Goal: Task Accomplishment & Management: Manage account settings

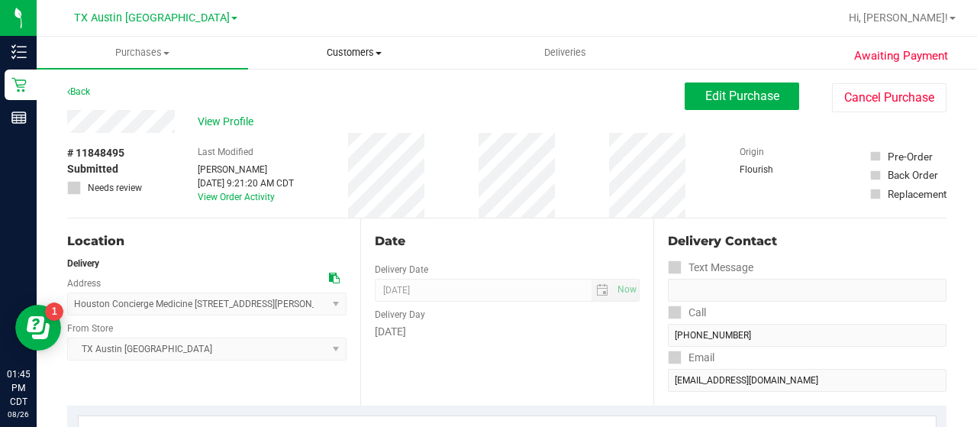
scroll to position [551, 0]
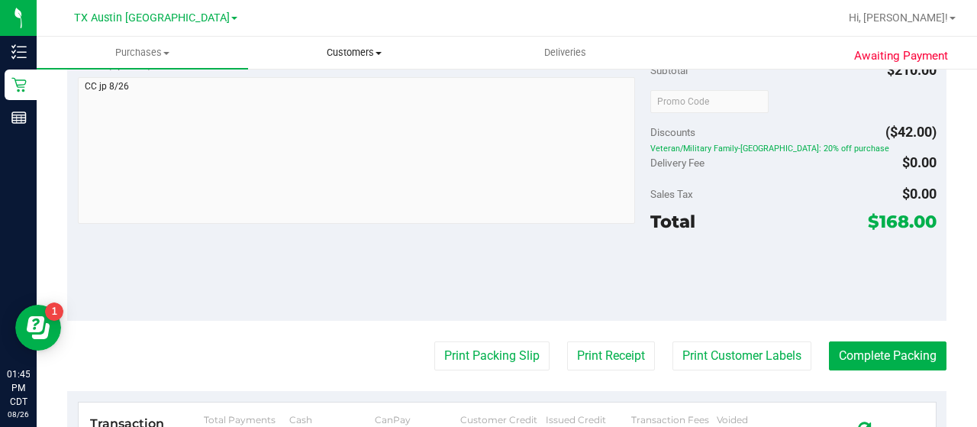
click at [368, 53] on span "Customers" at bounding box center [354, 53] width 210 height 14
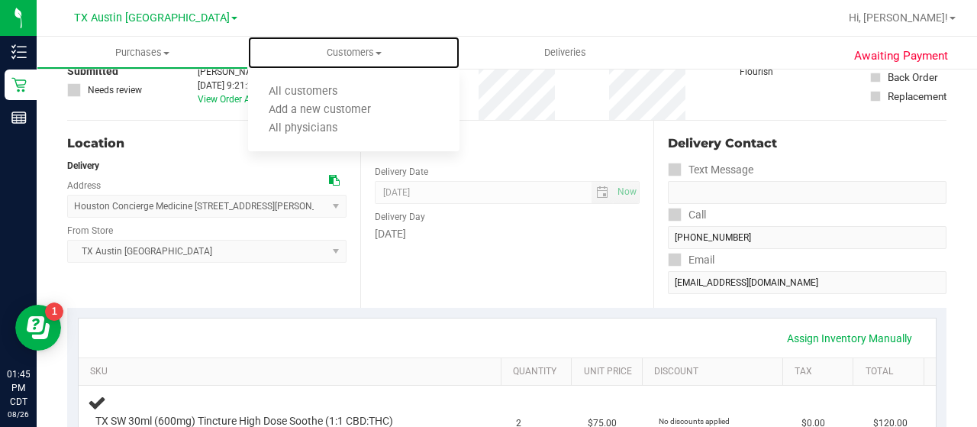
scroll to position [0, 0]
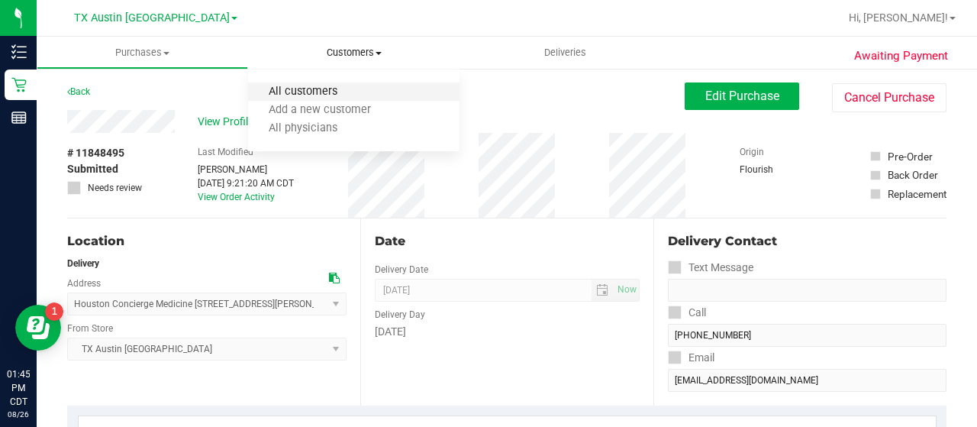
click at [313, 86] on span "All customers" at bounding box center [303, 91] width 110 height 13
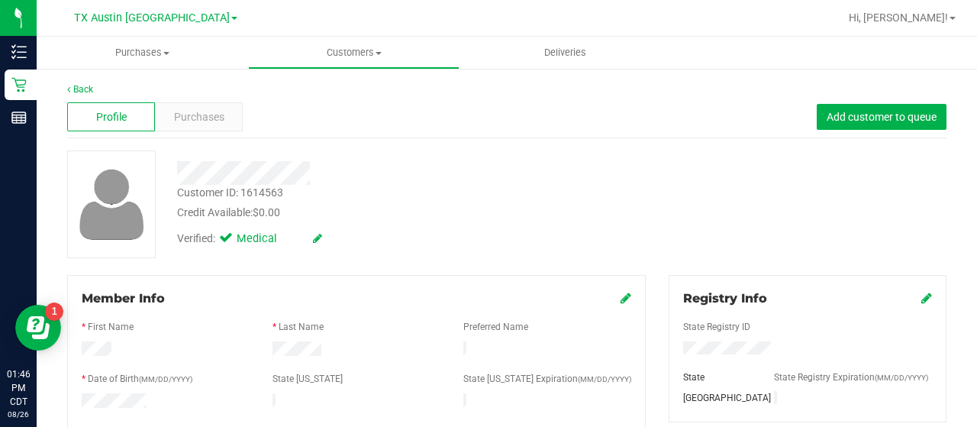
click at [231, 173] on div at bounding box center [391, 173] width 451 height 24
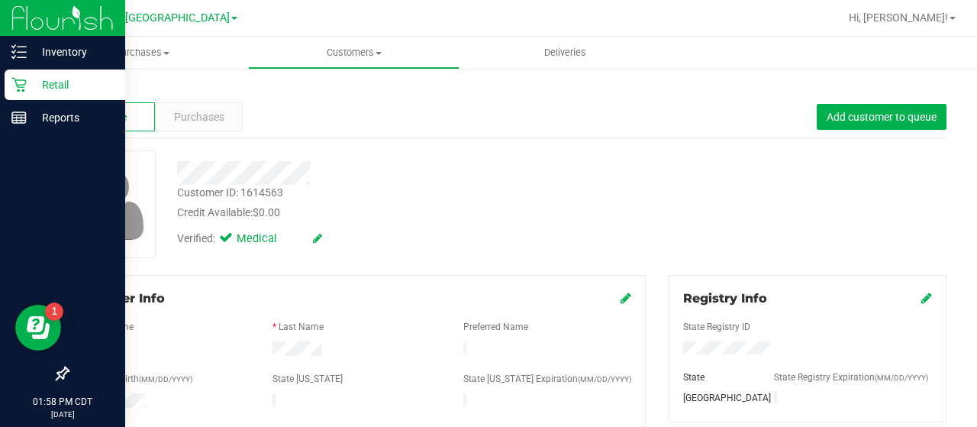
click at [24, 89] on icon at bounding box center [18, 85] width 14 height 14
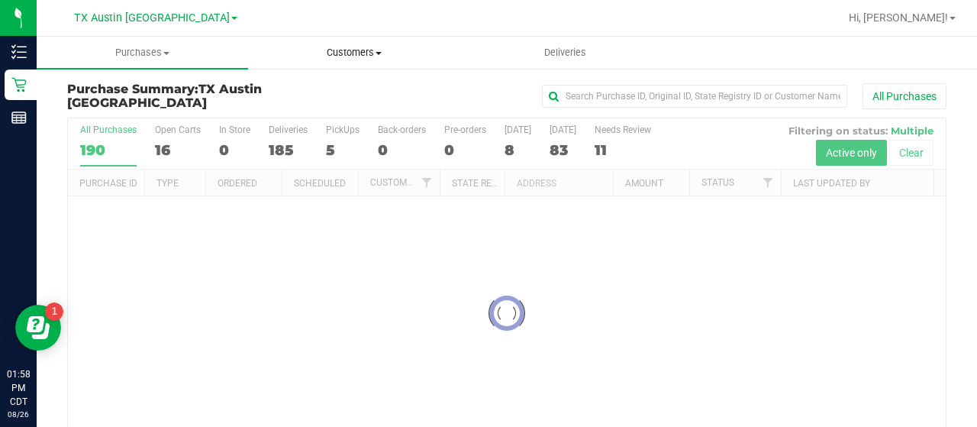
click at [359, 52] on span "Customers" at bounding box center [354, 53] width 210 height 14
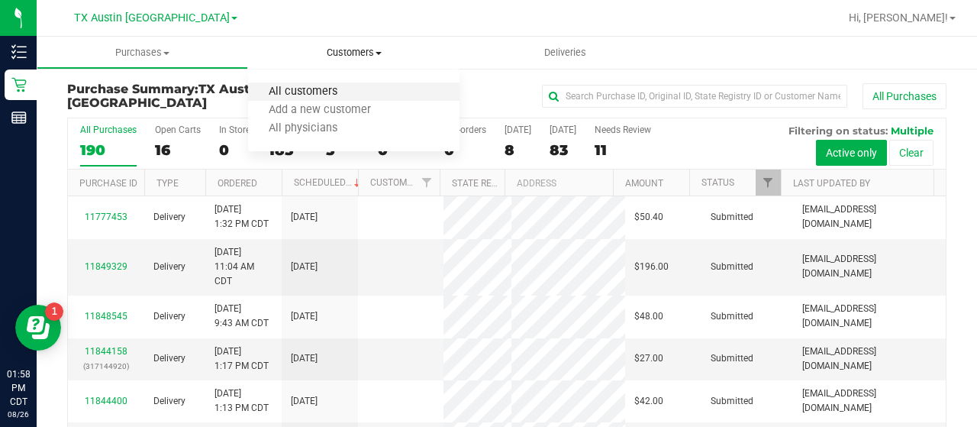
click at [349, 85] on span "All customers" at bounding box center [303, 91] width 110 height 13
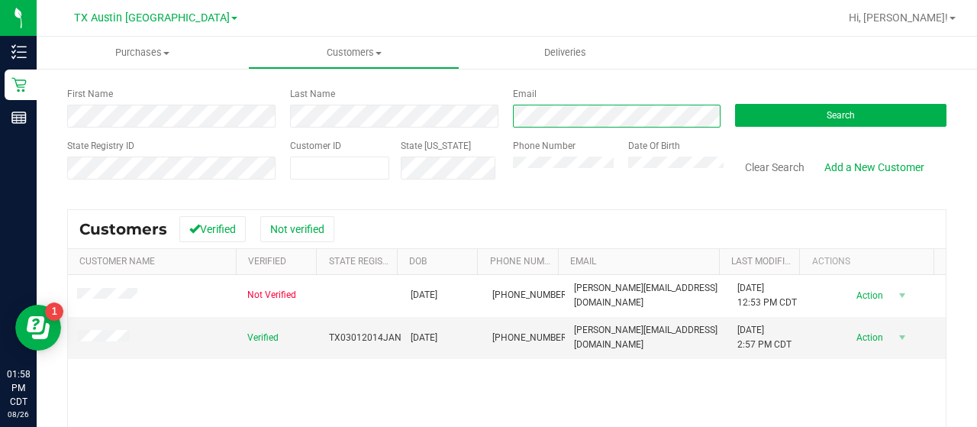
scroll to position [68, 0]
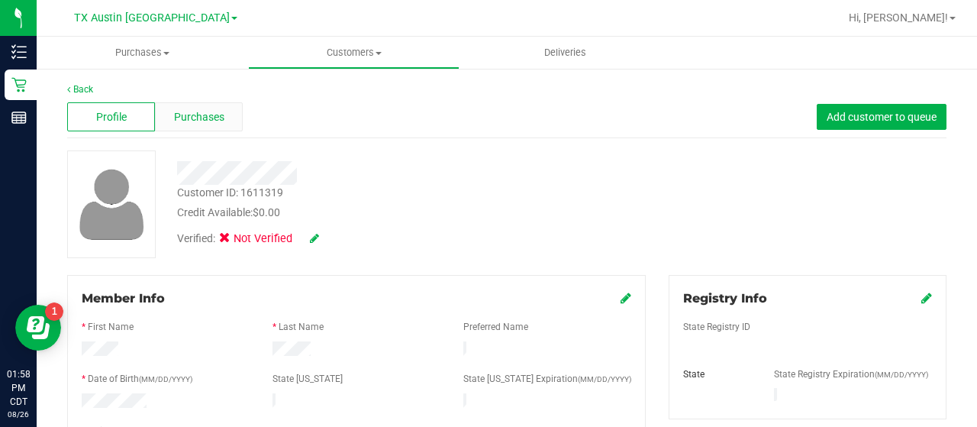
click at [182, 114] on span "Purchases" at bounding box center [199, 117] width 50 height 16
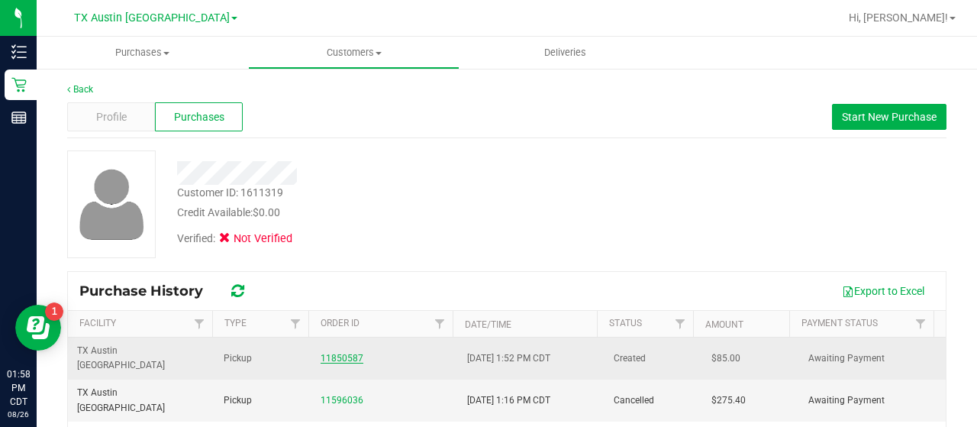
click at [341, 353] on link "11850587" at bounding box center [341, 358] width 43 height 11
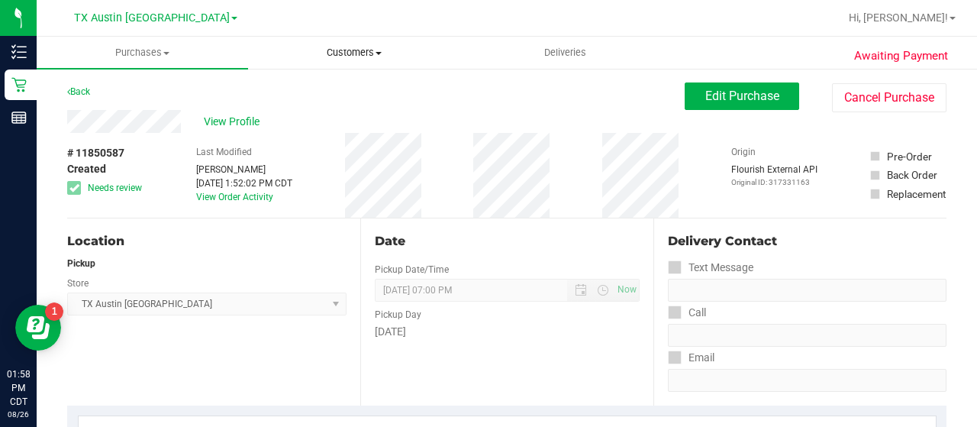
click at [371, 60] on uib-tab-heading "Customers All customers Add a new customer All physicians" at bounding box center [354, 52] width 210 height 31
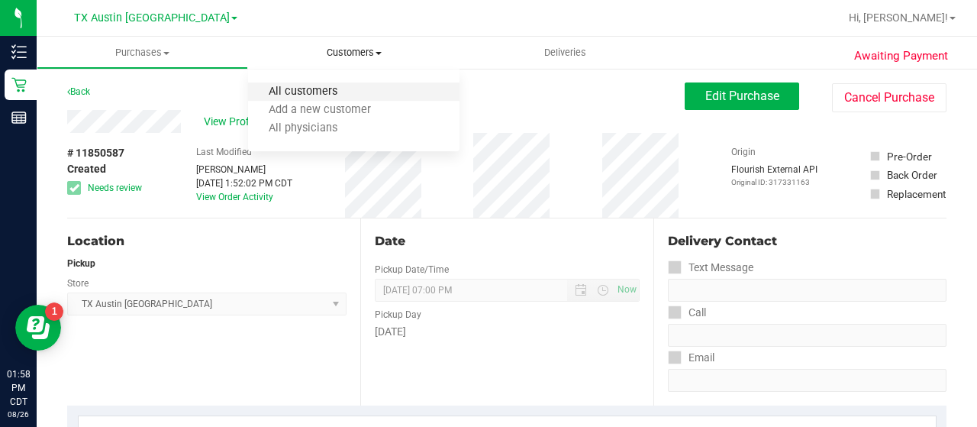
click at [322, 89] on span "All customers" at bounding box center [303, 91] width 110 height 13
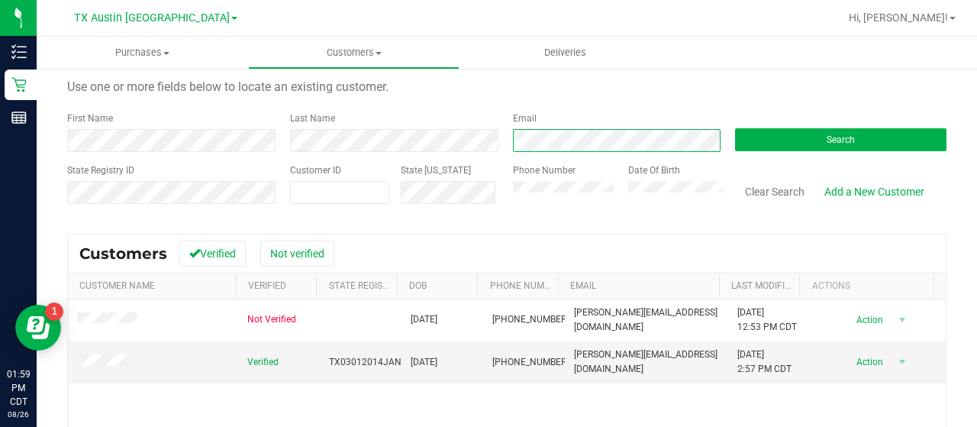
scroll to position [71, 0]
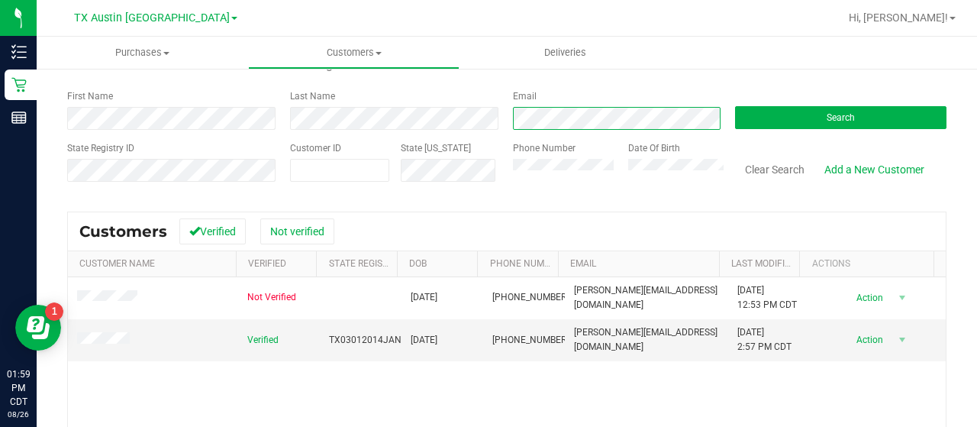
scroll to position [66, 0]
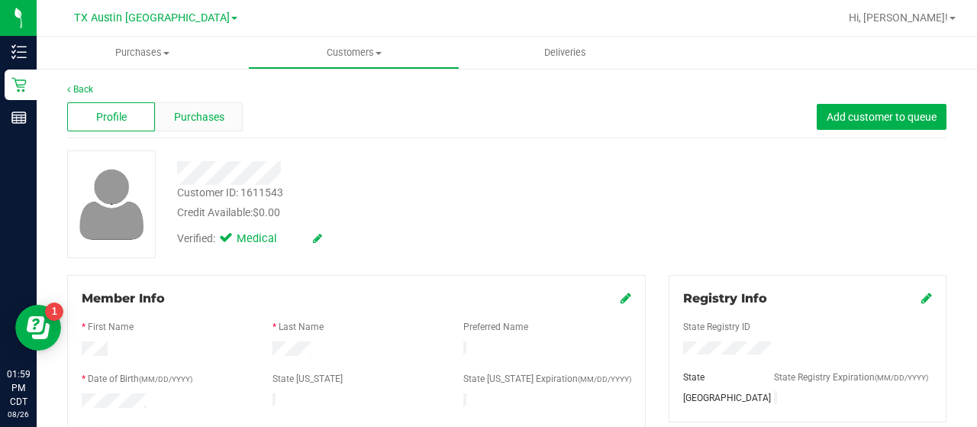
click at [188, 115] on span "Purchases" at bounding box center [199, 117] width 50 height 16
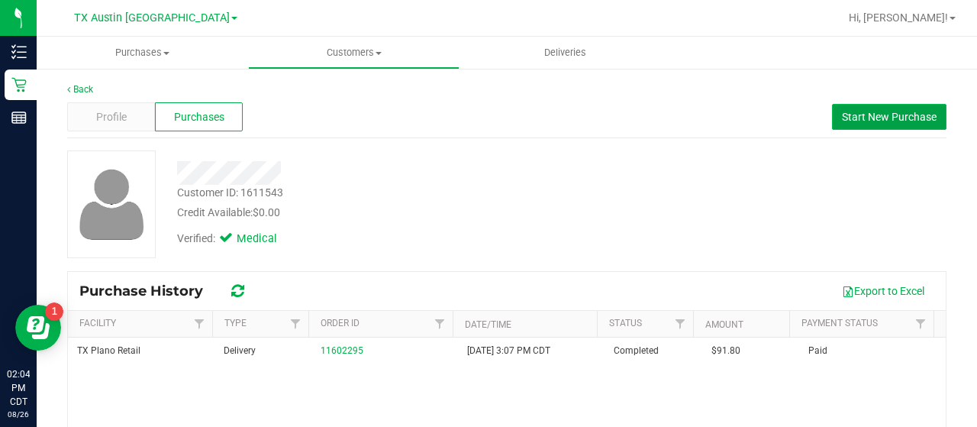
click at [858, 115] on span "Start New Purchase" at bounding box center [889, 117] width 95 height 12
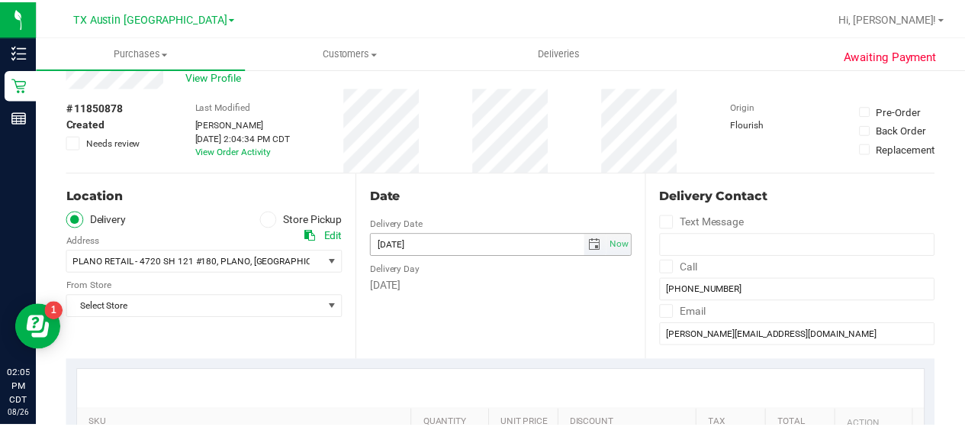
scroll to position [69, 0]
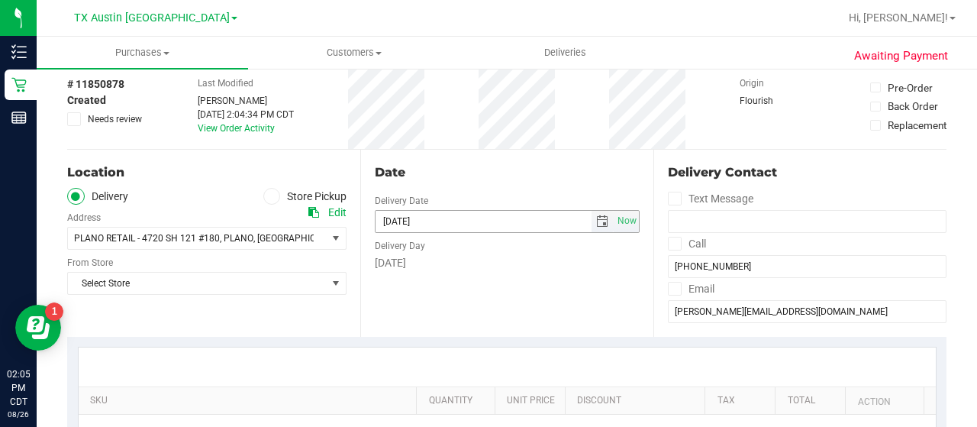
click at [598, 216] on span "select" at bounding box center [602, 221] width 12 height 12
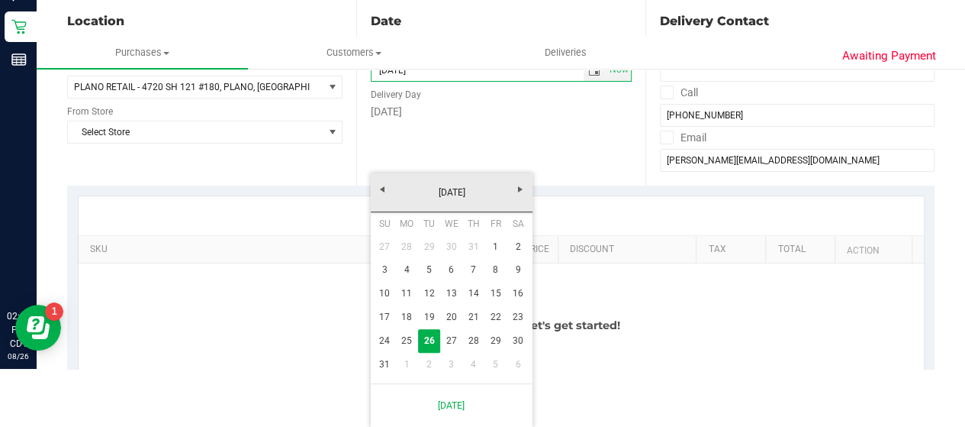
scroll to position [165, 0]
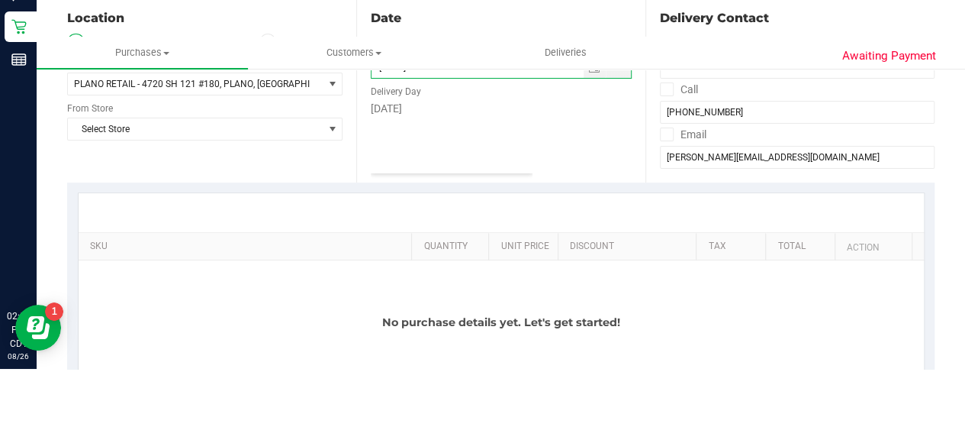
click at [574, 132] on div "Date Delivery Date 08/26/2025 Now 08/26/2025 02:04 PM Now Delivery Day Tuesday" at bounding box center [500, 88] width 289 height 187
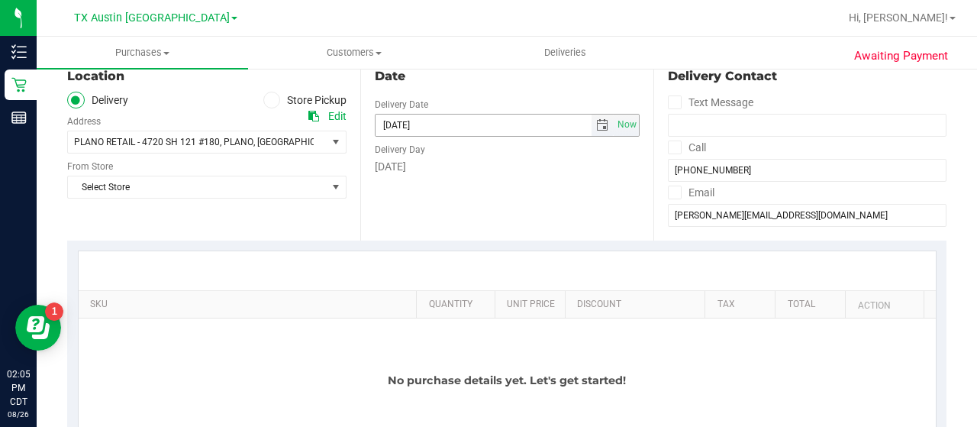
click at [596, 130] on span "select" at bounding box center [602, 125] width 12 height 12
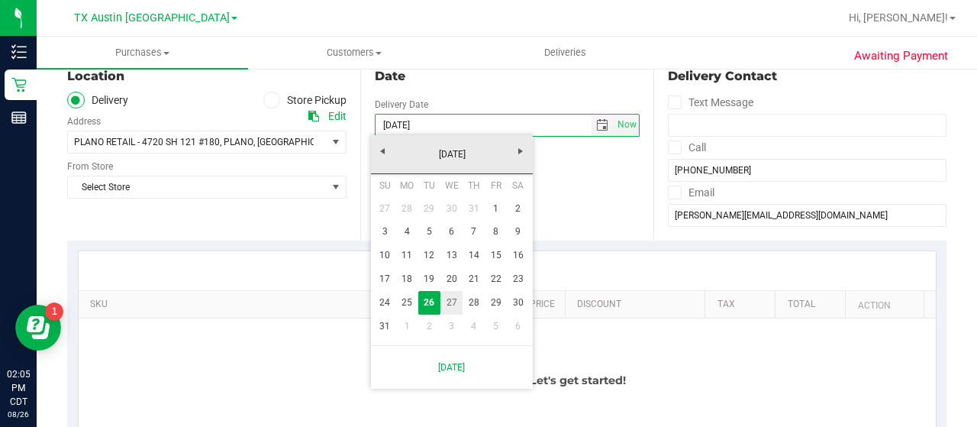
click at [449, 308] on link "27" at bounding box center [451, 303] width 22 height 24
type input "08/27/2025"
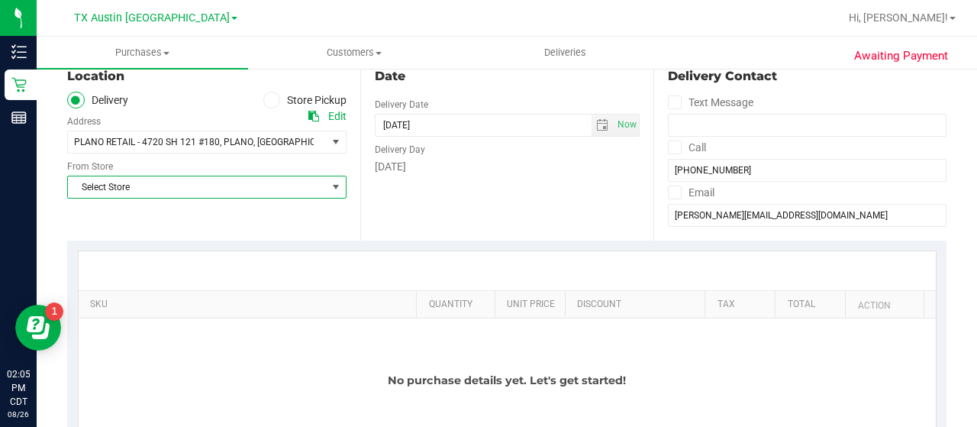
click at [224, 190] on span "Select Store" at bounding box center [197, 186] width 259 height 21
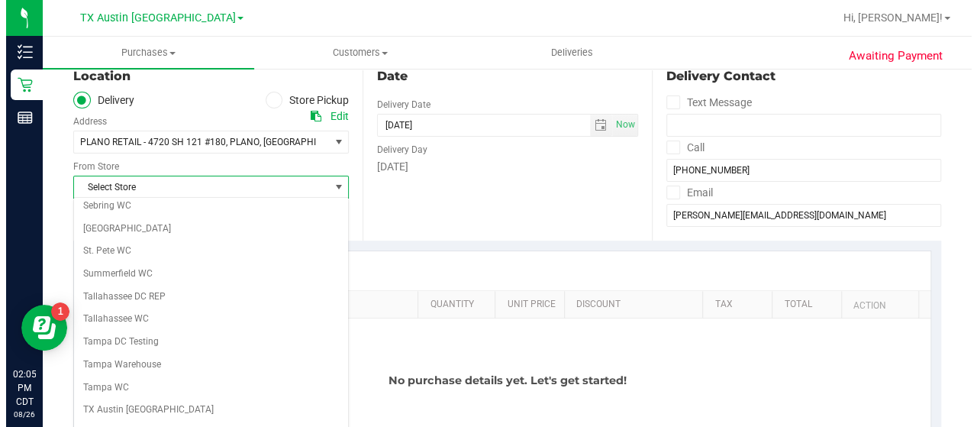
scroll to position [959, 0]
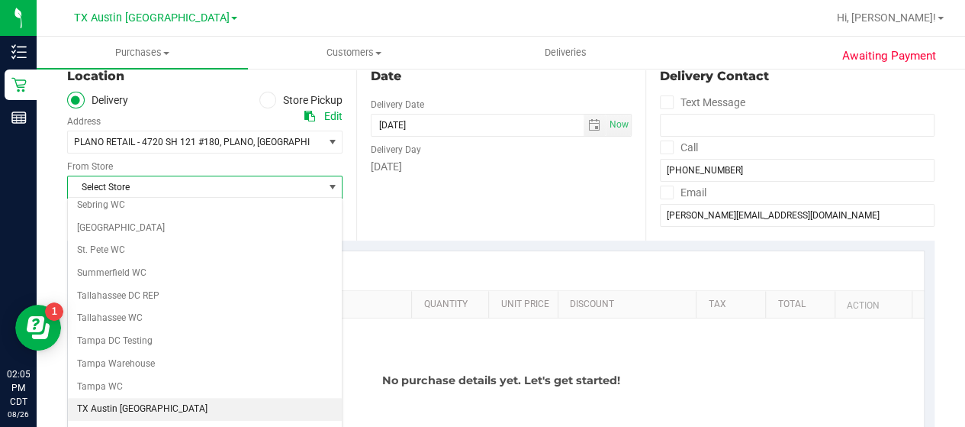
click at [159, 398] on li "TX Austin [GEOGRAPHIC_DATA]" at bounding box center [205, 409] width 274 height 23
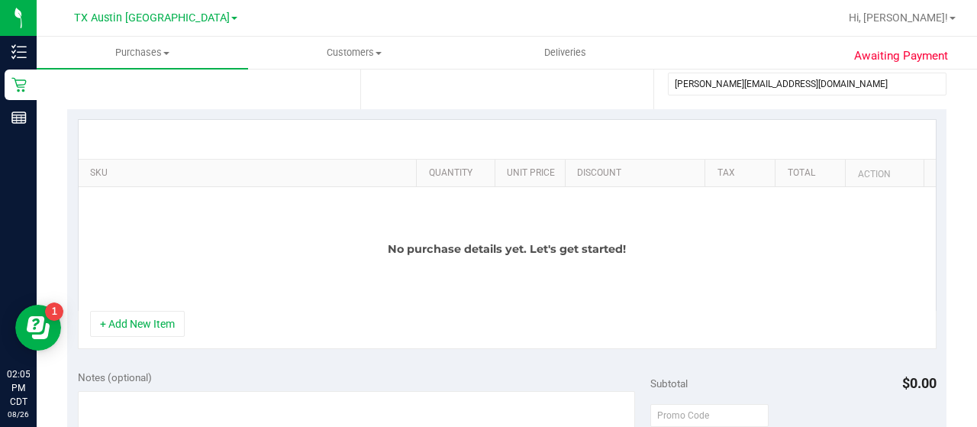
scroll to position [298, 0]
click at [138, 317] on button "+ Add New Item" at bounding box center [137, 322] width 95 height 26
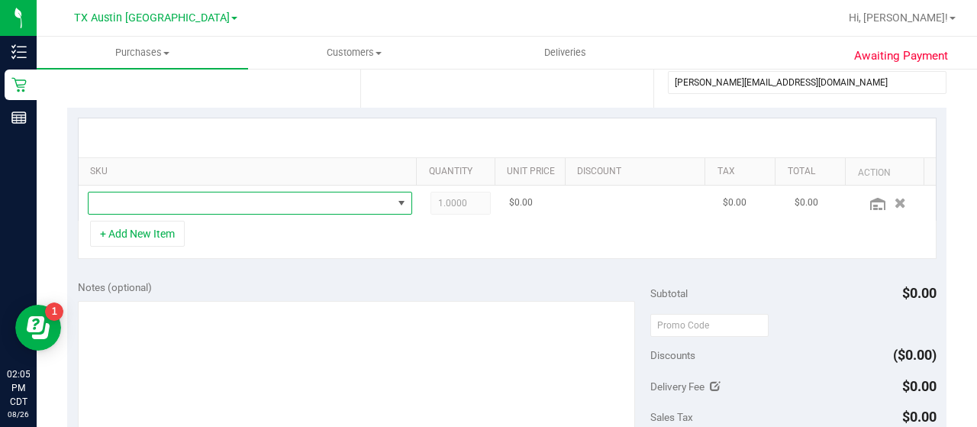
click at [165, 204] on span "NO DATA FOUND" at bounding box center [241, 202] width 304 height 21
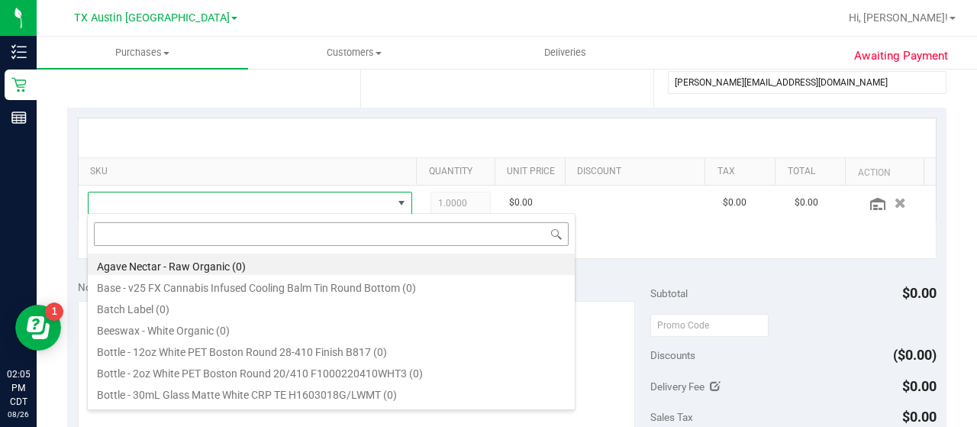
scroll to position [22, 308]
click at [140, 238] on input at bounding box center [331, 234] width 475 height 24
type input "TX HT 5mg Tropical Paradise Gummies (THC) 40ct"
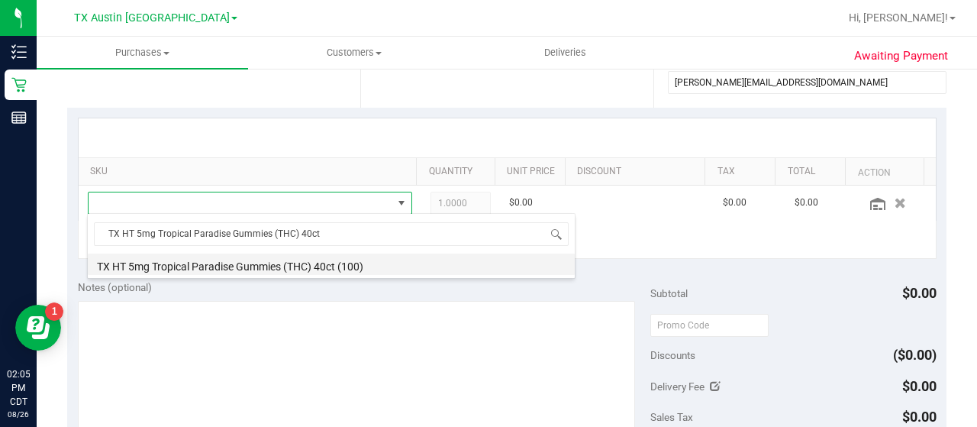
click at [424, 260] on li "TX HT 5mg Tropical Paradise Gummies (THC) 40ct (100)" at bounding box center [331, 263] width 487 height 21
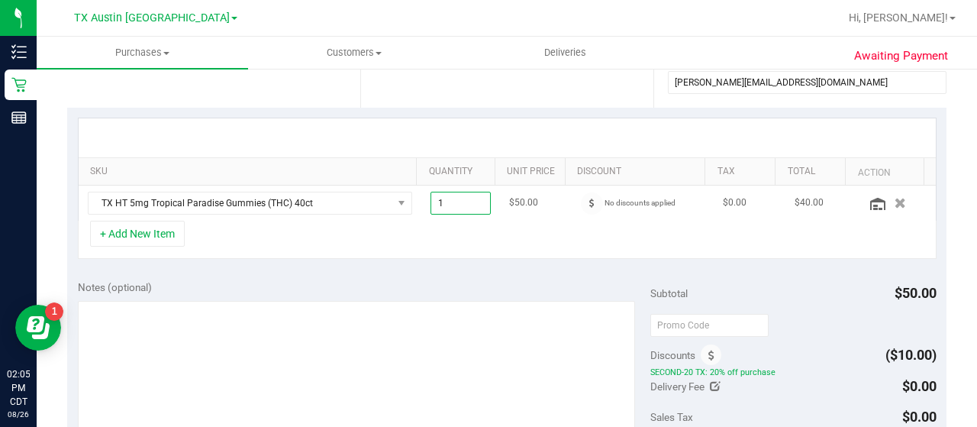
click at [453, 199] on span "1.00 1" at bounding box center [460, 203] width 61 height 23
type input "2"
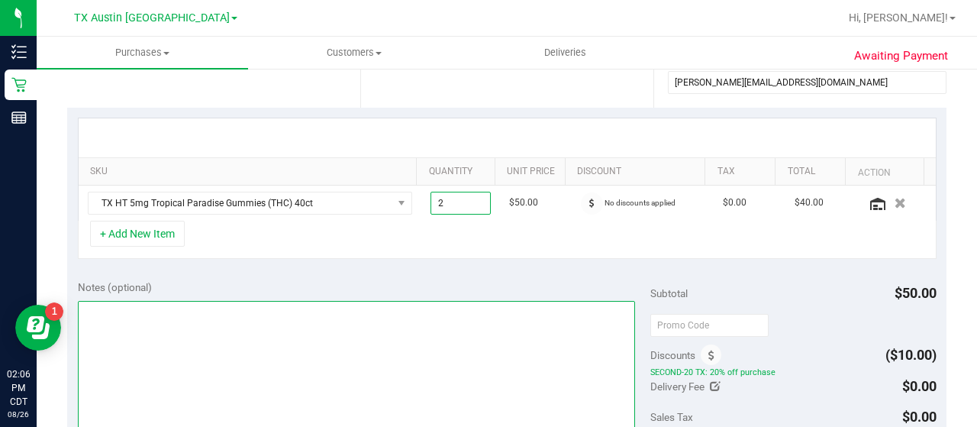
type input "2.00"
click at [164, 330] on textarea at bounding box center [356, 374] width 557 height 147
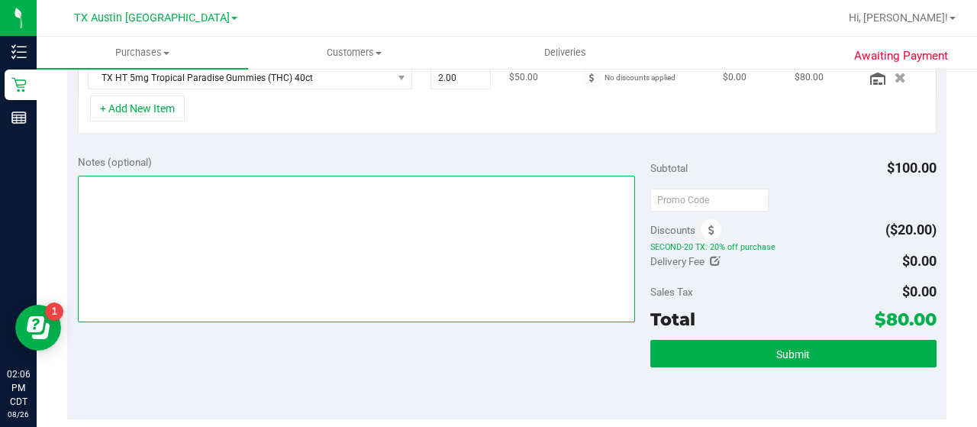
scroll to position [457, 0]
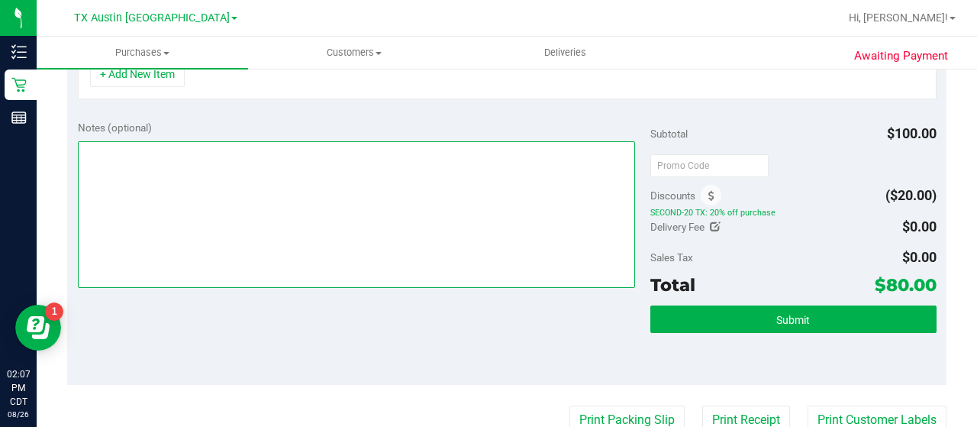
click at [442, 172] on textarea at bounding box center [356, 214] width 557 height 147
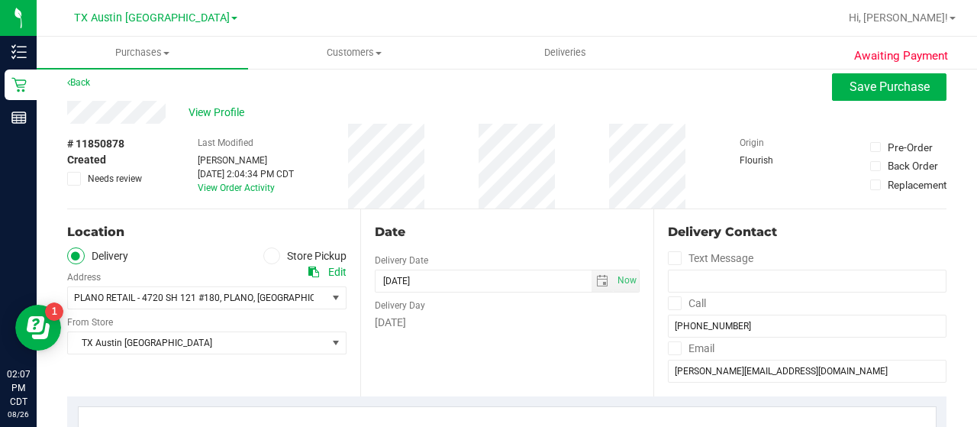
scroll to position [0, 0]
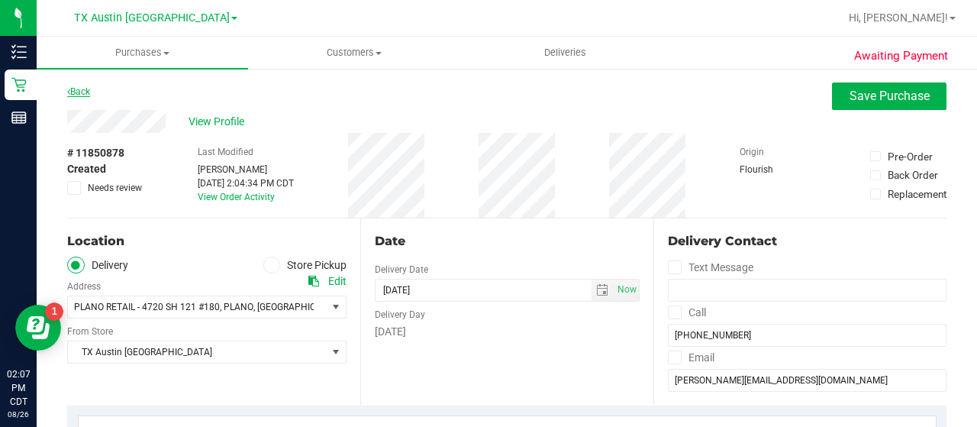
click at [82, 89] on link "Back" at bounding box center [78, 91] width 23 height 11
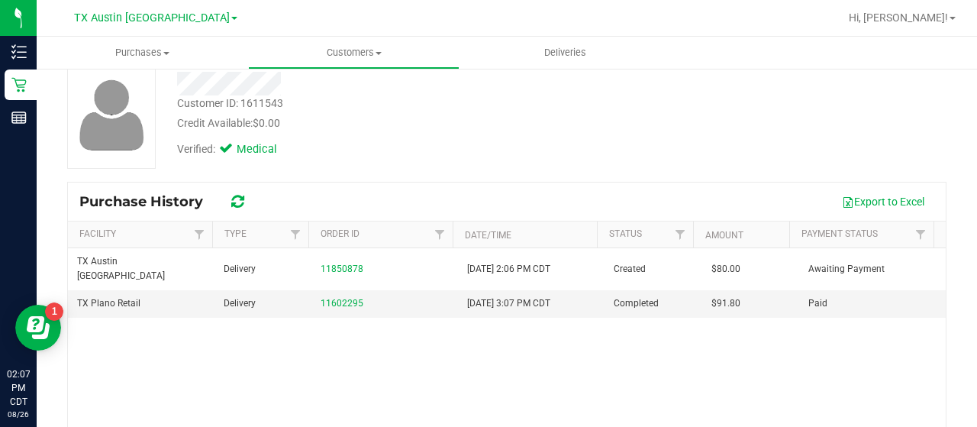
scroll to position [159, 0]
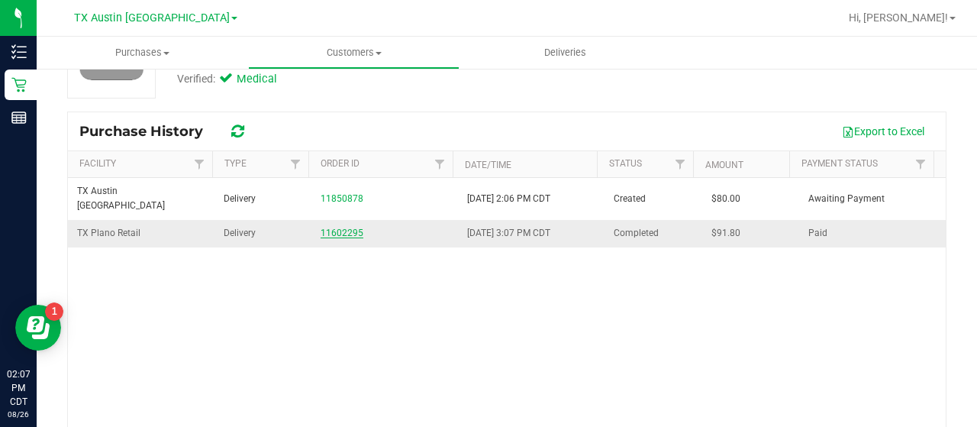
click at [336, 227] on link "11602295" at bounding box center [341, 232] width 43 height 11
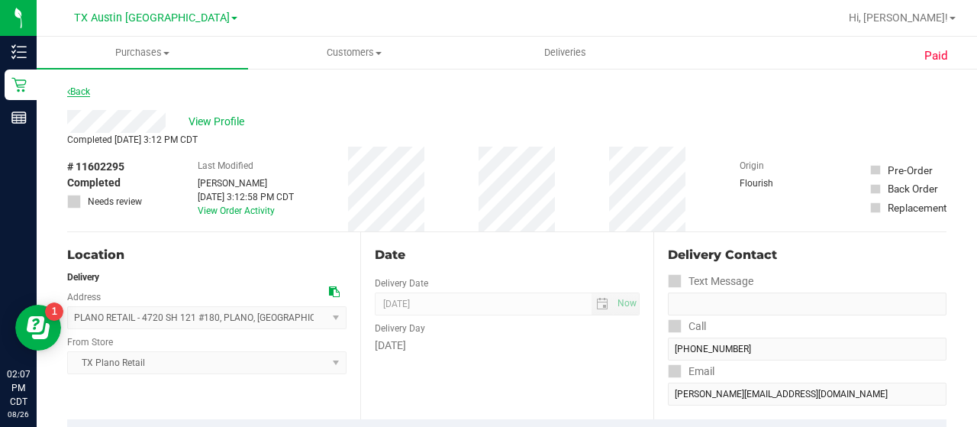
click at [78, 89] on link "Back" at bounding box center [78, 91] width 23 height 11
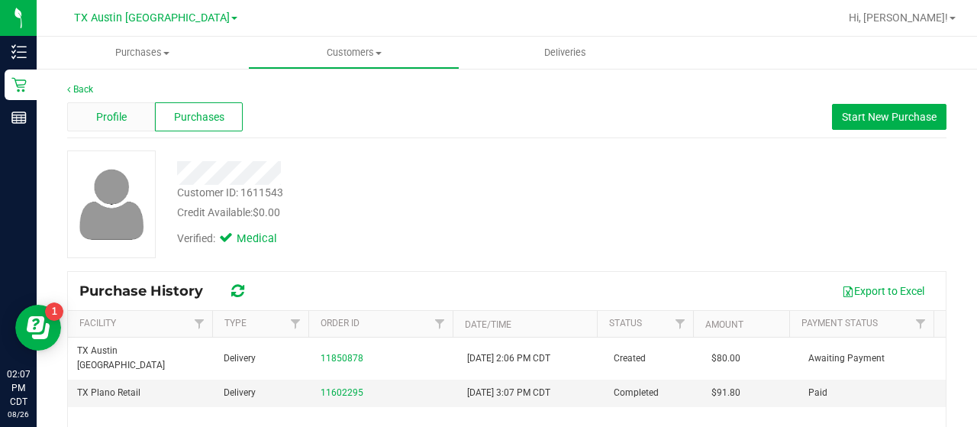
click at [98, 105] on div "Profile" at bounding box center [111, 116] width 88 height 29
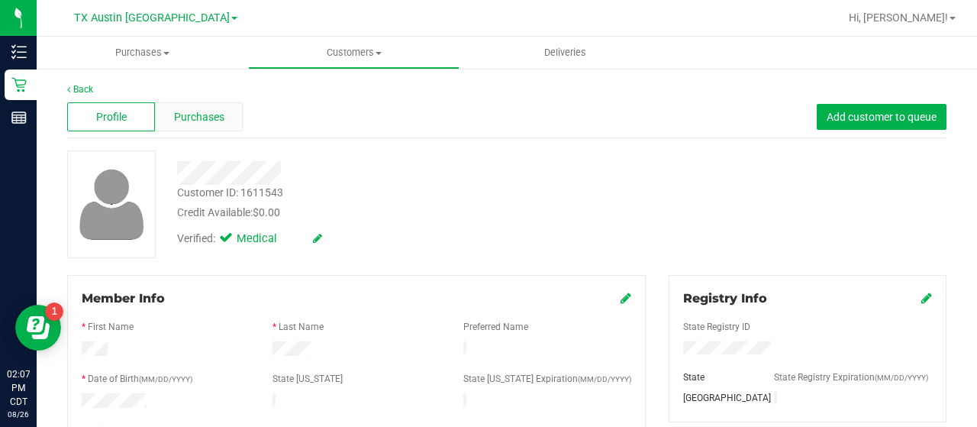
click at [208, 110] on span "Purchases" at bounding box center [199, 117] width 50 height 16
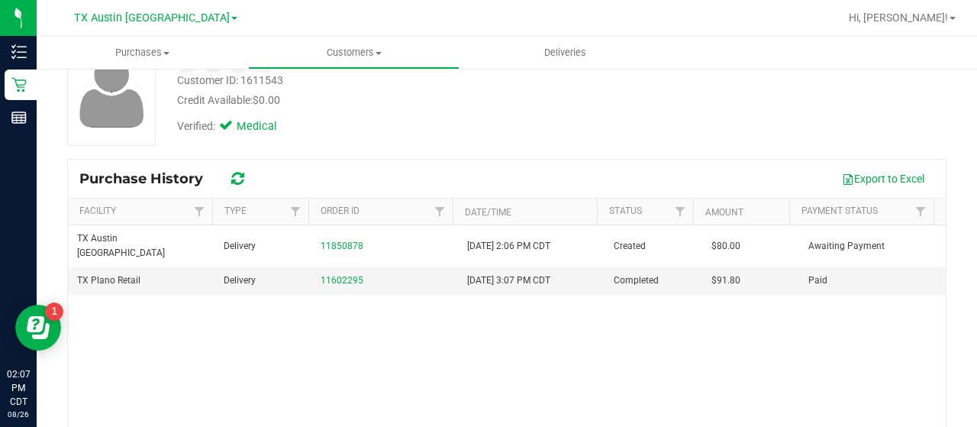
scroll to position [150, 0]
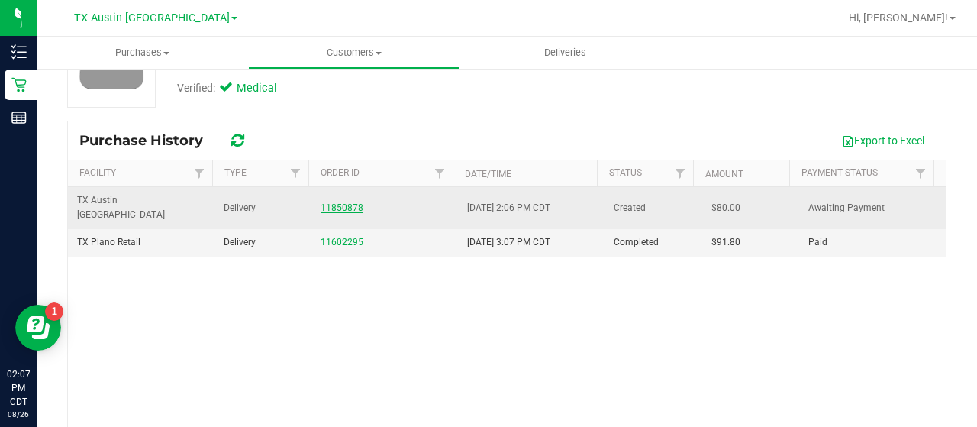
click at [336, 202] on link "11850878" at bounding box center [341, 207] width 43 height 11
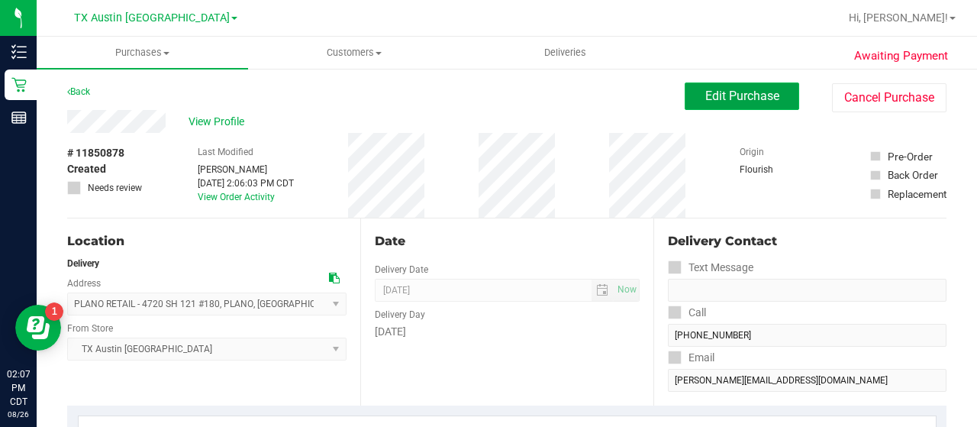
click at [751, 89] on span "Edit Purchase" at bounding box center [742, 96] width 74 height 14
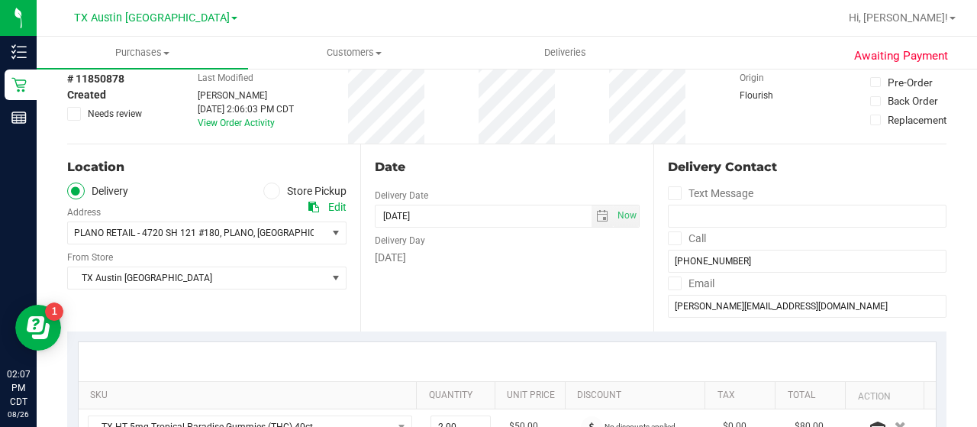
scroll to position [75, 0]
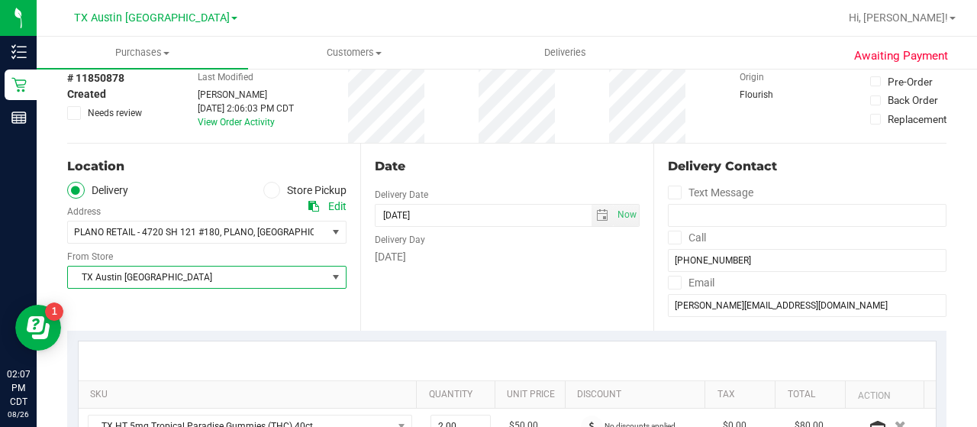
click at [241, 269] on span "TX Austin [GEOGRAPHIC_DATA]" at bounding box center [197, 276] width 259 height 21
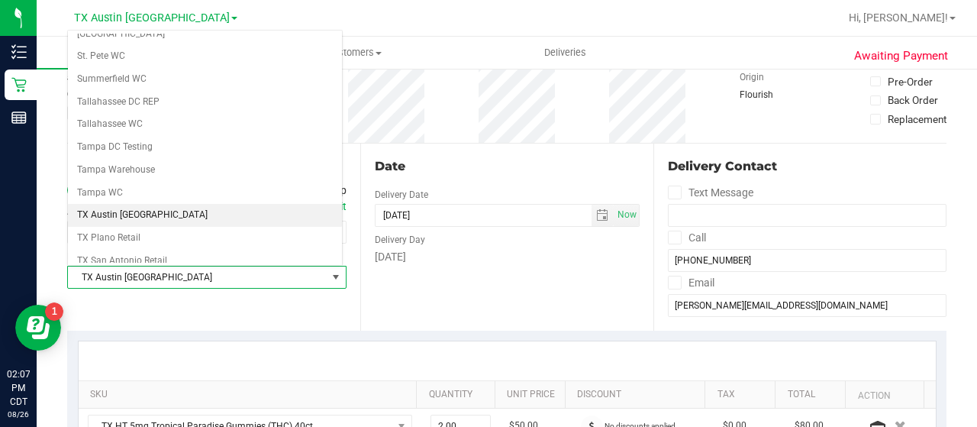
scroll to position [987, 0]
click at [175, 226] on li "TX Plano Retail" at bounding box center [205, 237] width 274 height 23
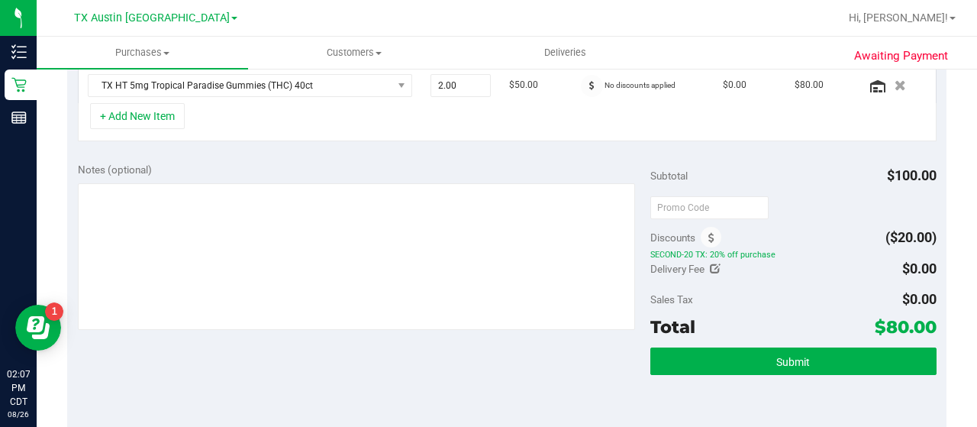
scroll to position [416, 0]
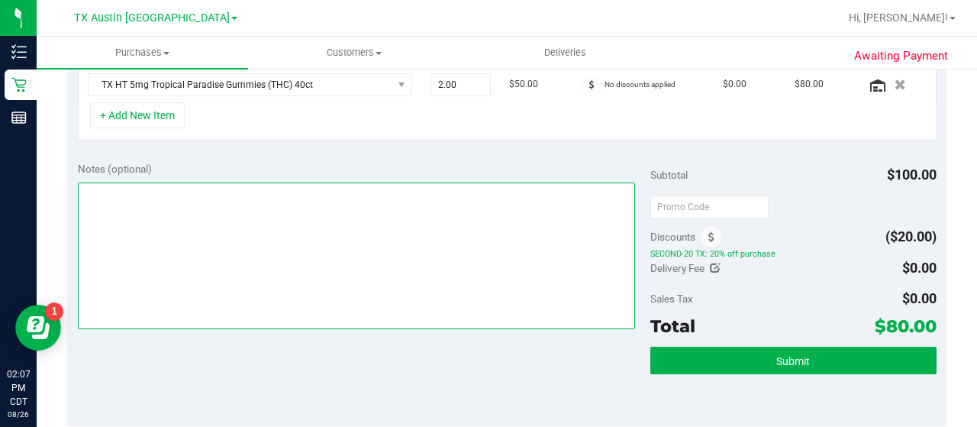
click at [313, 224] on textarea at bounding box center [356, 255] width 557 height 147
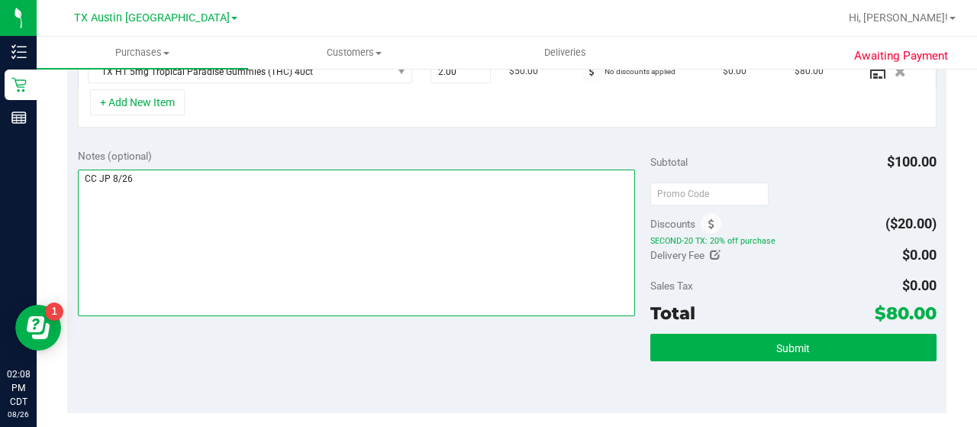
scroll to position [430, 0]
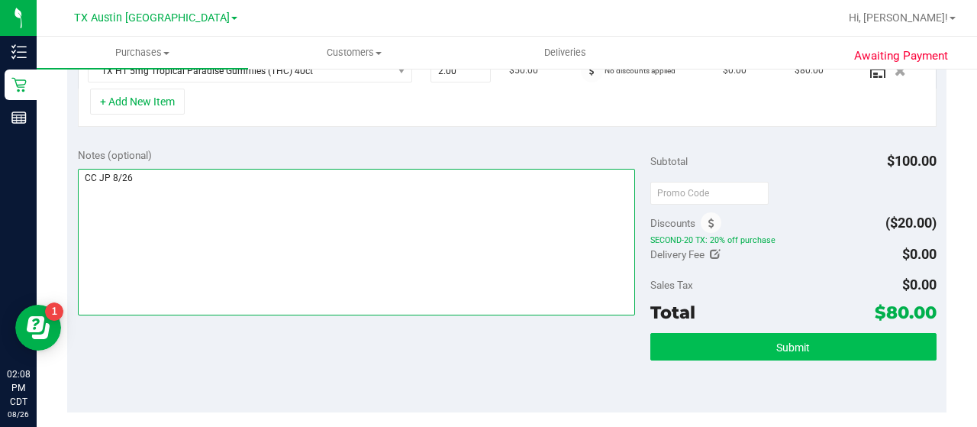
type textarea "CC JP 8/26"
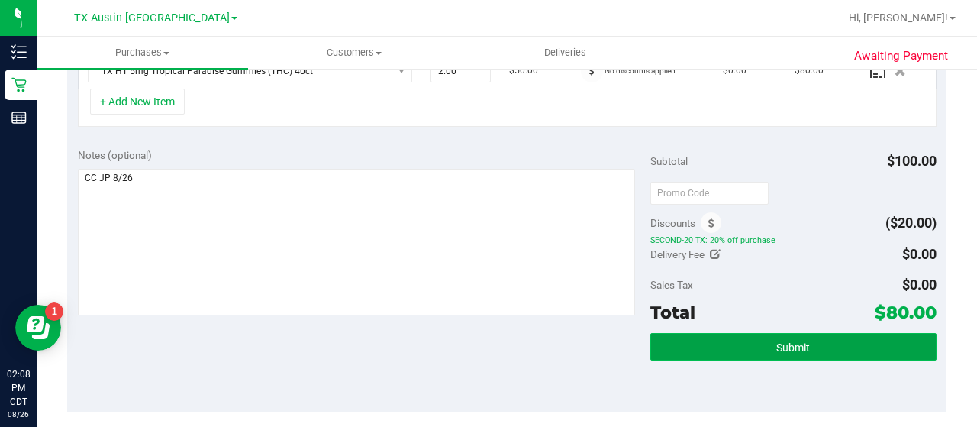
click at [806, 343] on button "Submit" at bounding box center [793, 346] width 286 height 27
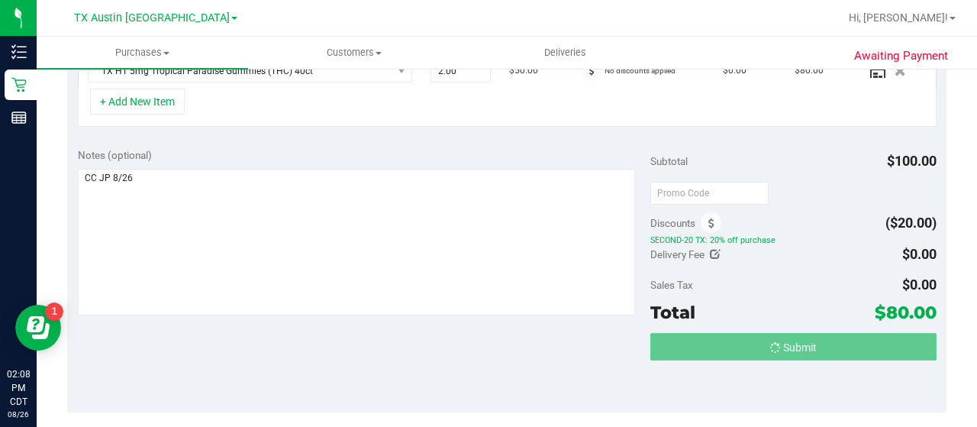
scroll to position [432, 0]
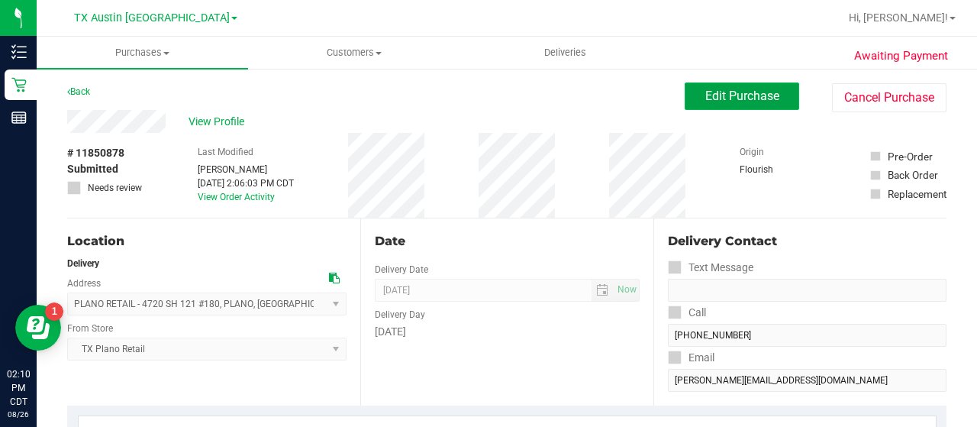
click at [747, 101] on span "Edit Purchase" at bounding box center [742, 96] width 74 height 14
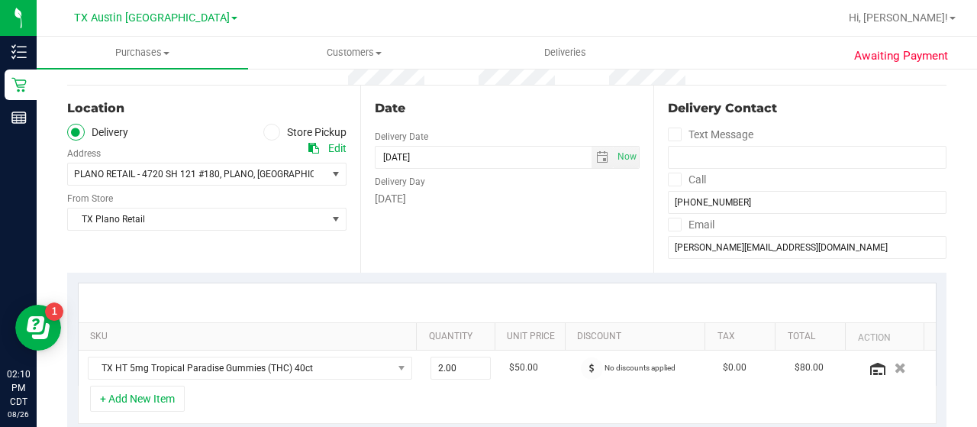
scroll to position [278, 0]
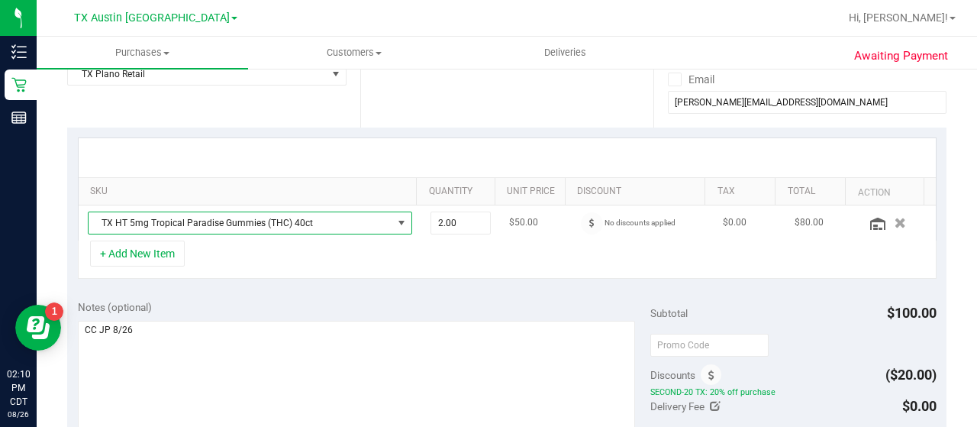
click at [313, 224] on span "TX HT 5mg Tropical Paradise Gummies (THC) 40ct" at bounding box center [241, 222] width 304 height 21
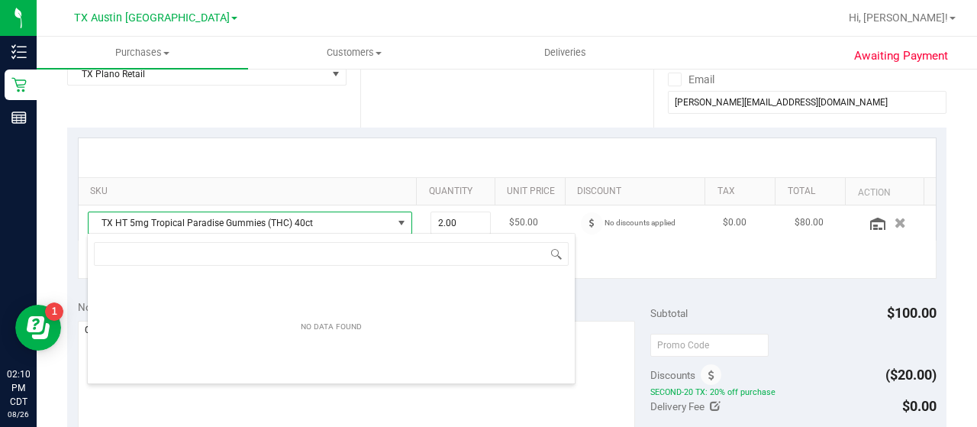
scroll to position [22, 308]
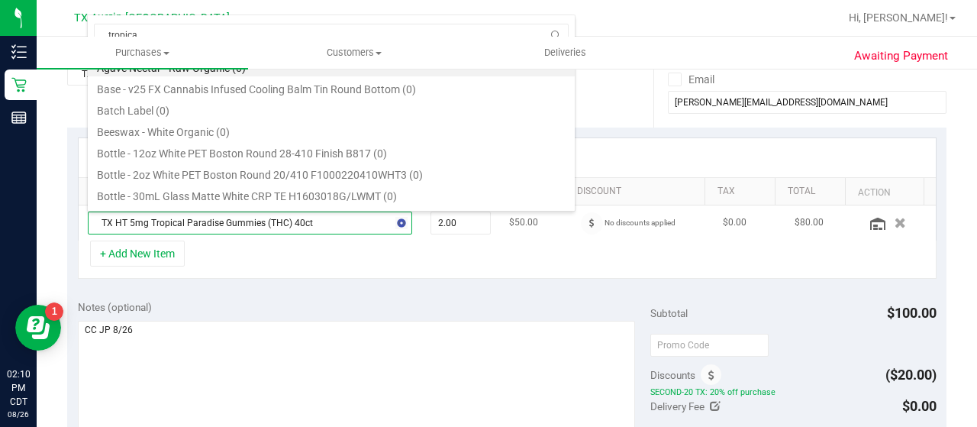
type input "tropical"
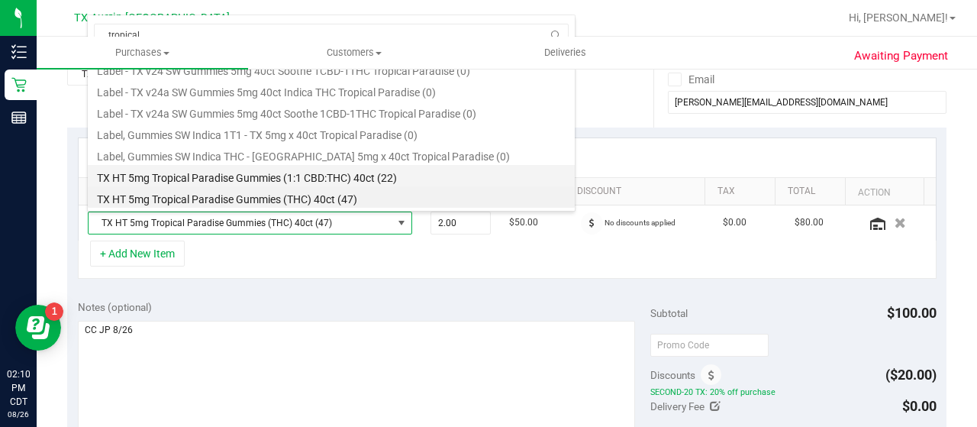
click at [332, 173] on li "TX HT 5mg Tropical Paradise Gummies (1:1 CBD:THC) 40ct (22)" at bounding box center [331, 175] width 487 height 21
type input "1.00"
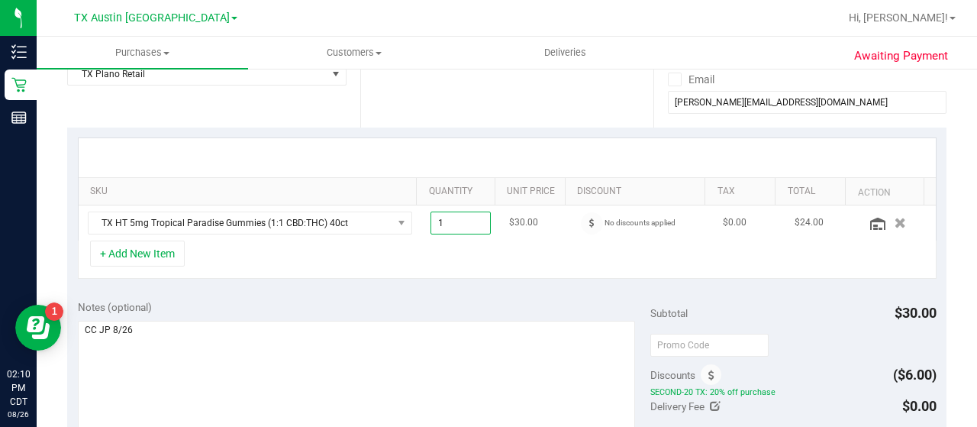
click at [456, 221] on span "1.00 1" at bounding box center [460, 222] width 61 height 23
type input "2"
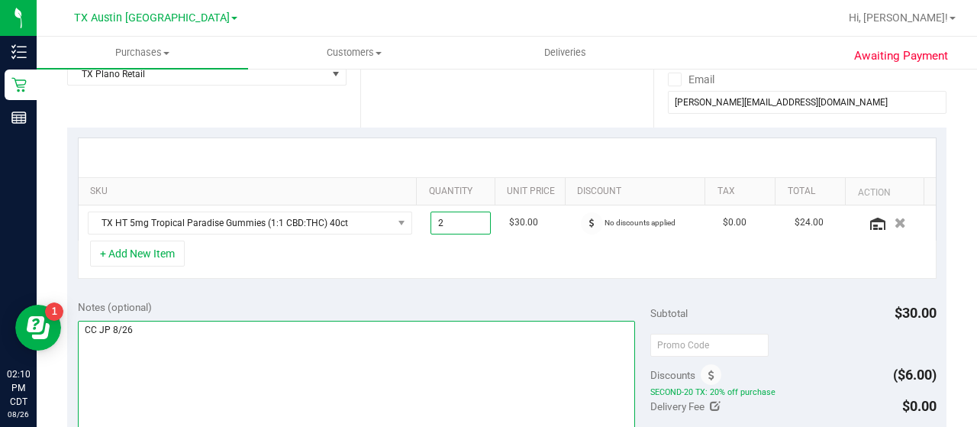
type input "2.00"
click at [361, 359] on textarea at bounding box center [356, 393] width 557 height 147
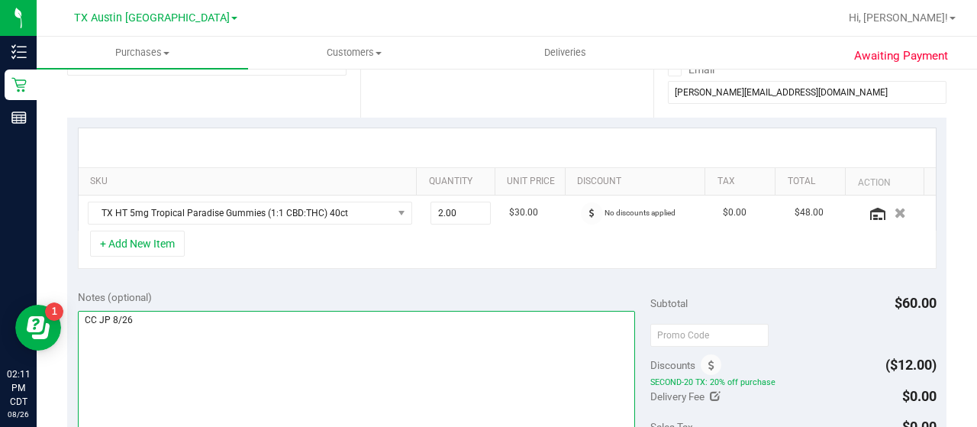
scroll to position [246, 0]
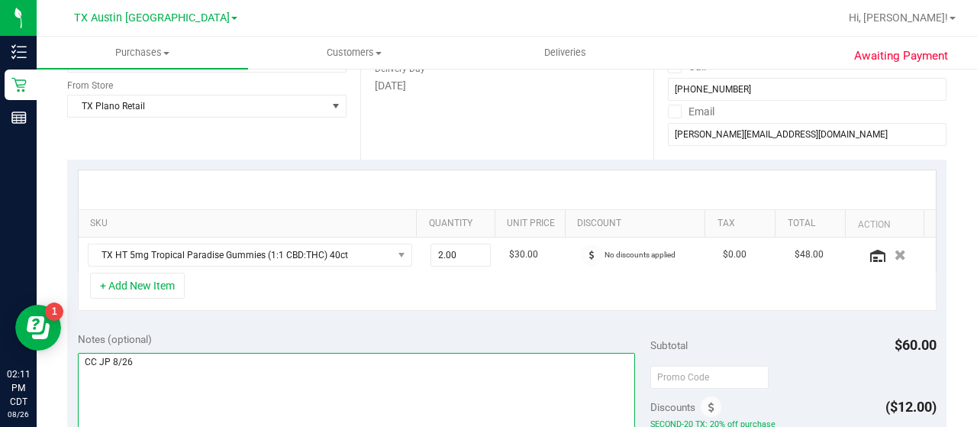
click at [520, 382] on textarea at bounding box center [356, 426] width 557 height 147
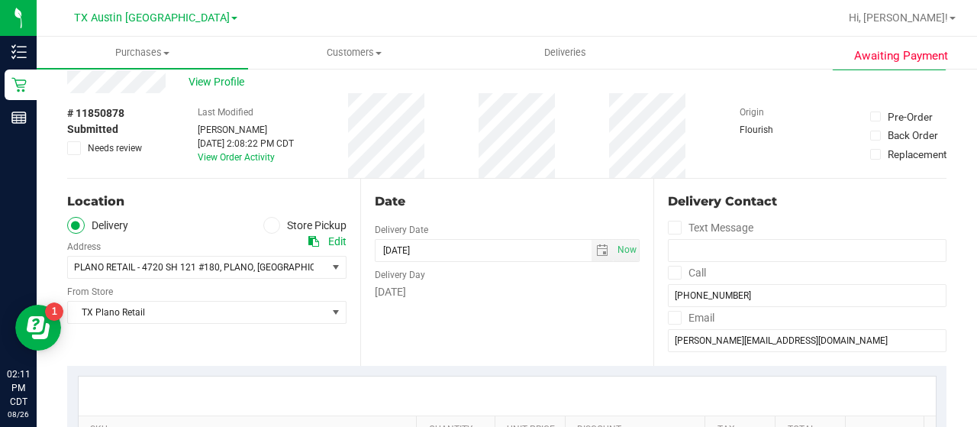
scroll to position [0, 0]
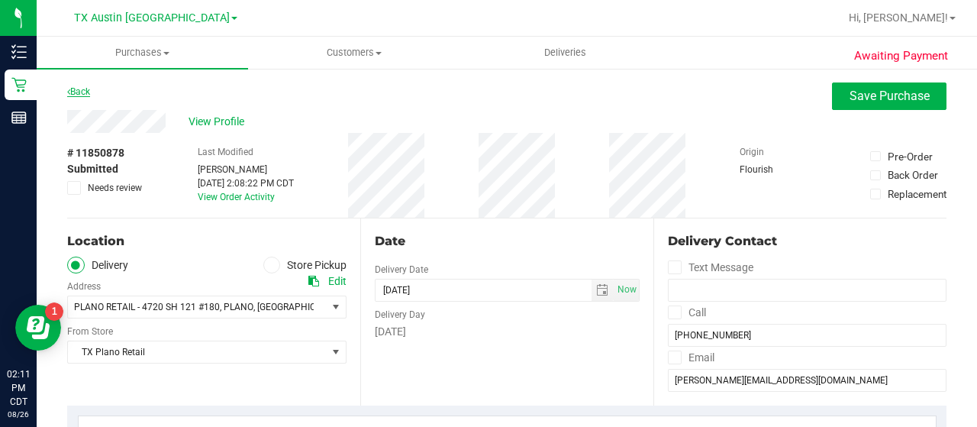
click at [83, 88] on link "Back" at bounding box center [78, 91] width 23 height 11
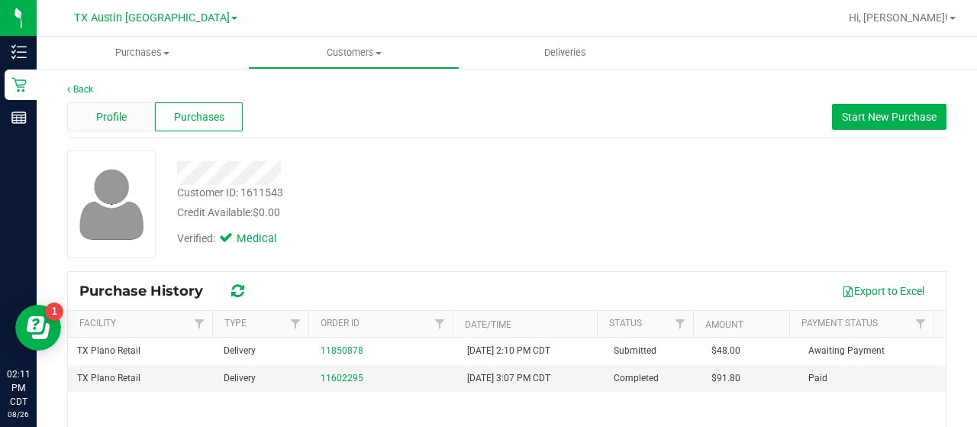
click at [124, 120] on span "Profile" at bounding box center [111, 117] width 31 height 16
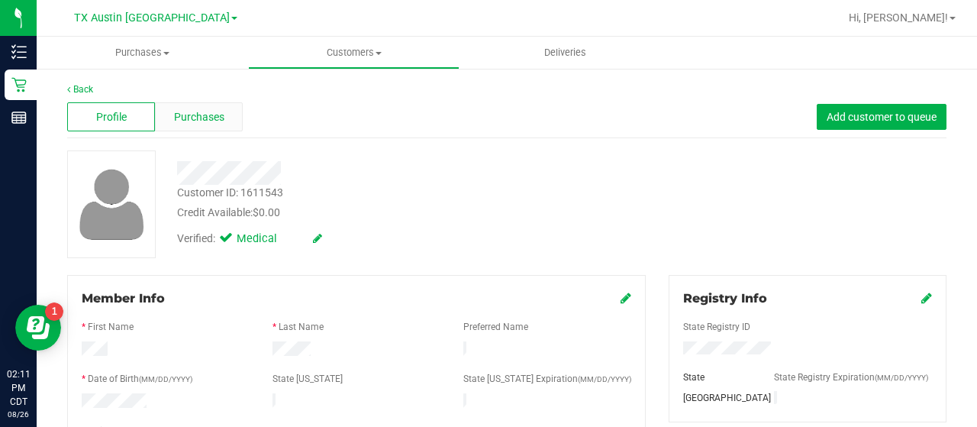
click at [197, 124] on span "Purchases" at bounding box center [199, 117] width 50 height 16
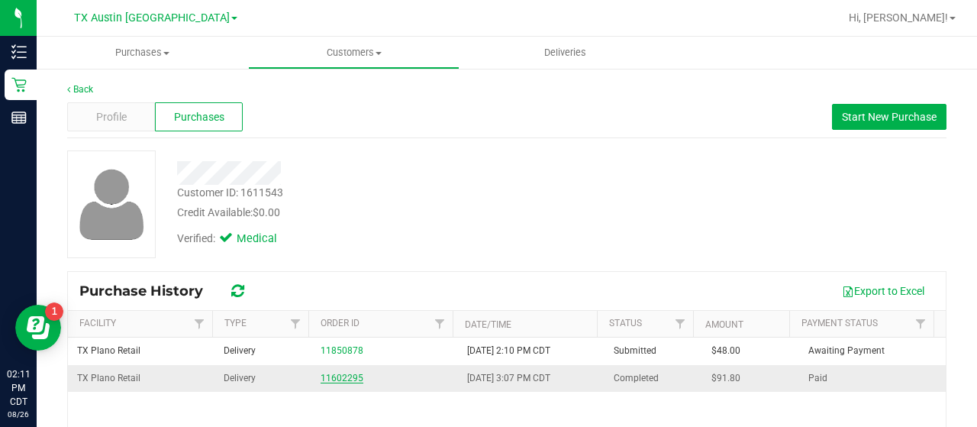
click at [348, 378] on link "11602295" at bounding box center [341, 377] width 43 height 11
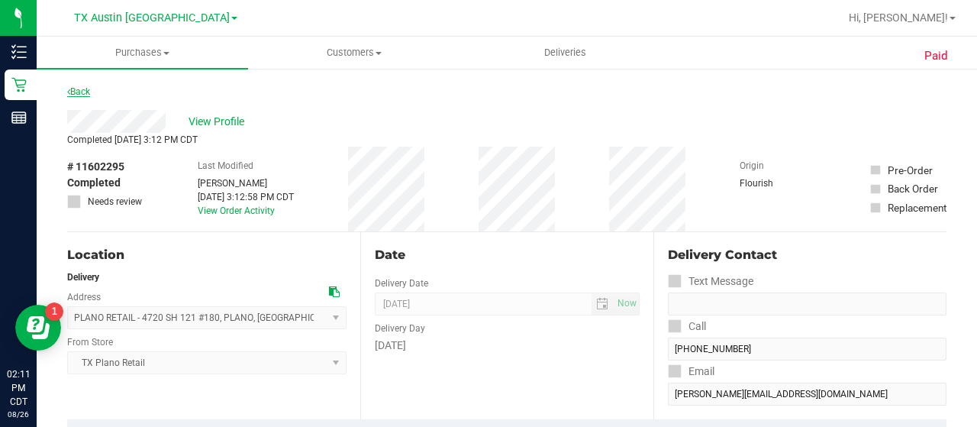
click at [82, 92] on link "Back" at bounding box center [78, 91] width 23 height 11
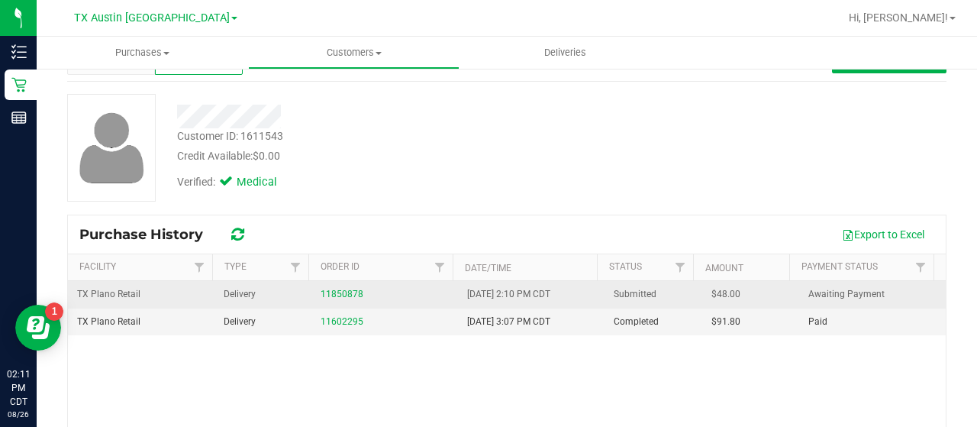
scroll to position [60, 0]
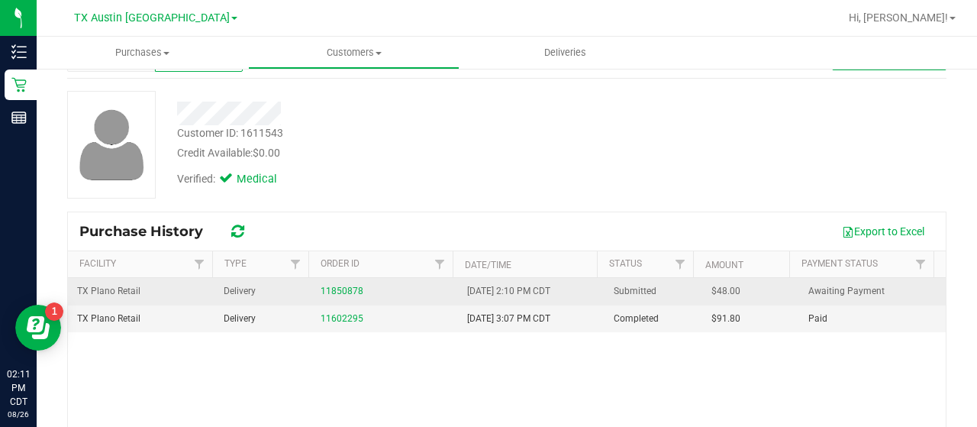
click at [339, 299] on td "11850878" at bounding box center [384, 291] width 147 height 27
click at [340, 290] on link "11850878" at bounding box center [341, 290] width 43 height 11
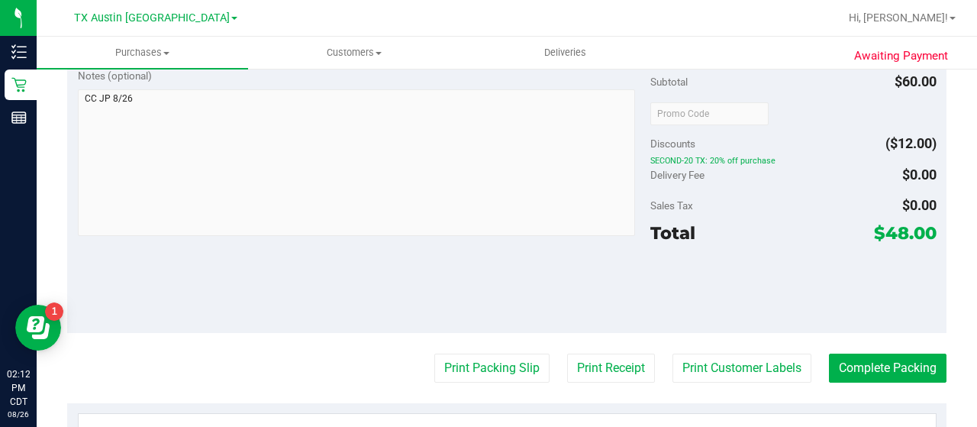
scroll to position [475, 0]
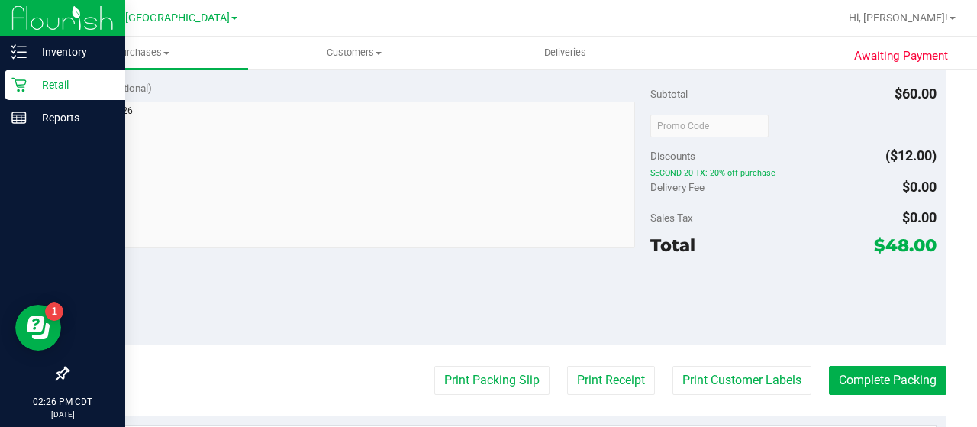
click at [32, 92] on p "Retail" at bounding box center [73, 85] width 92 height 18
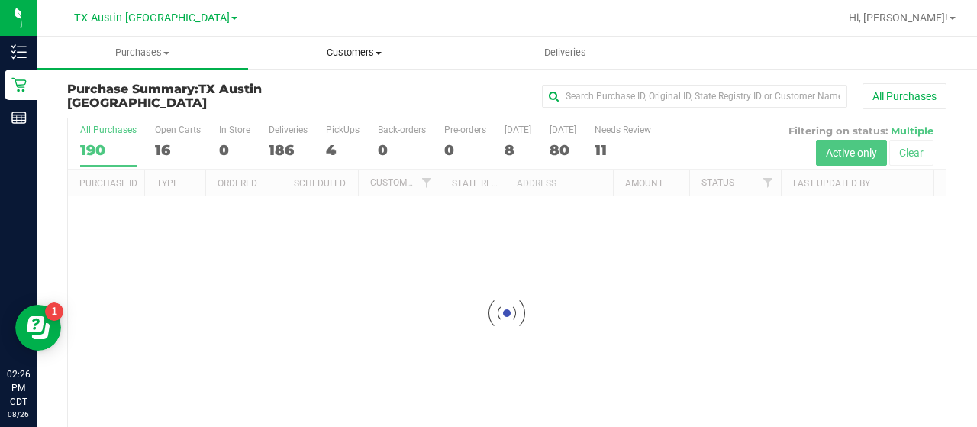
click at [372, 52] on span "Customers" at bounding box center [354, 53] width 210 height 14
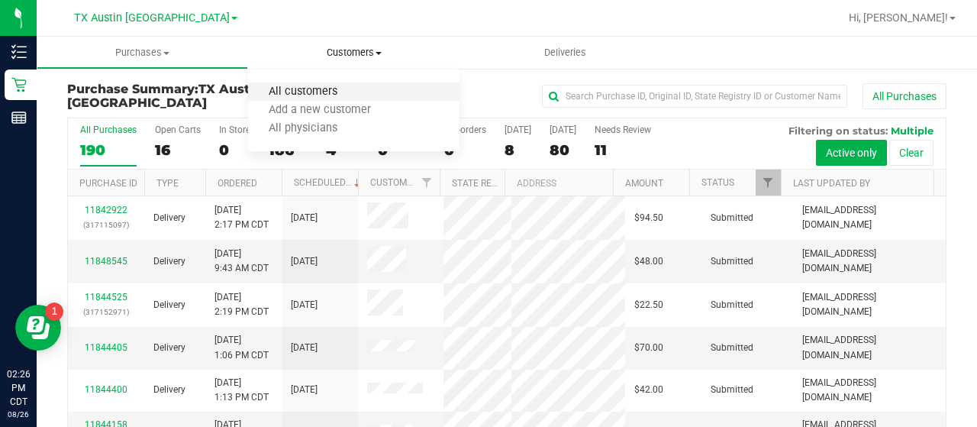
click at [340, 89] on span "All customers" at bounding box center [303, 91] width 110 height 13
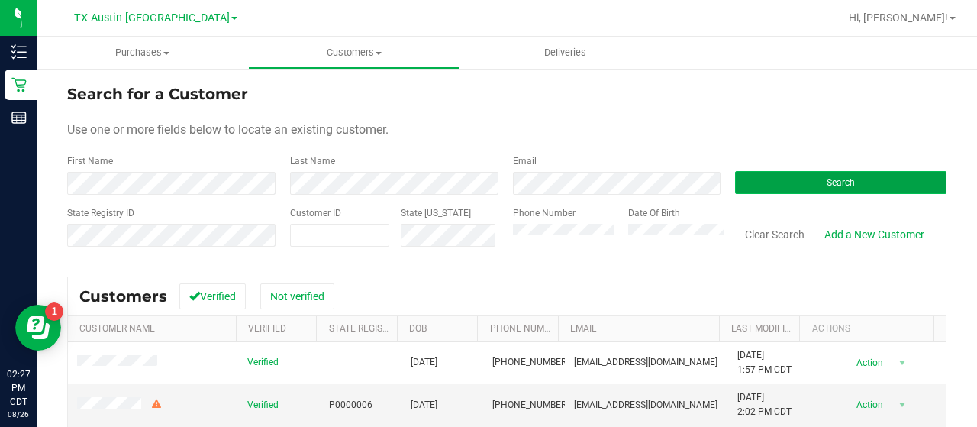
click at [825, 173] on button "Search" at bounding box center [840, 182] width 211 height 23
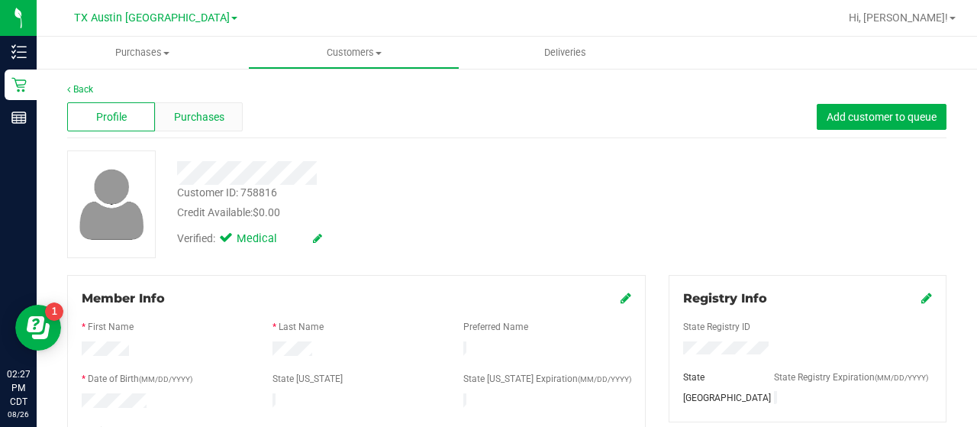
click at [181, 128] on div "Purchases" at bounding box center [199, 116] width 88 height 29
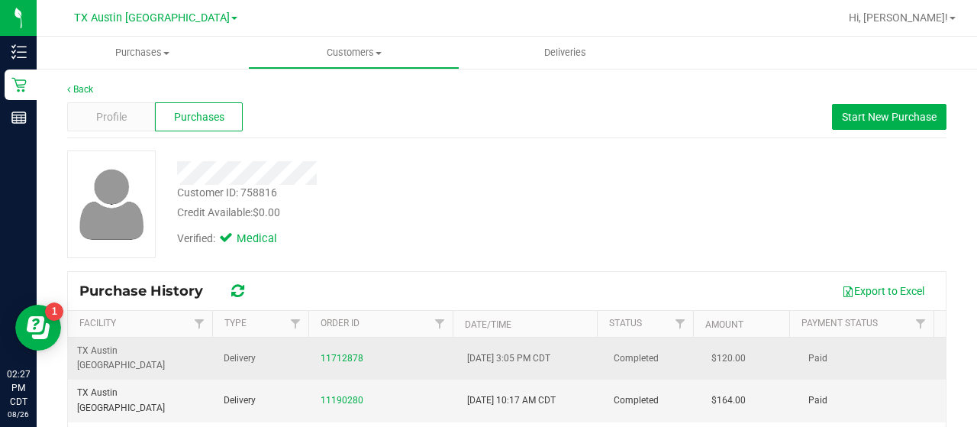
click at [360, 351] on div "11712878" at bounding box center [384, 358] width 128 height 14
click at [347, 351] on div "11712878" at bounding box center [384, 358] width 128 height 14
click at [345, 353] on link "11712878" at bounding box center [341, 358] width 43 height 11
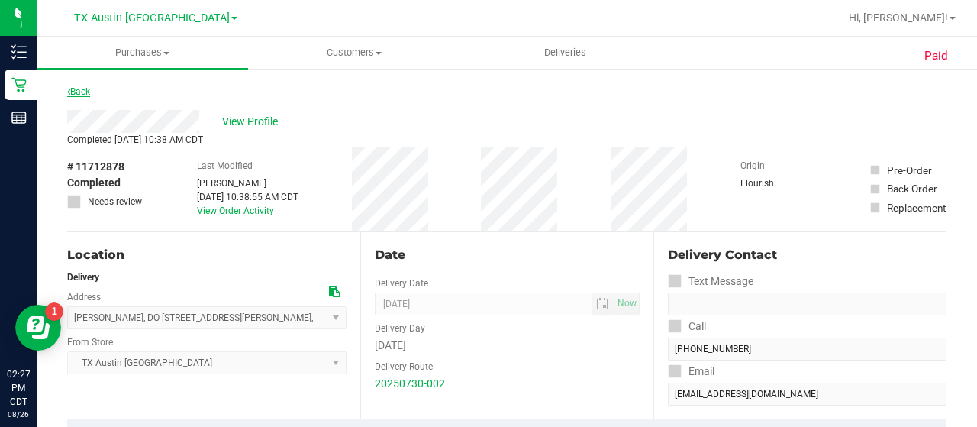
click at [83, 92] on link "Back" at bounding box center [78, 91] width 23 height 11
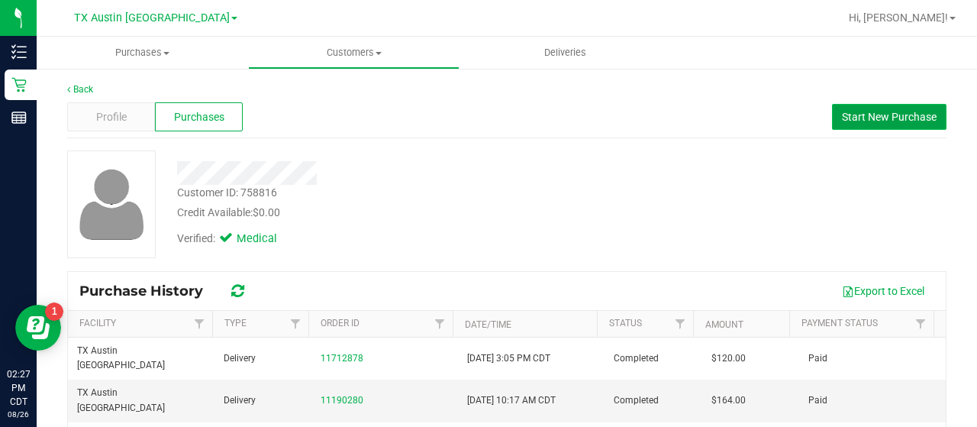
click at [847, 125] on button "Start New Purchase" at bounding box center [889, 117] width 114 height 26
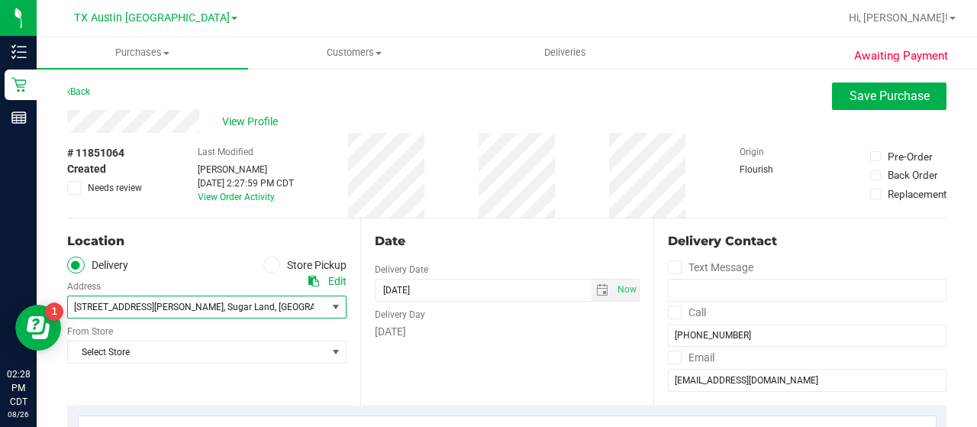
click at [327, 298] on span "select" at bounding box center [336, 306] width 19 height 21
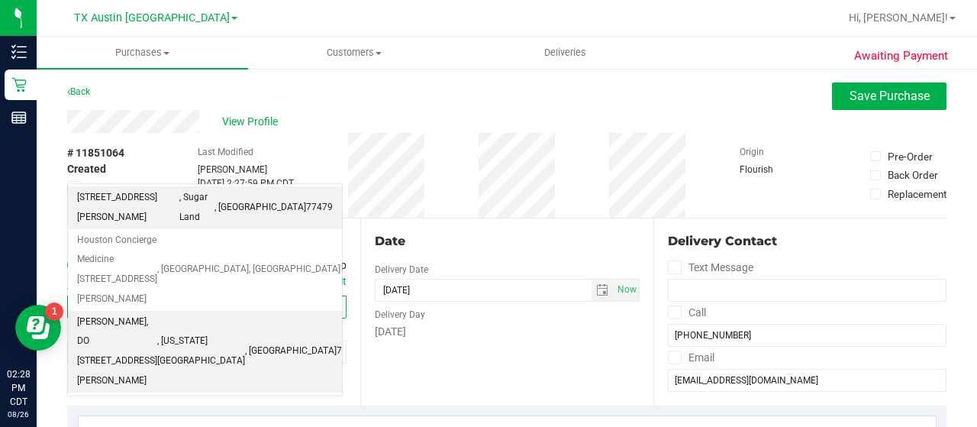
click at [245, 331] on span ", Missouri City" at bounding box center [201, 350] width 88 height 39
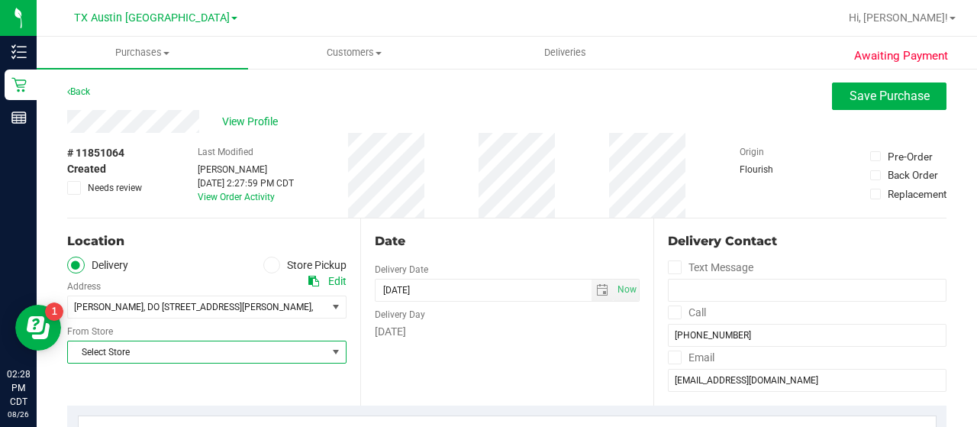
click at [273, 347] on span "Select Store" at bounding box center [197, 351] width 259 height 21
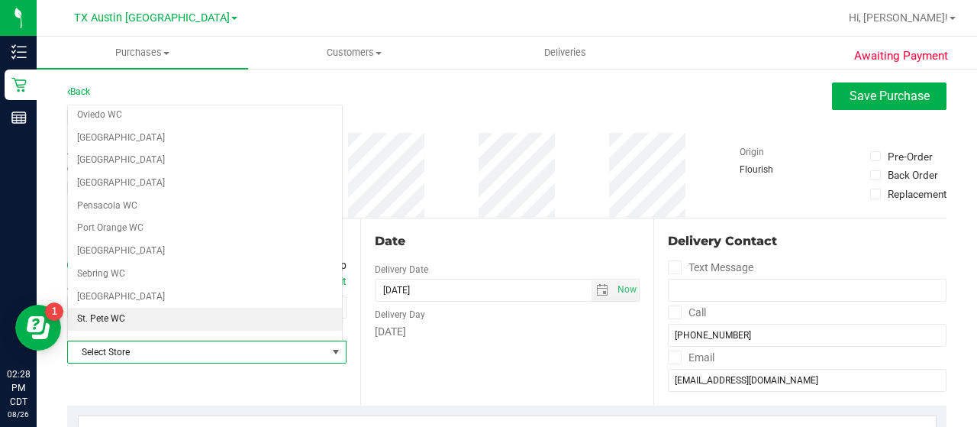
scroll to position [956, 0]
click at [203, 308] on li "TX Austin [GEOGRAPHIC_DATA]" at bounding box center [205, 319] width 274 height 23
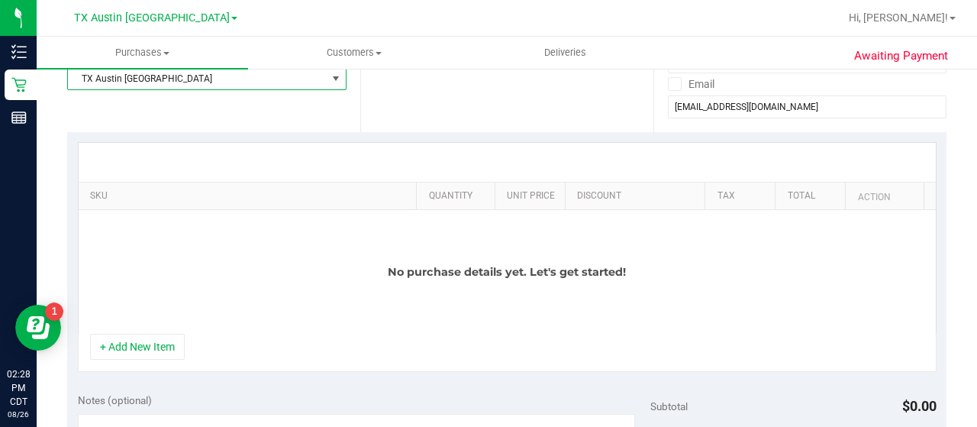
scroll to position [133, 0]
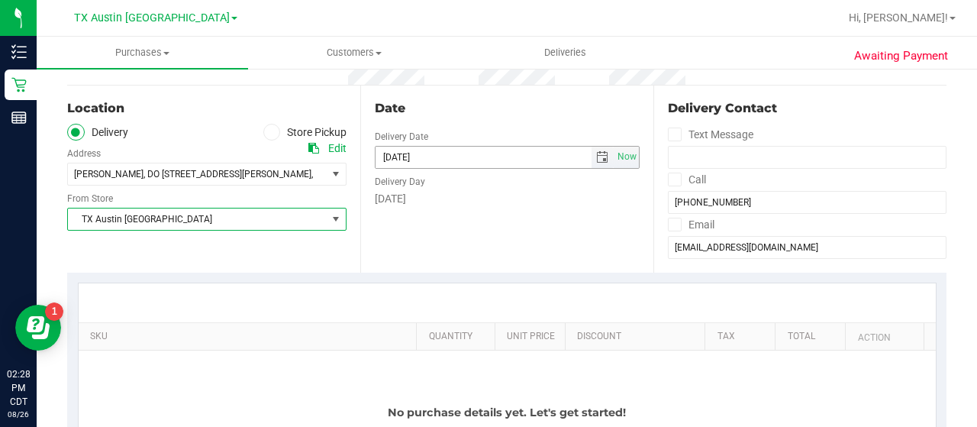
click at [591, 164] on span "select" at bounding box center [602, 157] width 22 height 21
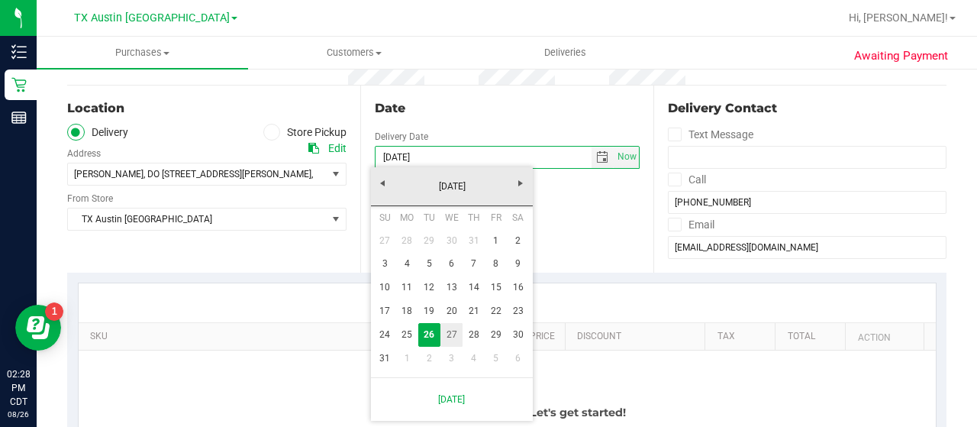
click at [453, 340] on link "27" at bounding box center [451, 335] width 22 height 24
type input "08/27/2025"
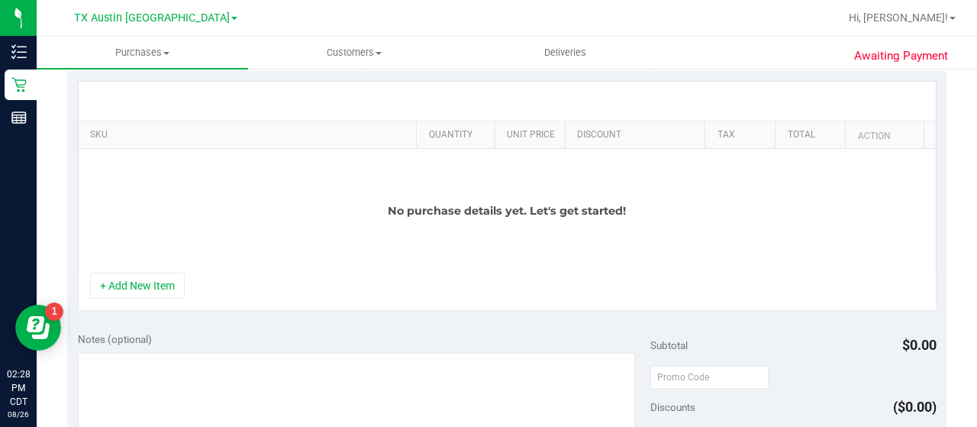
scroll to position [335, 0]
click at [131, 286] on button "+ Add New Item" at bounding box center [137, 285] width 95 height 26
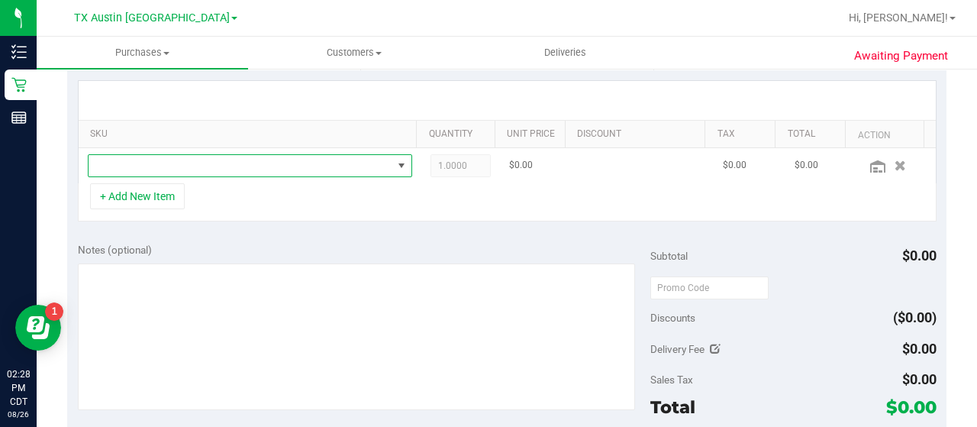
click at [169, 168] on span "NO DATA FOUND" at bounding box center [241, 165] width 304 height 21
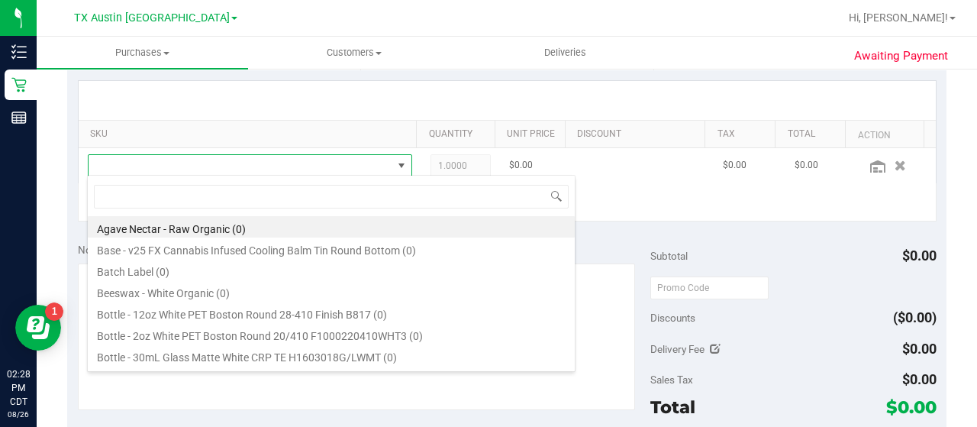
scroll to position [22, 308]
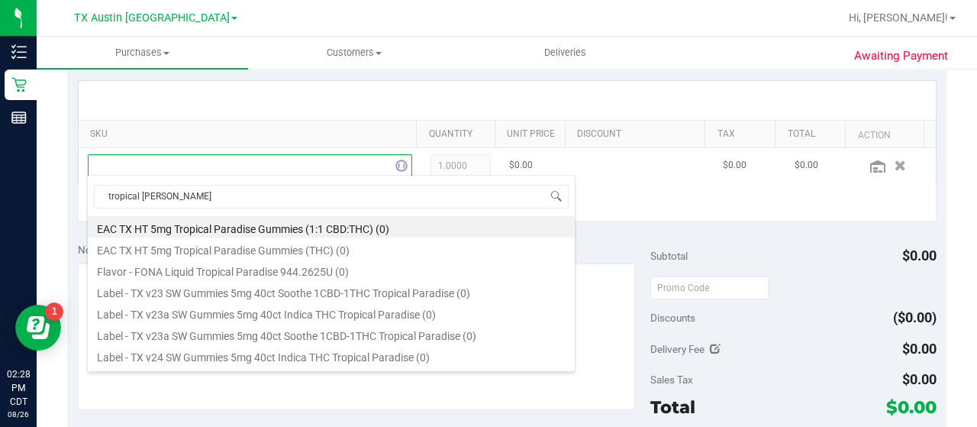
type input "tropical paradise"
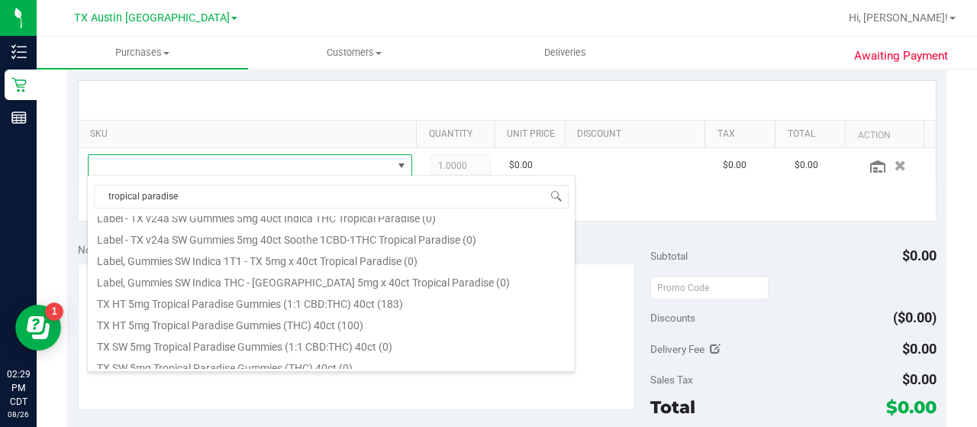
scroll to position [193, 0]
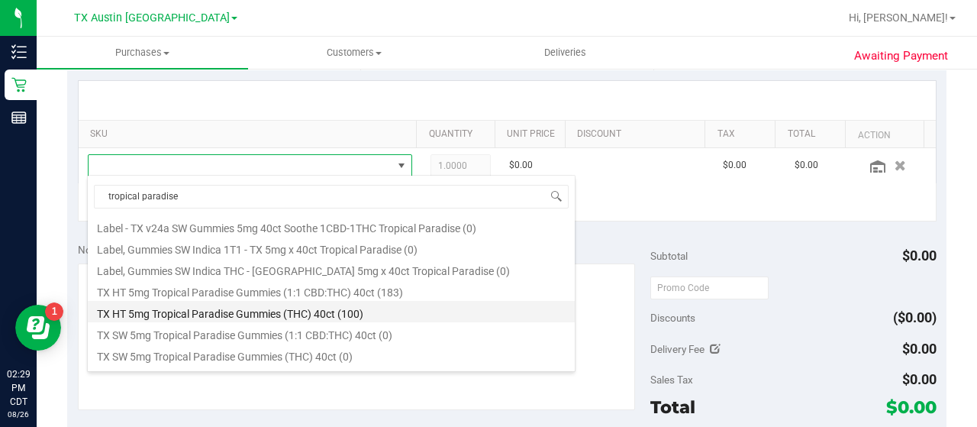
click at [330, 312] on li "TX HT 5mg Tropical Paradise Gummies (THC) 40ct (100)" at bounding box center [331, 311] width 487 height 21
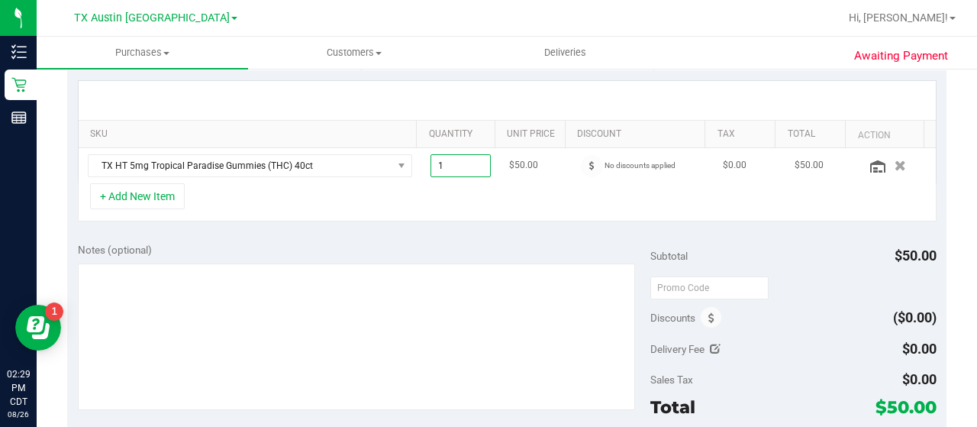
click at [456, 167] on span "1.00 1" at bounding box center [460, 165] width 61 height 23
type input "2"
type input "2.00"
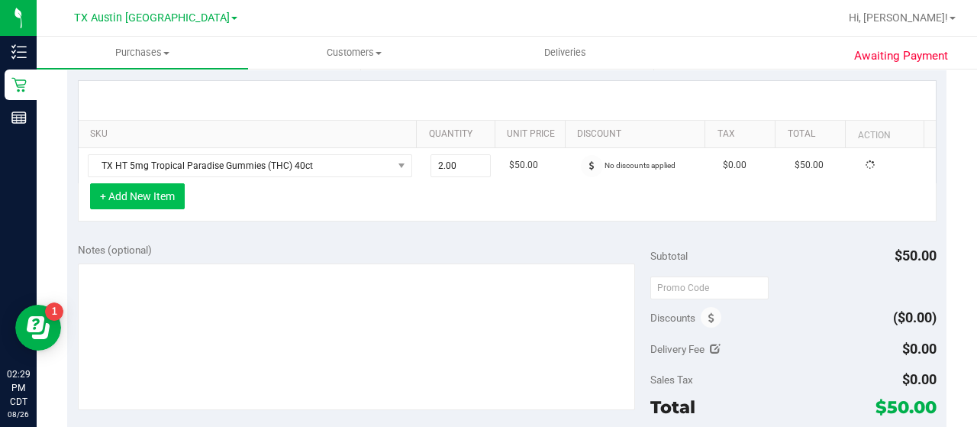
click at [108, 198] on button "+ Add New Item" at bounding box center [137, 196] width 95 height 26
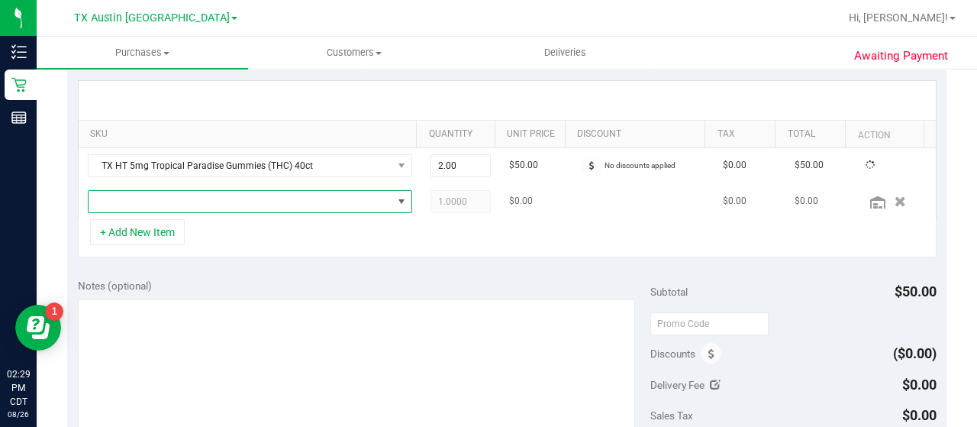
click at [143, 201] on span "NO DATA FOUND" at bounding box center [241, 201] width 304 height 21
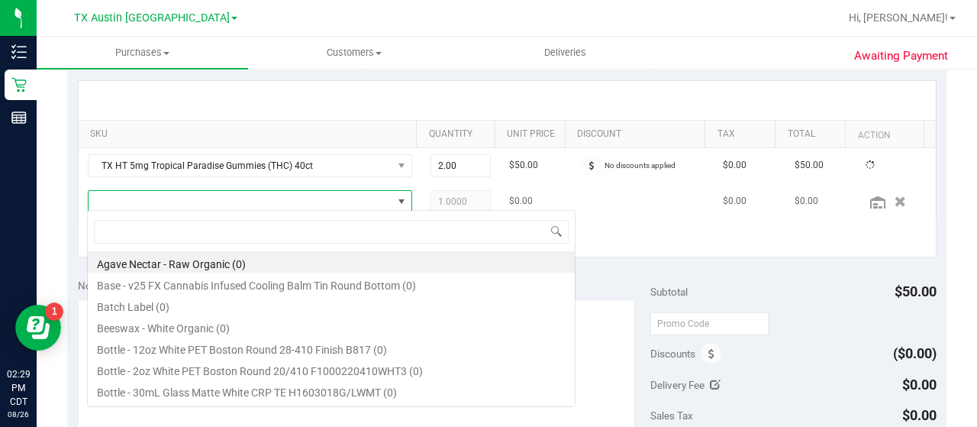
scroll to position [22, 308]
type input "wa"
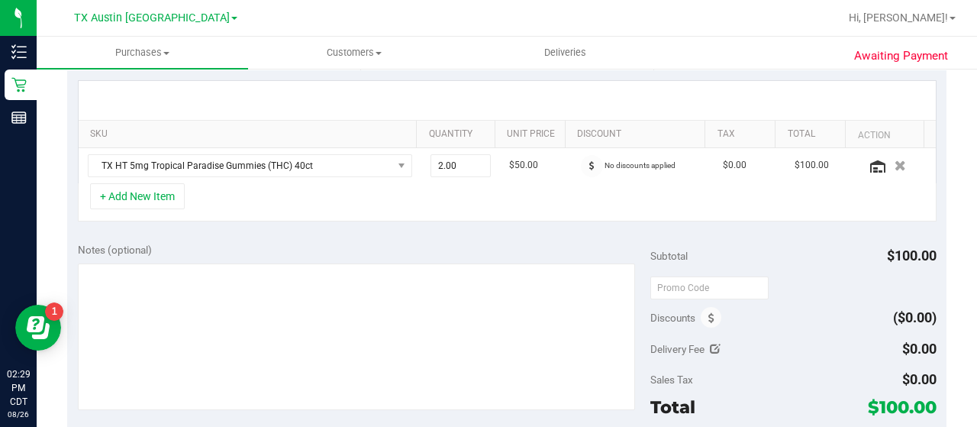
click at [143, 201] on button "+ Add New Item" at bounding box center [137, 196] width 95 height 26
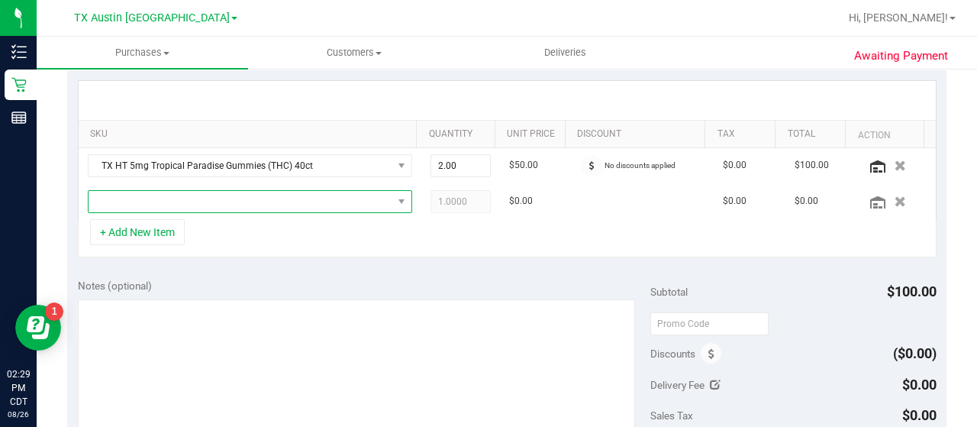
click at [143, 201] on span "NO DATA FOUND" at bounding box center [241, 201] width 304 height 21
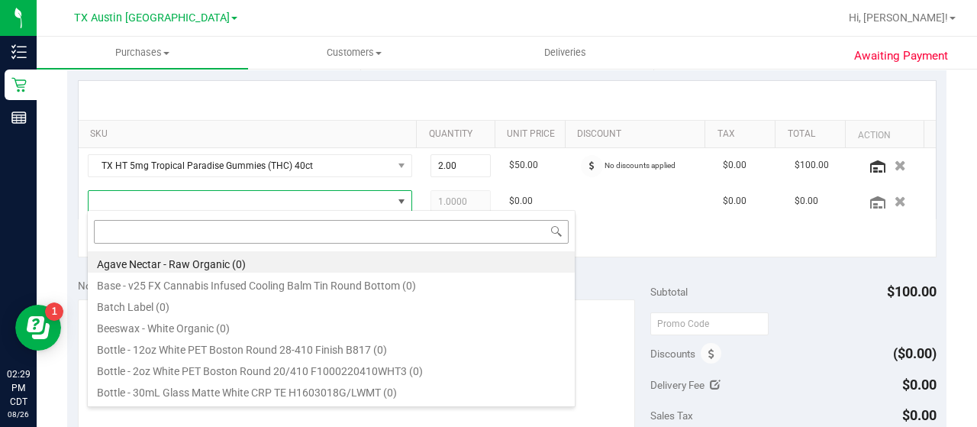
click at [139, 227] on input at bounding box center [331, 232] width 475 height 24
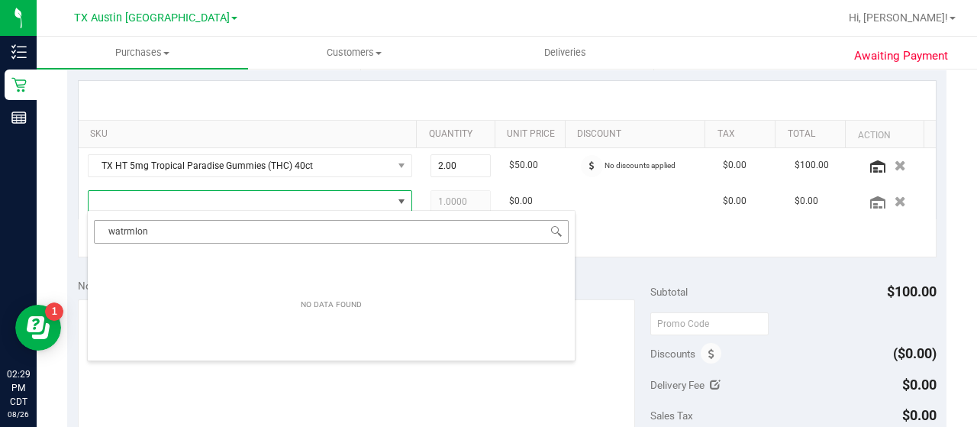
click at [121, 228] on input "watrmlon" at bounding box center [331, 232] width 475 height 24
click at [187, 237] on input "watermlon" at bounding box center [331, 232] width 475 height 24
type input "waterm"
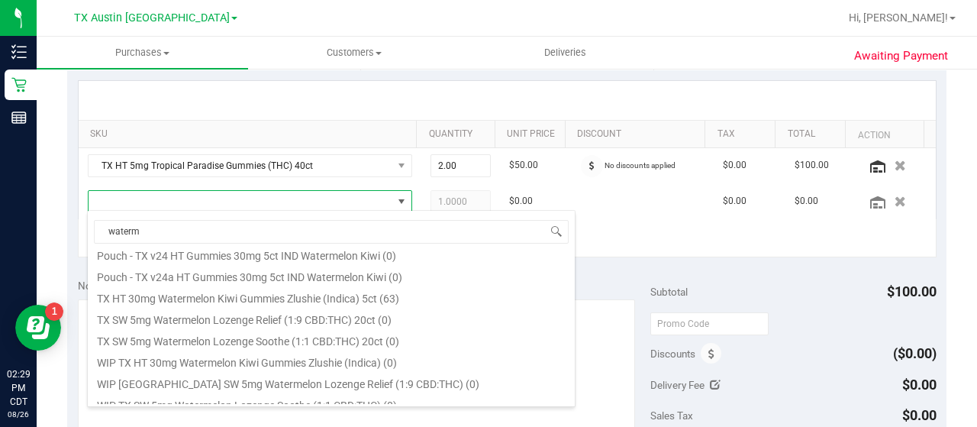
scroll to position [147, 0]
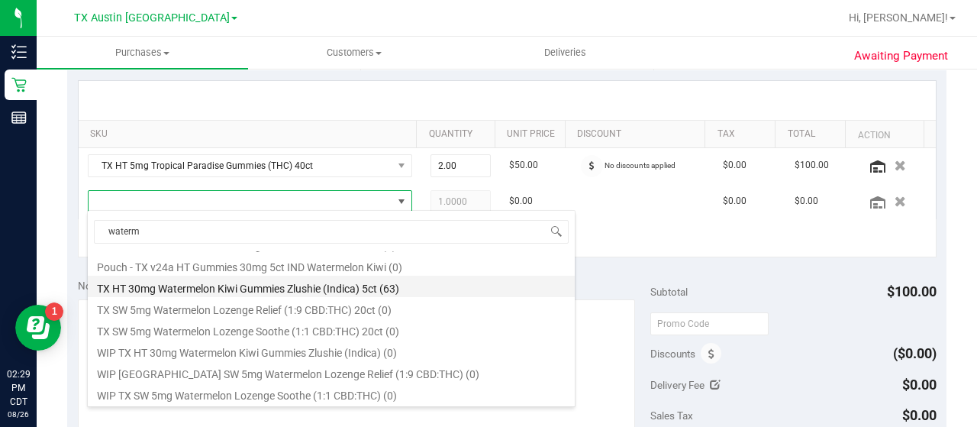
click at [232, 292] on li "TX HT 30mg Watermelon Kiwi Gummies Zlushie (Indica) 5ct (63)" at bounding box center [331, 285] width 487 height 21
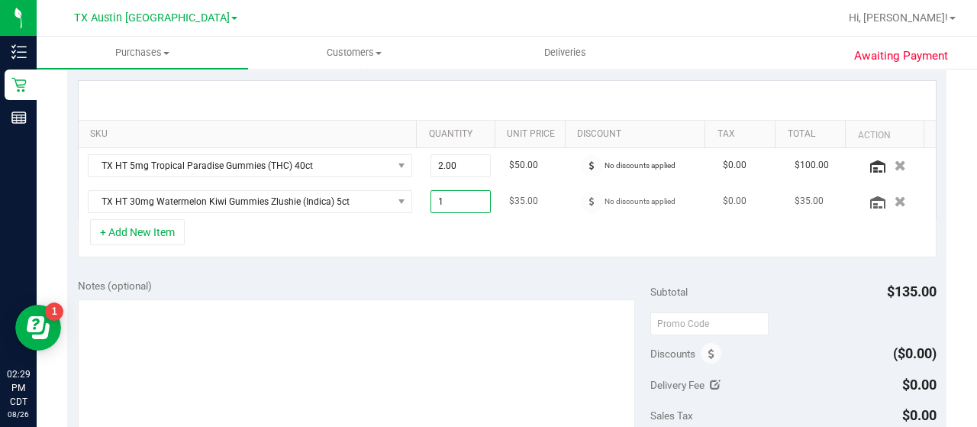
click at [454, 205] on span "1.00 1" at bounding box center [460, 201] width 61 height 23
type input "2"
type input "2.00"
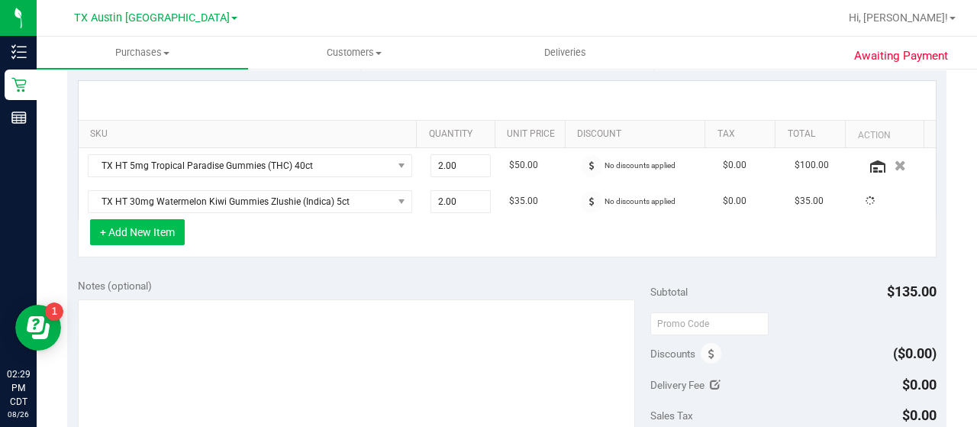
click at [159, 226] on button "+ Add New Item" at bounding box center [137, 232] width 95 height 26
click at [180, 225] on button "+ Add New Item" at bounding box center [137, 232] width 95 height 26
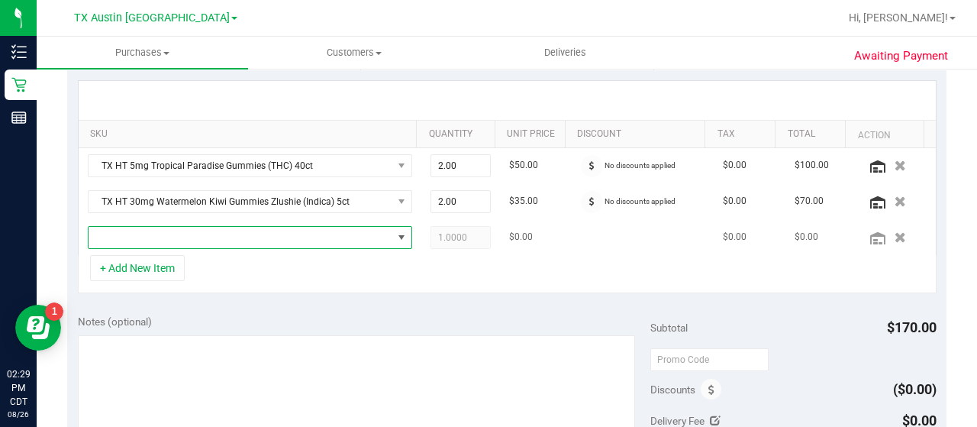
click at [204, 228] on span "NO DATA FOUND" at bounding box center [241, 237] width 304 height 21
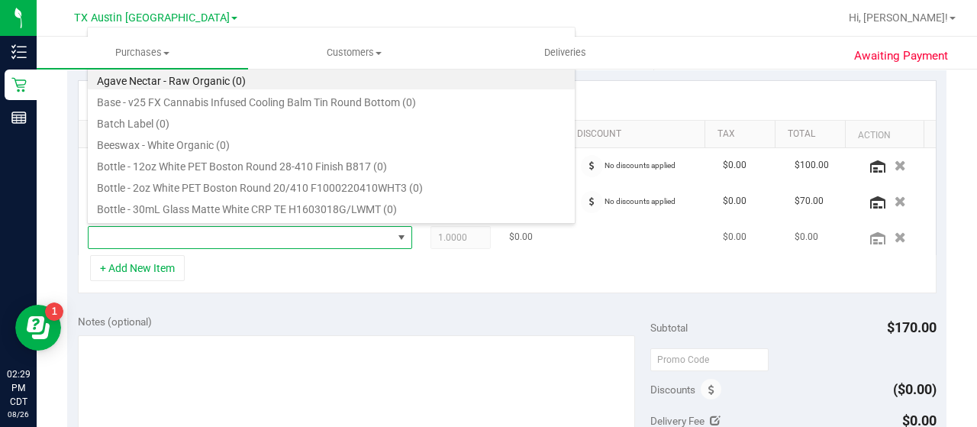
scroll to position [22, 308]
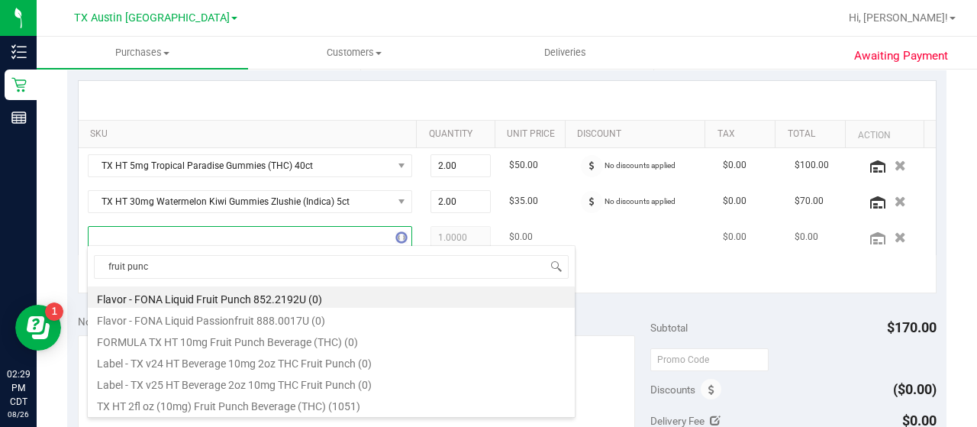
type input "fruit punch"
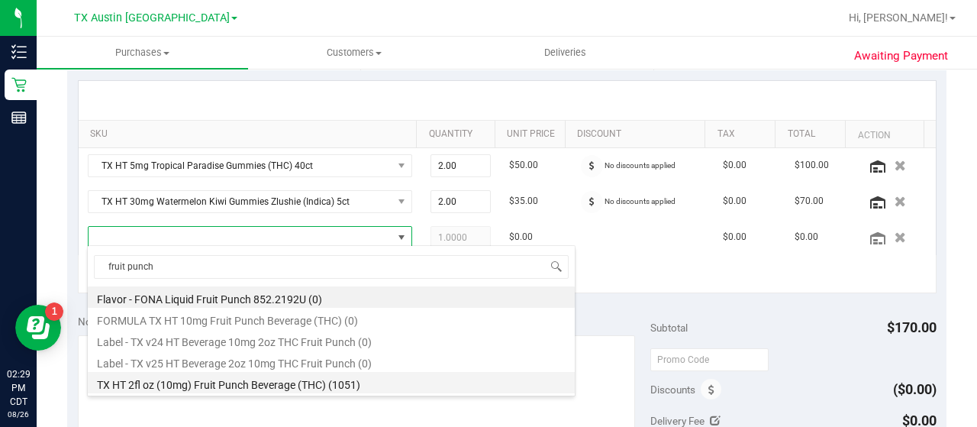
click at [378, 378] on li "TX HT 2fl oz (10mg) Fruit Punch Beverage (THC) (1051)" at bounding box center [331, 382] width 487 height 21
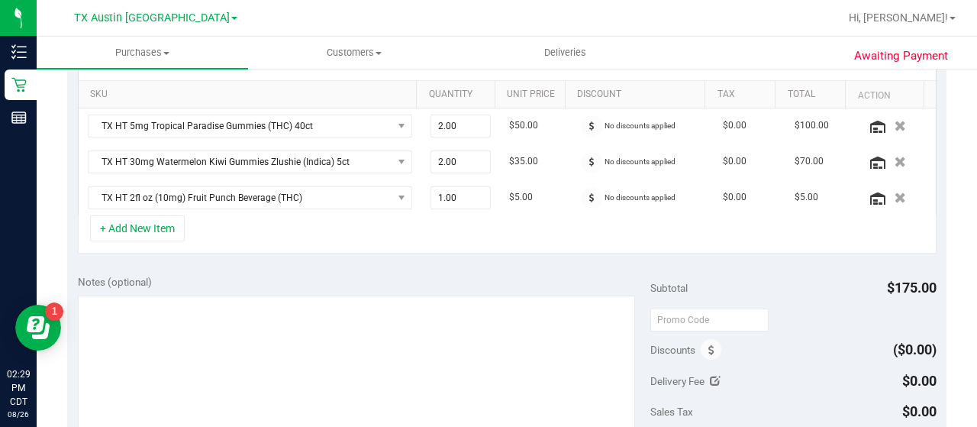
scroll to position [375, 0]
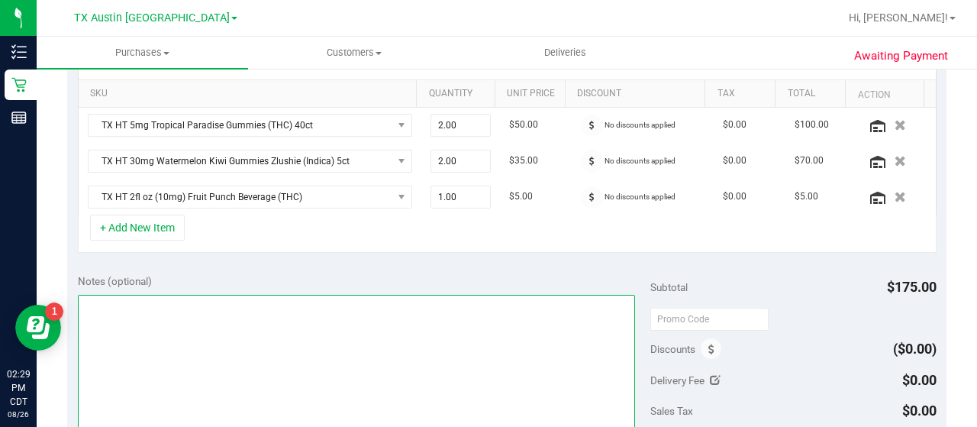
click at [433, 327] on textarea at bounding box center [356, 368] width 557 height 147
click at [272, 327] on textarea at bounding box center [356, 368] width 557 height 147
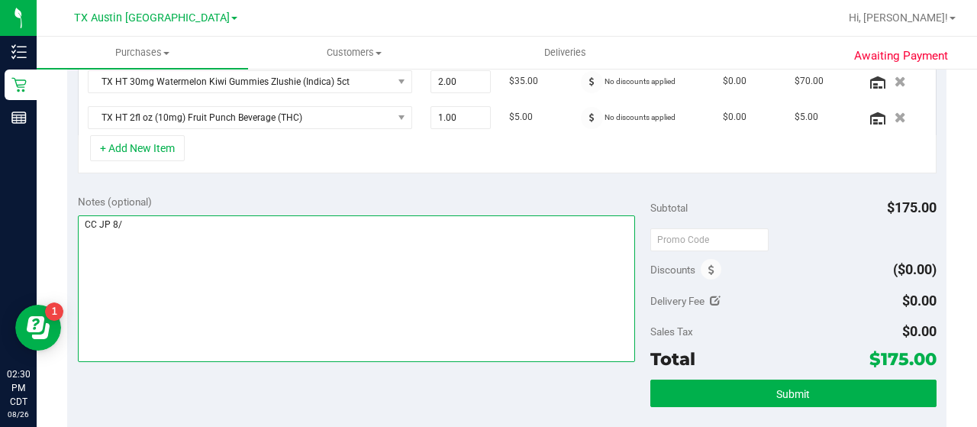
scroll to position [351, 0]
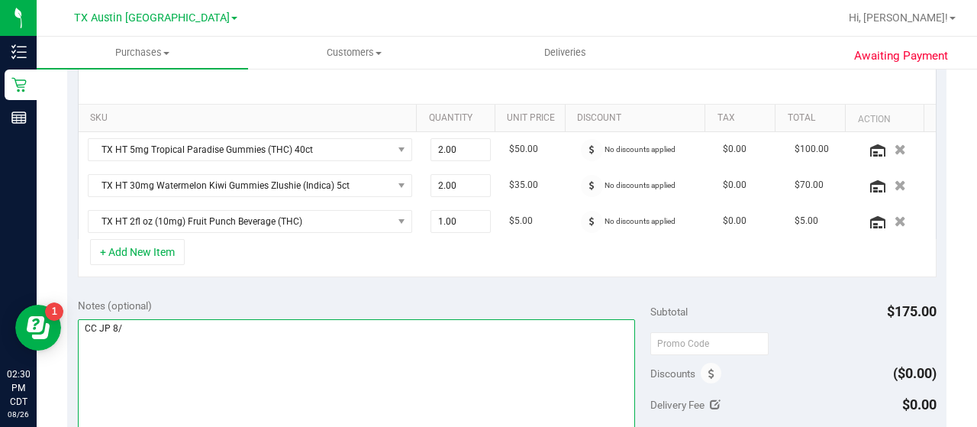
click at [208, 339] on textarea at bounding box center [356, 392] width 557 height 147
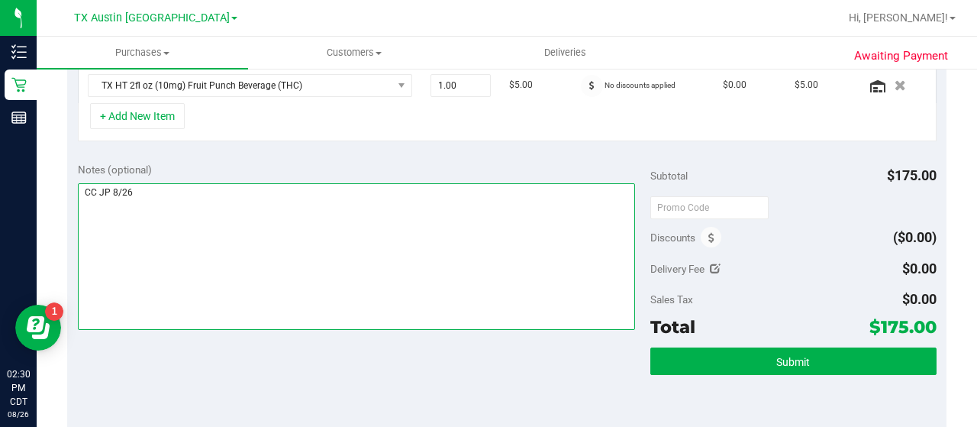
scroll to position [494, 0]
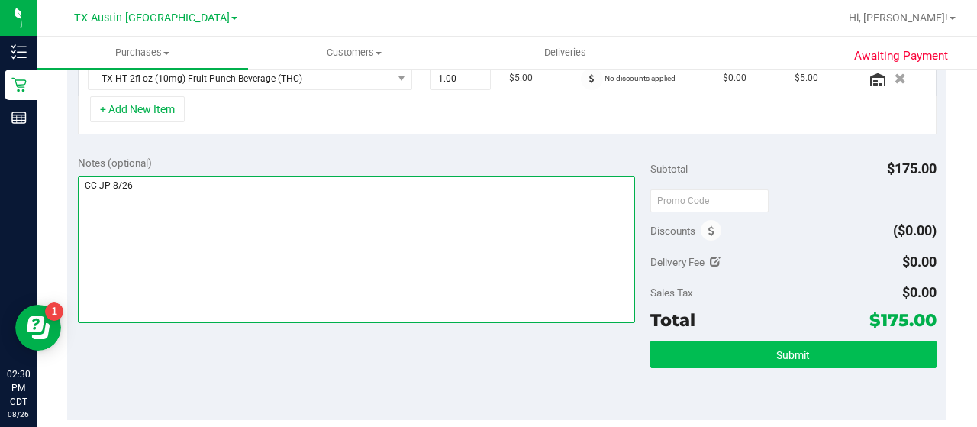
type textarea "CC JP 8/26"
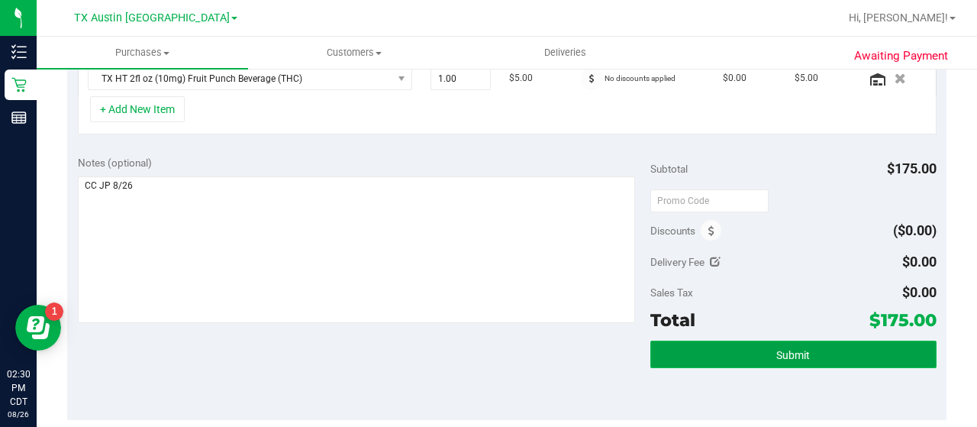
click at [751, 350] on button "Submit" at bounding box center [793, 353] width 286 height 27
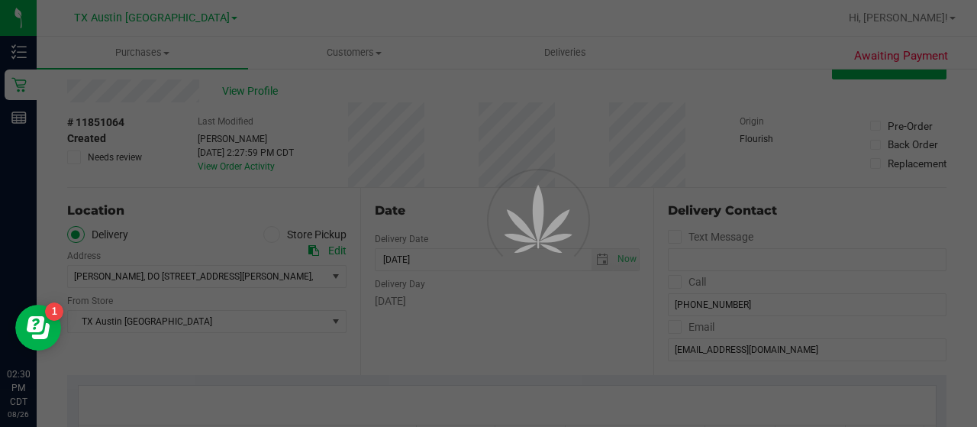
scroll to position [0, 0]
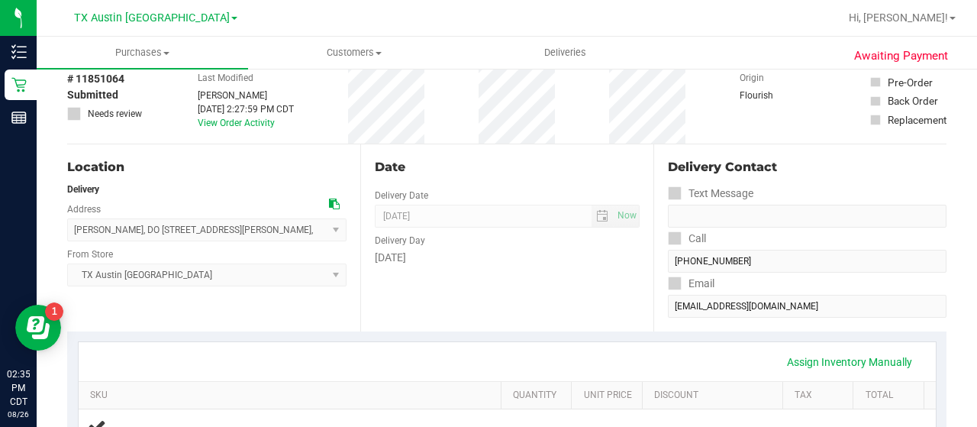
scroll to position [46, 0]
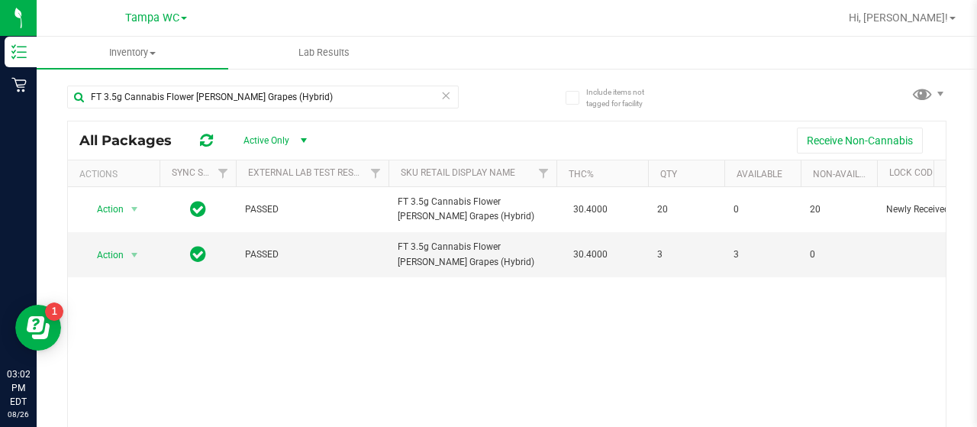
click at [168, 24] on link "Tampa WC" at bounding box center [156, 17] width 62 height 14
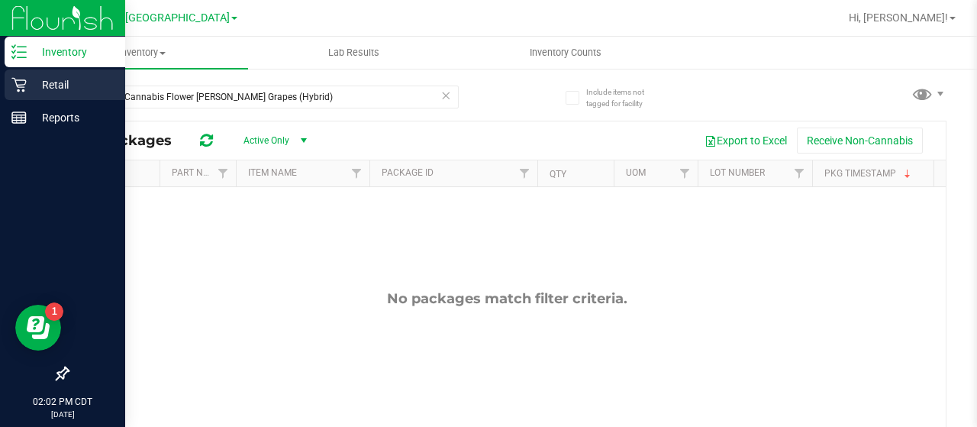
click at [15, 83] on icon at bounding box center [18, 85] width 14 height 14
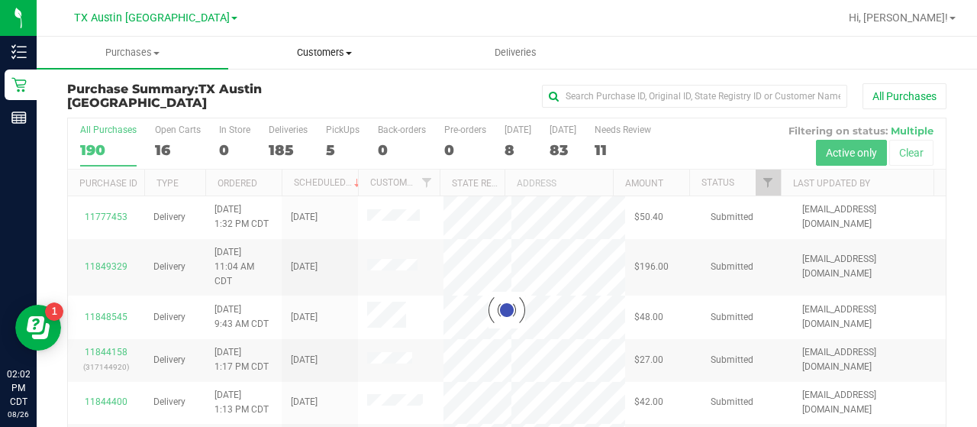
click at [331, 56] on span "Customers" at bounding box center [324, 53] width 190 height 14
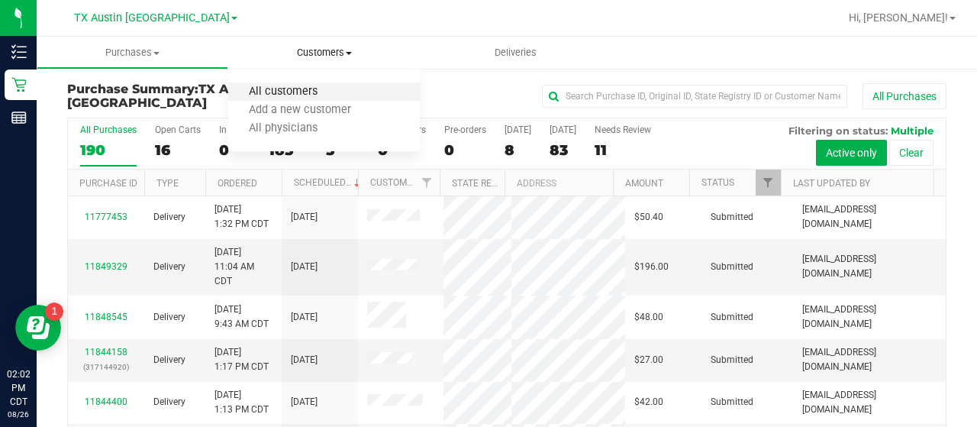
click at [329, 97] on span "All customers" at bounding box center [283, 91] width 110 height 13
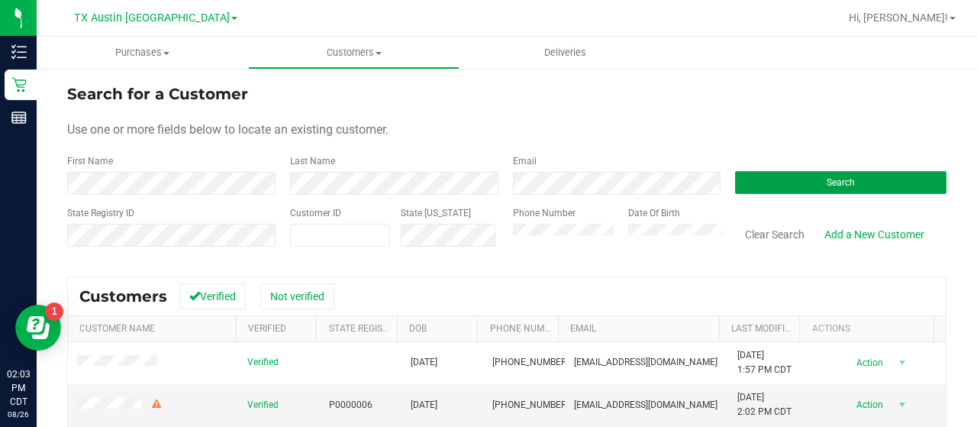
click at [808, 172] on button "Search" at bounding box center [840, 182] width 211 height 23
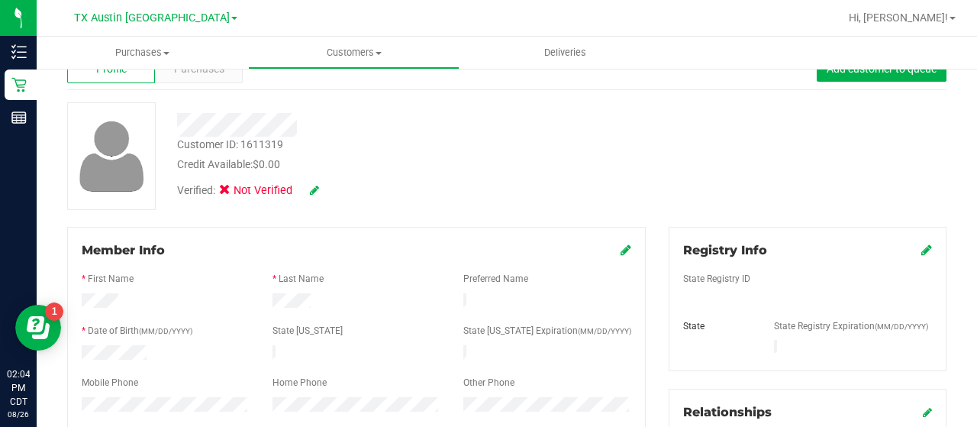
scroll to position [49, 0]
click at [203, 82] on div "Purchases" at bounding box center [199, 67] width 88 height 29
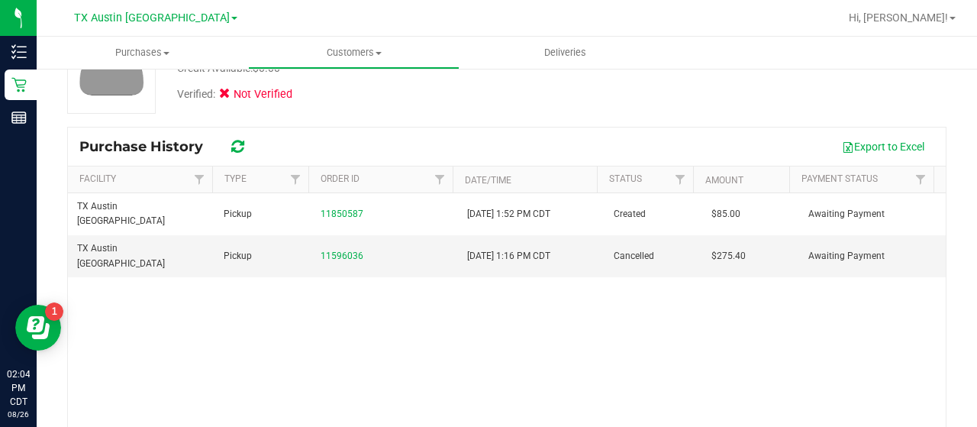
scroll to position [145, 0]
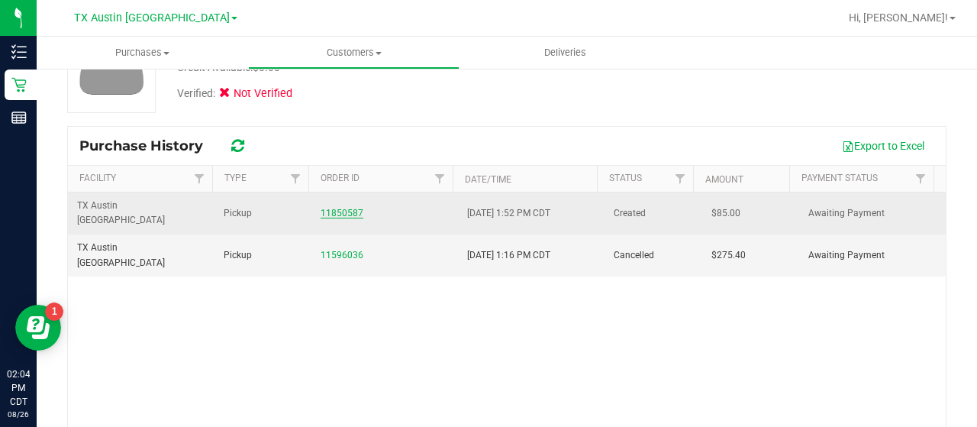
click at [333, 208] on link "11850587" at bounding box center [341, 213] width 43 height 11
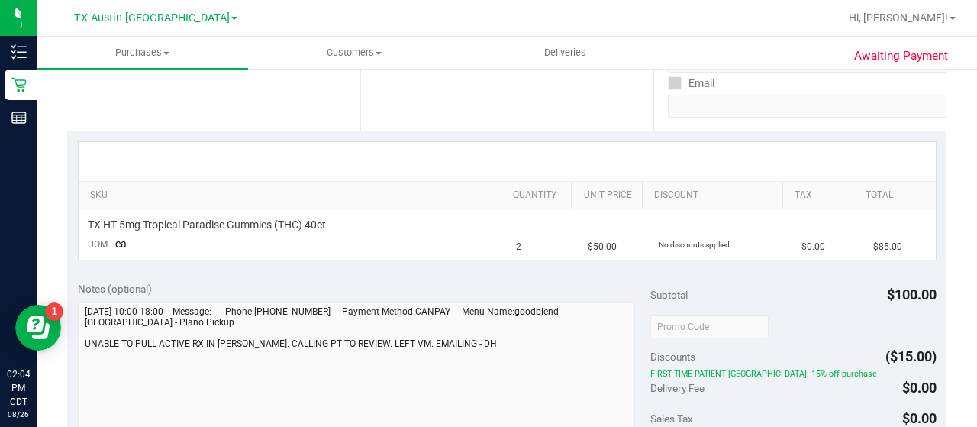
scroll to position [275, 0]
drag, startPoint x: 339, startPoint y: 221, endPoint x: 83, endPoint y: 224, distance: 255.6
click at [83, 224] on td "TX HT 5mg Tropical Paradise Gummies (THC) 40ct UOM ea" at bounding box center [293, 233] width 429 height 51
copy span "TX HT 5mg Tropical Paradise Gummies (THC) 40ct"
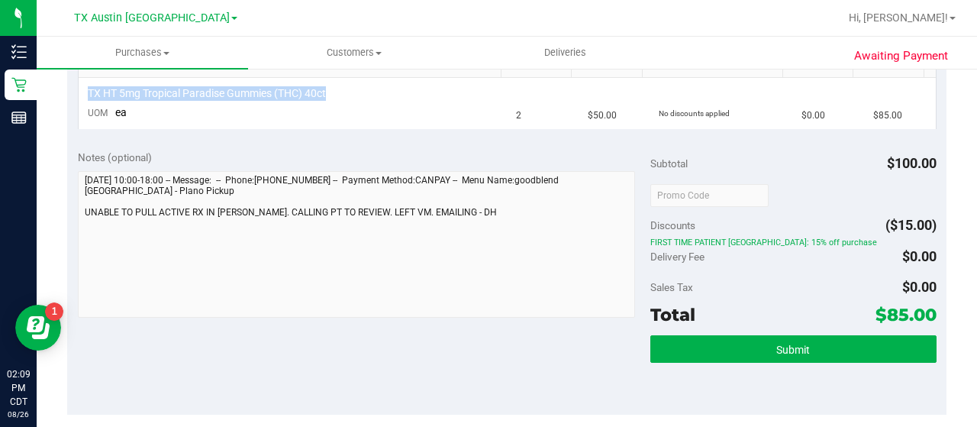
scroll to position [398, 0]
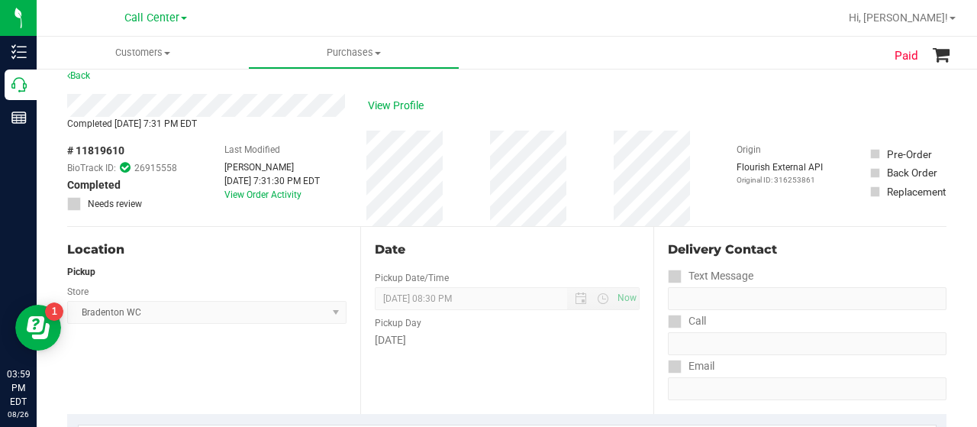
scroll to position [10, 0]
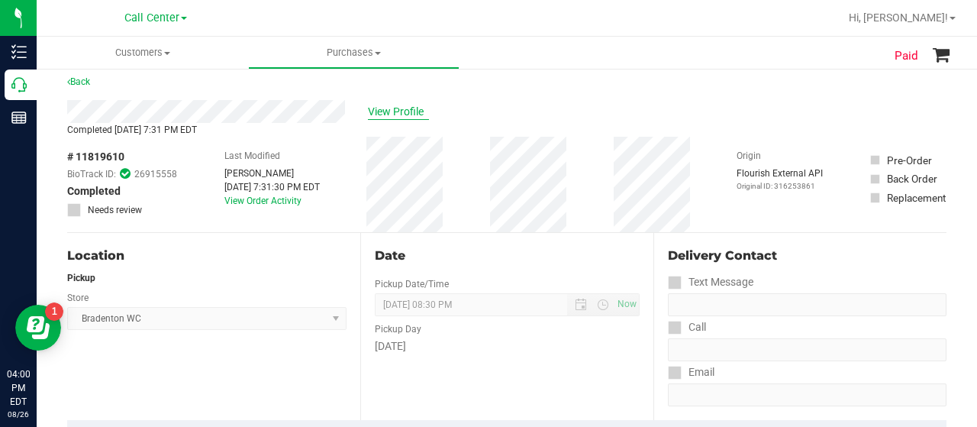
click at [385, 117] on span "View Profile" at bounding box center [398, 112] width 61 height 16
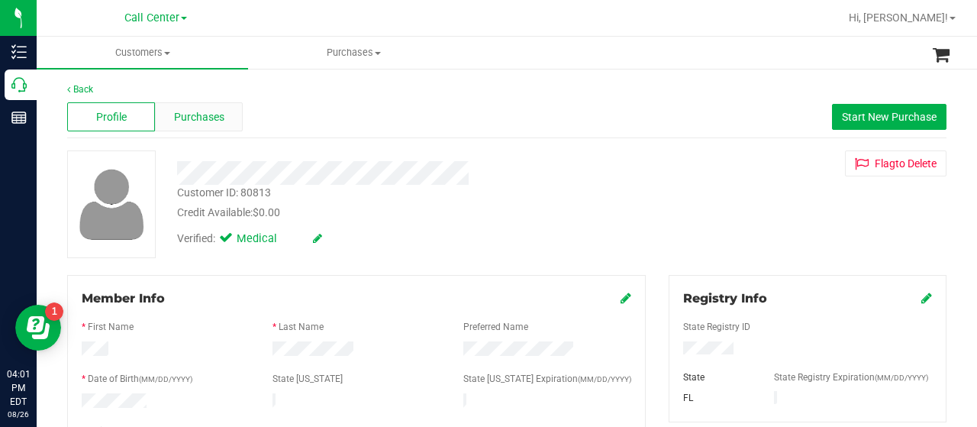
click at [203, 123] on span "Purchases" at bounding box center [199, 117] width 50 height 16
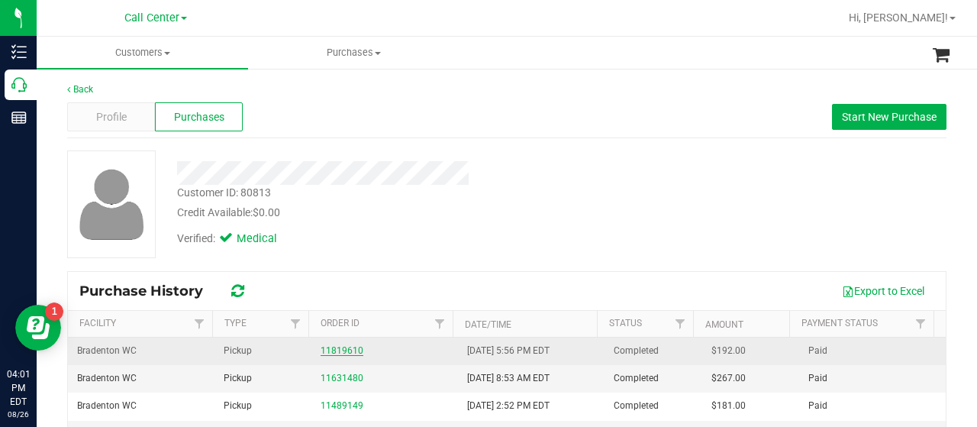
click at [336, 345] on link "11819610" at bounding box center [341, 350] width 43 height 11
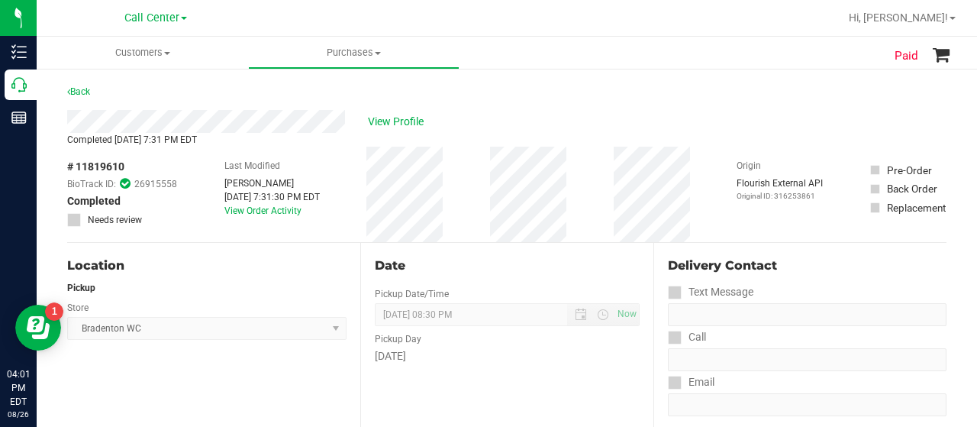
drag, startPoint x: 123, startPoint y: 165, endPoint x: 76, endPoint y: 167, distance: 46.6
click at [76, 167] on span "# 11819610" at bounding box center [95, 167] width 57 height 16
copy span "11819610"
click at [378, 126] on span "View Profile" at bounding box center [398, 122] width 61 height 16
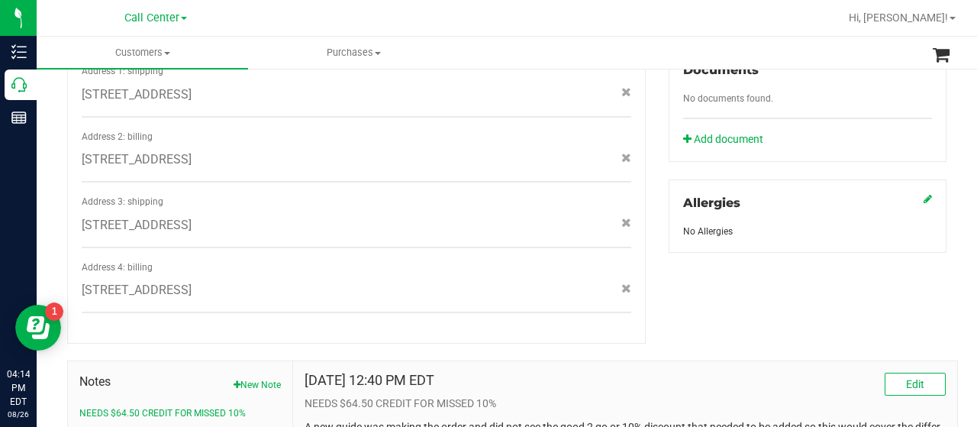
scroll to position [751, 0]
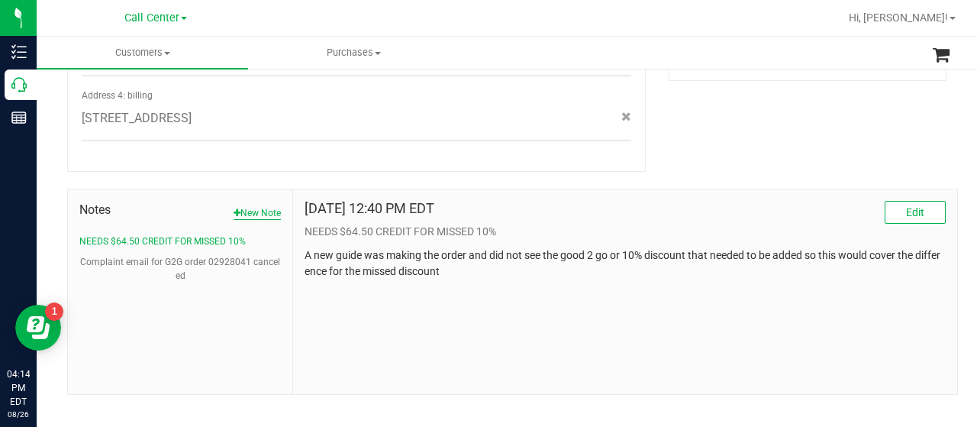
click at [255, 206] on button "New Note" at bounding box center [256, 213] width 47 height 14
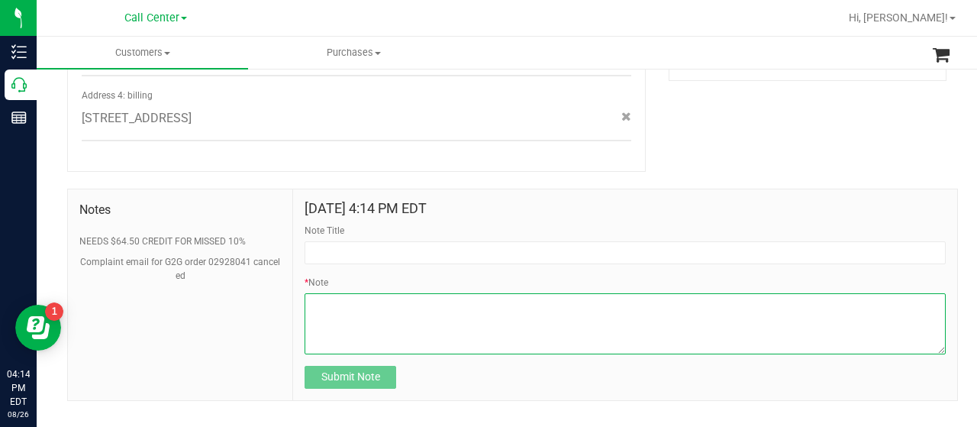
click at [375, 306] on textarea "* Note" at bounding box center [624, 323] width 641 height 61
paste textarea "Completed By: Juliana Powell Contact Reasons: feedback.complaint.order_total_di…"
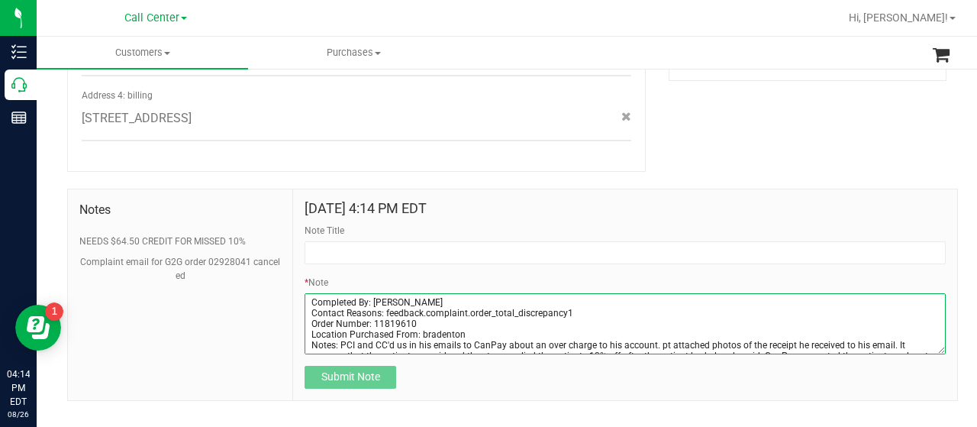
scroll to position [19, 0]
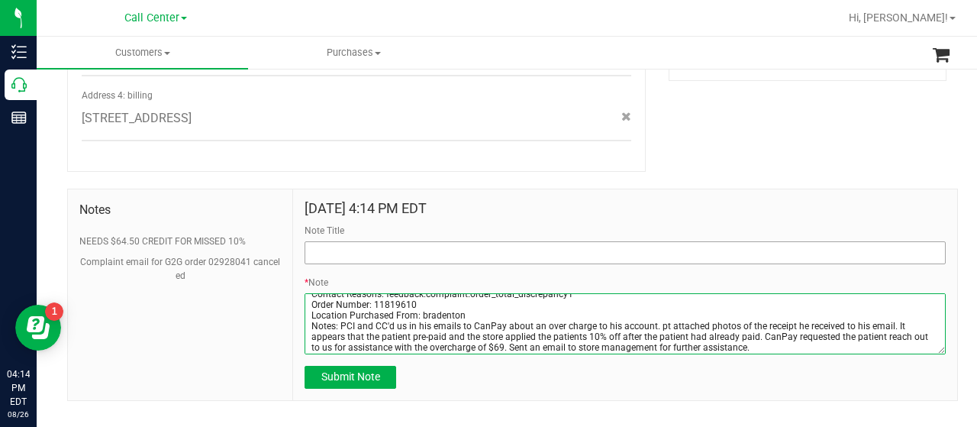
type textarea "Completed By: Juliana Powell Contact Reasons: feedback.complaint.order_total_di…"
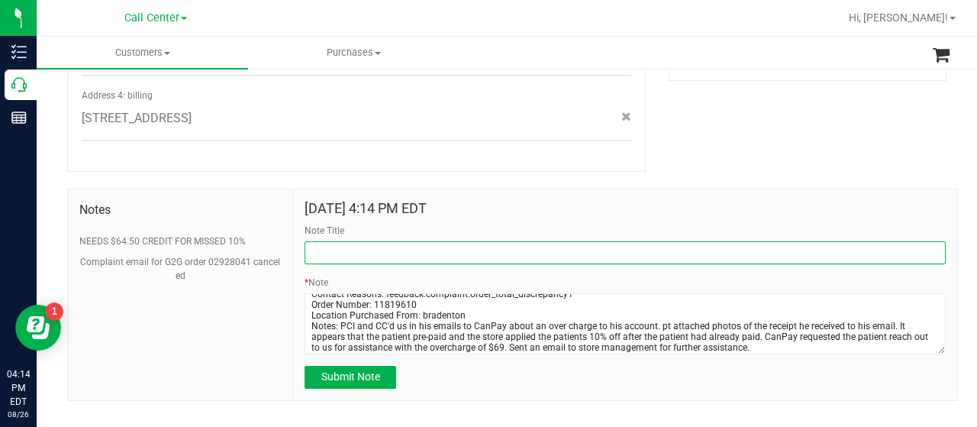
click at [465, 241] on input "Note Title" at bounding box center [624, 252] width 641 height 23
type input "MISSING 10%"
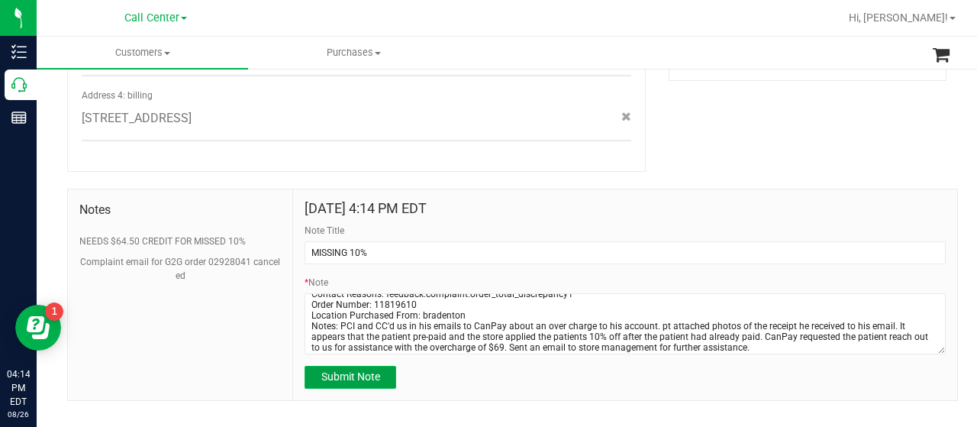
click at [378, 365] on button "Submit Note" at bounding box center [350, 376] width 92 height 23
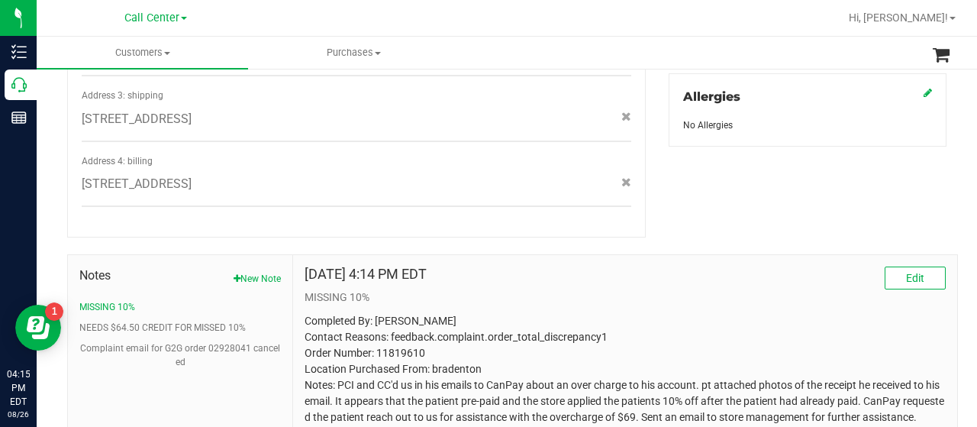
scroll to position [685, 0]
click at [892, 266] on button "Edit" at bounding box center [914, 277] width 61 height 23
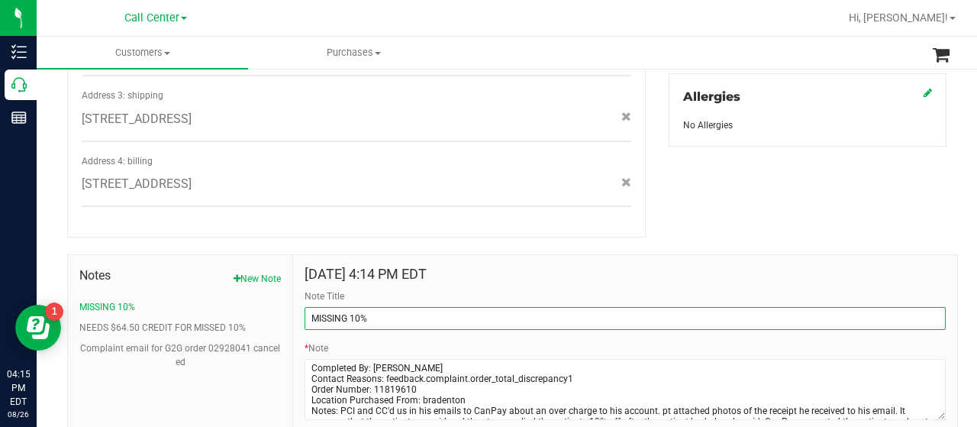
click at [548, 309] on input "MISSING 10%" at bounding box center [624, 318] width 641 height 23
type input "MISSING 10%/ $69"
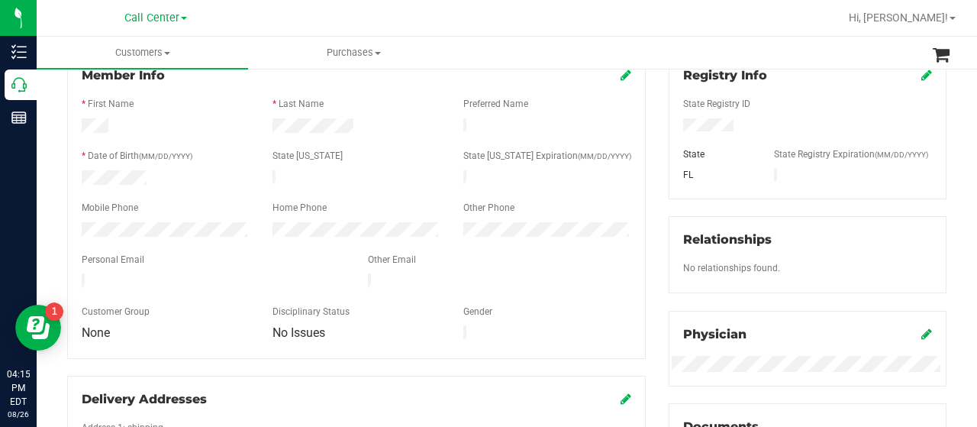
scroll to position [114, 0]
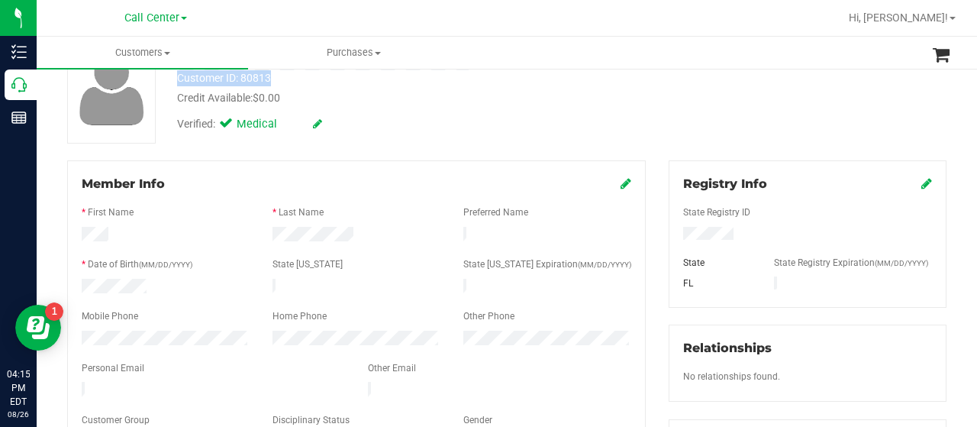
drag, startPoint x: 274, startPoint y: 76, endPoint x: 175, endPoint y: 80, distance: 98.5
click at [175, 80] on div "Customer ID: 80813 Credit Available: $0.00" at bounding box center [391, 88] width 451 height 36
copy div "Customer ID: 80813"
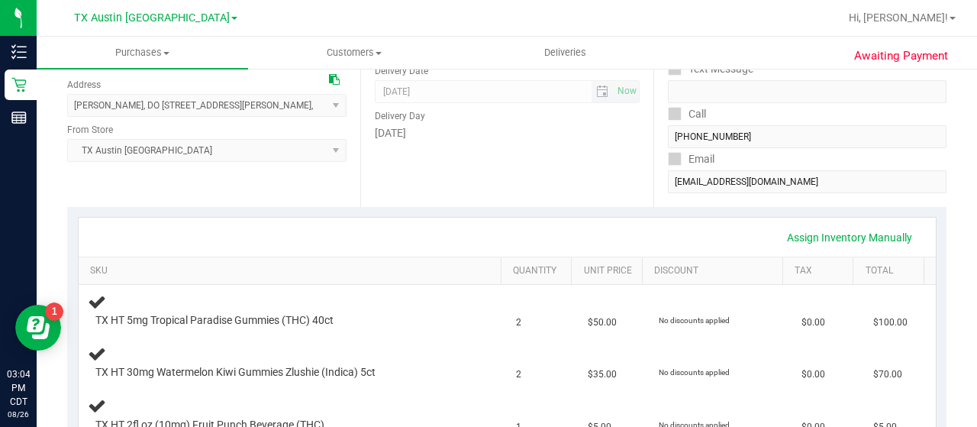
scroll to position [195, 0]
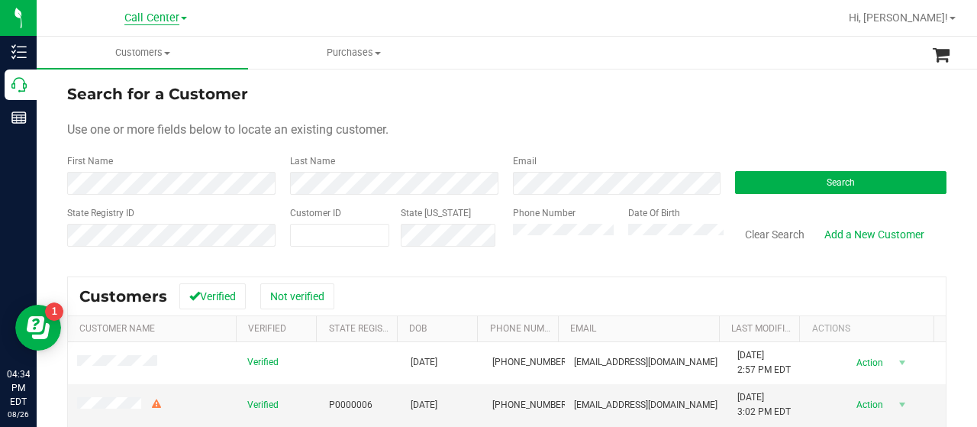
click at [158, 16] on span "Call Center" at bounding box center [151, 18] width 55 height 14
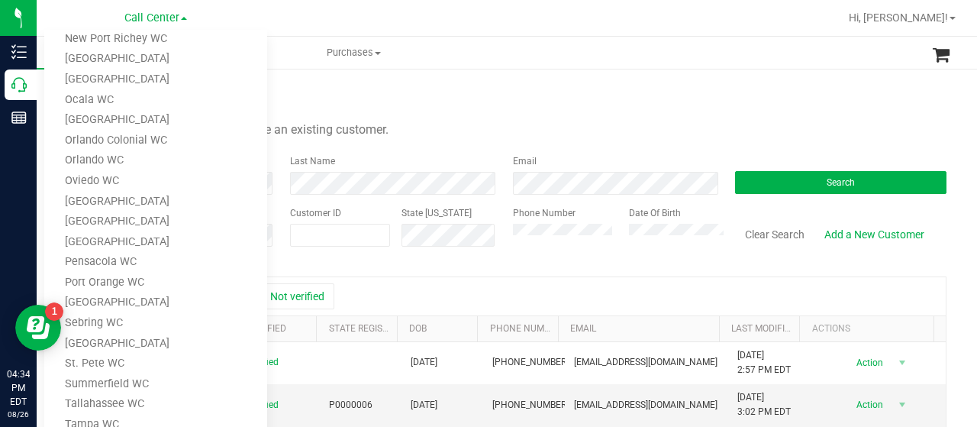
scroll to position [526, 0]
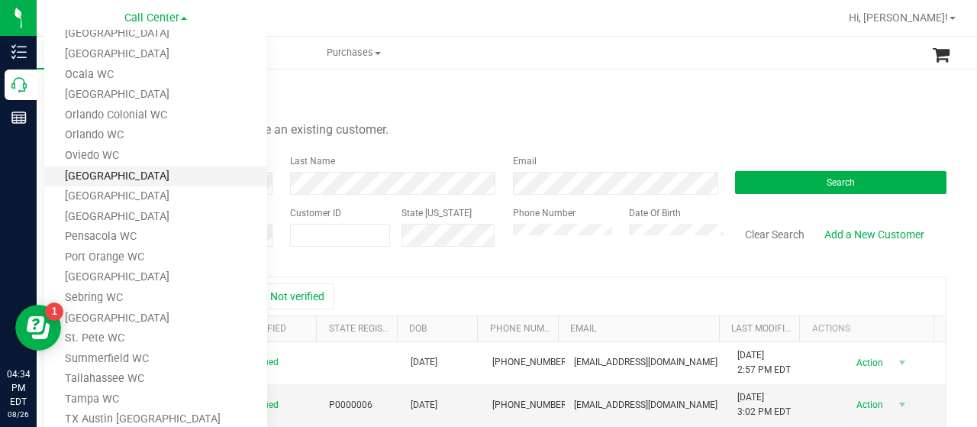
click at [130, 179] on link "[GEOGRAPHIC_DATA]" at bounding box center [155, 176] width 223 height 21
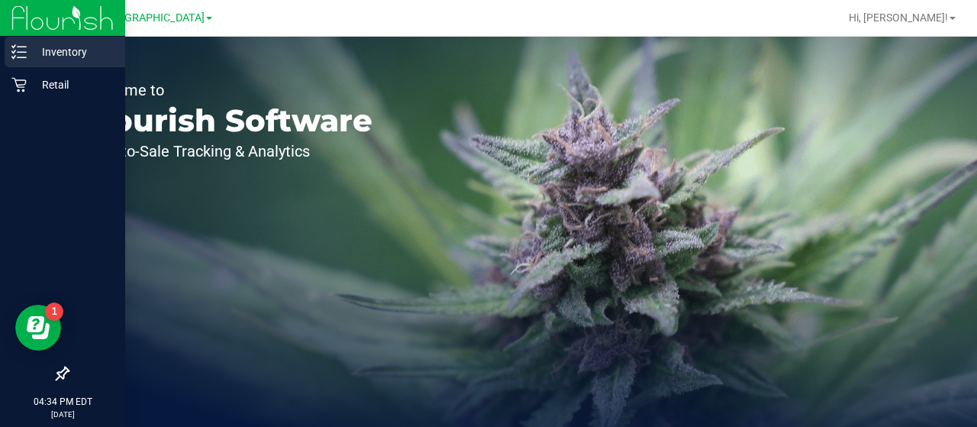
click at [31, 51] on p "Inventory" at bounding box center [73, 52] width 92 height 18
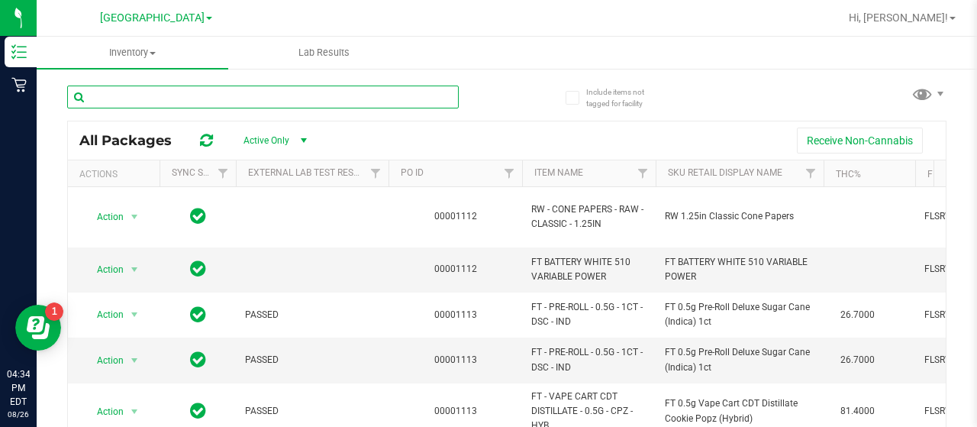
click at [272, 92] on input "text" at bounding box center [262, 96] width 391 height 23
type input "a"
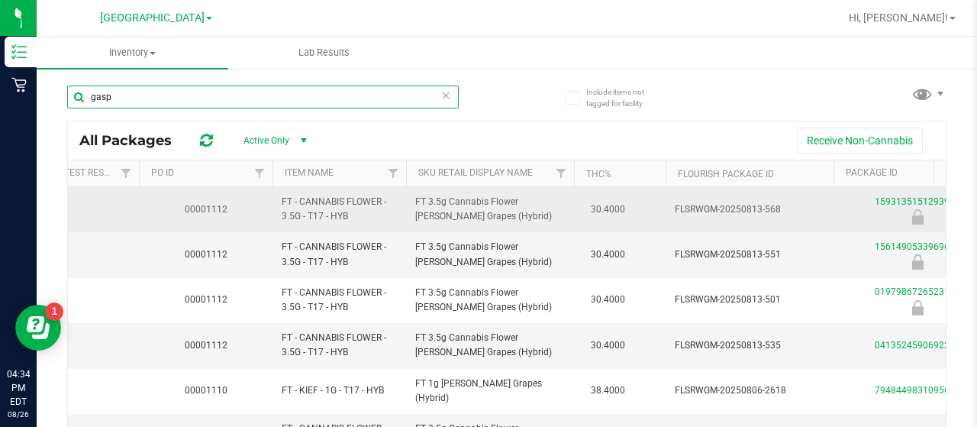
scroll to position [0, 250]
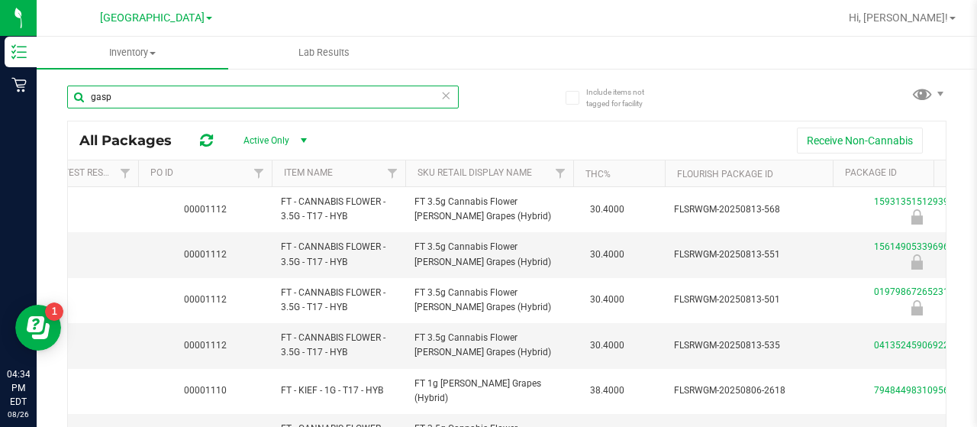
type input "gasp"
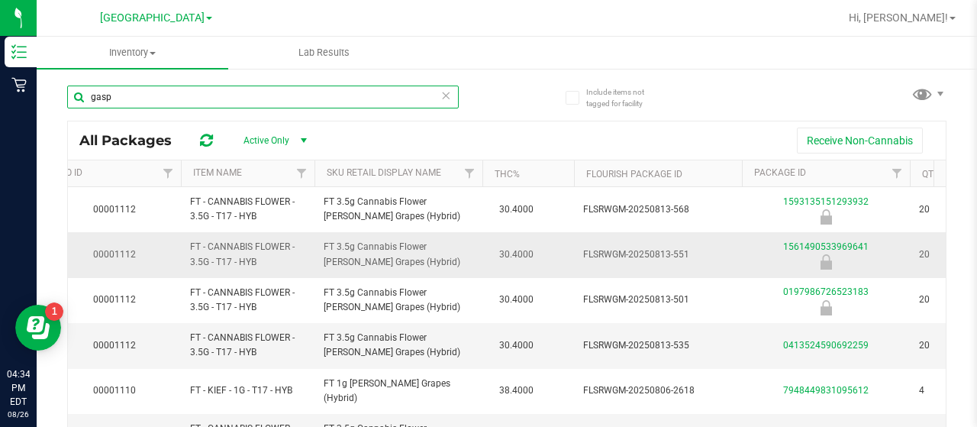
scroll to position [0, 340]
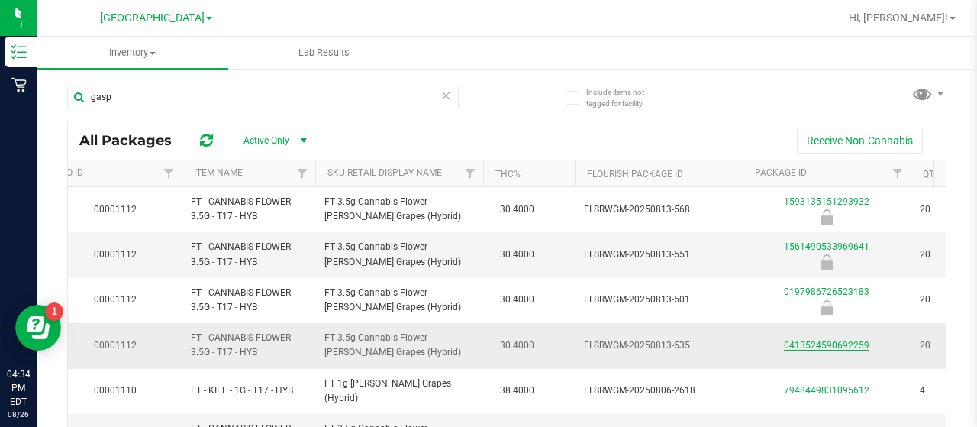
click at [836, 344] on link "0413524590692259" at bounding box center [826, 345] width 85 height 11
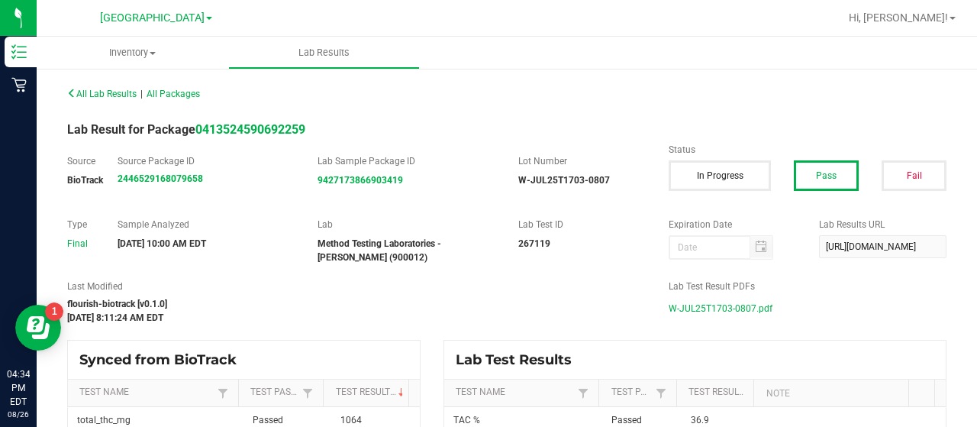
click at [713, 305] on span "W-JUL25T1703-0807.pdf" at bounding box center [720, 308] width 104 height 23
click at [153, 48] on span "Inventory" at bounding box center [133, 53] width 192 height 14
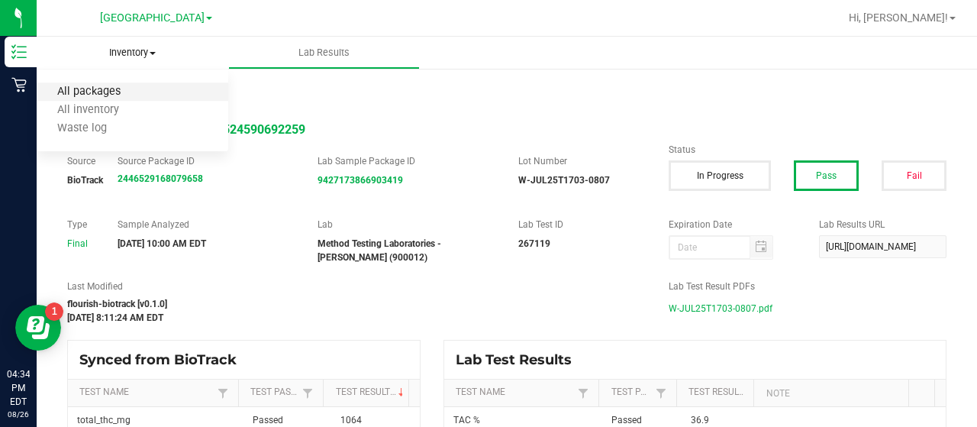
click at [114, 89] on span "All packages" at bounding box center [89, 91] width 105 height 13
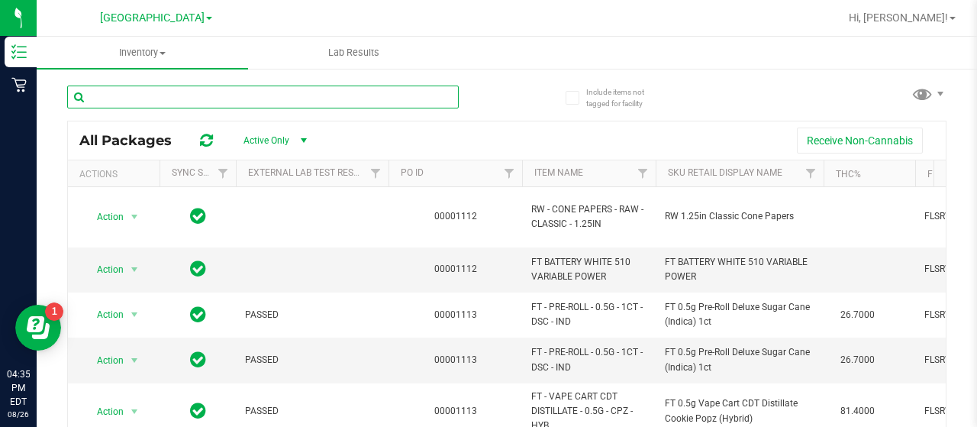
click at [311, 94] on input "text" at bounding box center [262, 96] width 391 height 23
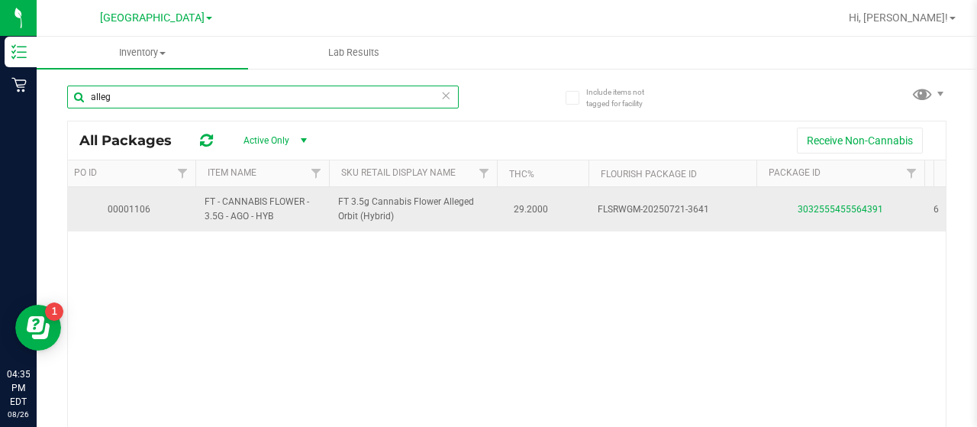
scroll to position [0, 336]
type input "alleg"
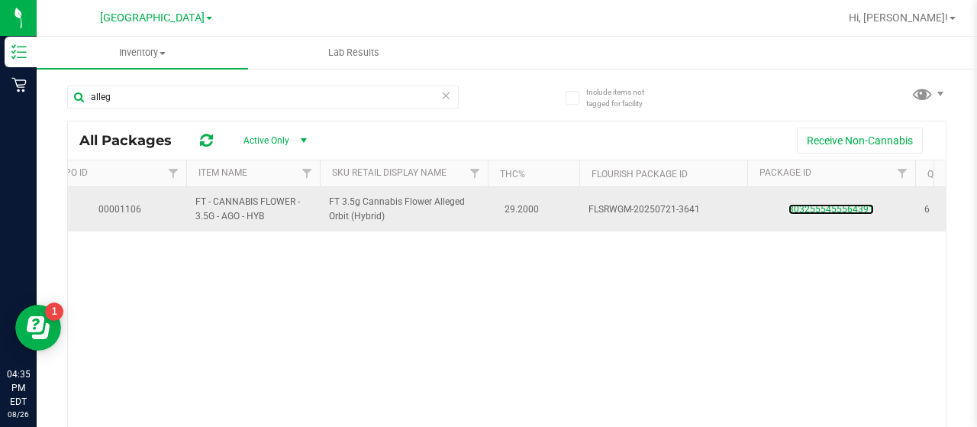
click at [823, 205] on link "3032555455564391" at bounding box center [830, 209] width 85 height 11
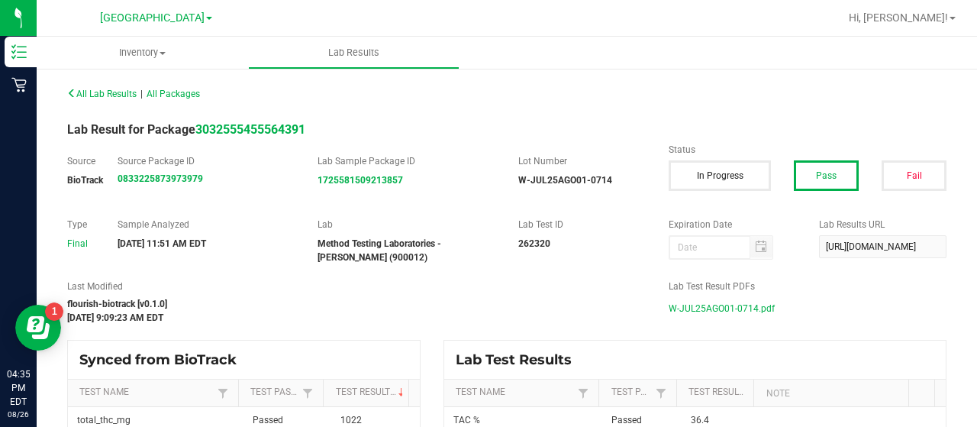
click at [722, 311] on span "W-JUL25AGO01-0714.pdf" at bounding box center [721, 308] width 106 height 23
